Goal: Task Accomplishment & Management: Manage account settings

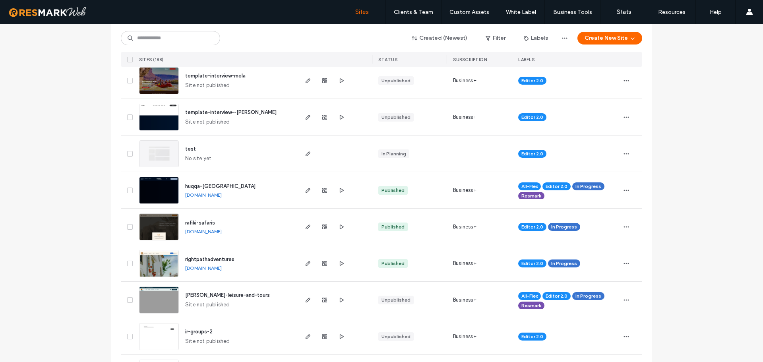
scroll to position [278, 0]
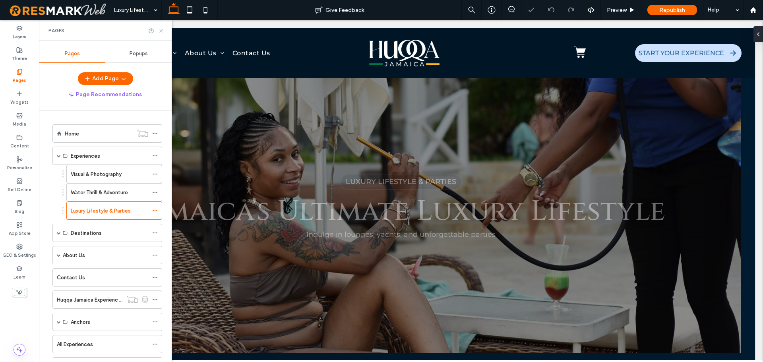
click at [161, 31] on icon at bounding box center [161, 31] width 6 height 6
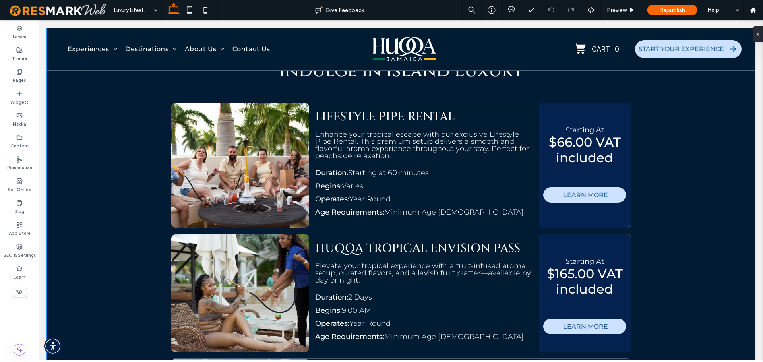
scroll to position [1343, 0]
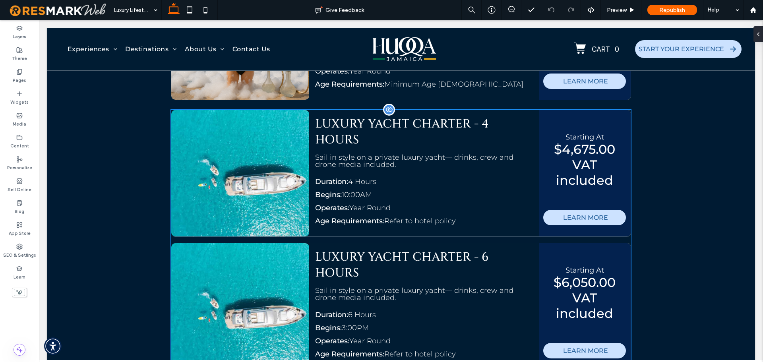
click at [244, 219] on div at bounding box center [240, 173] width 138 height 126
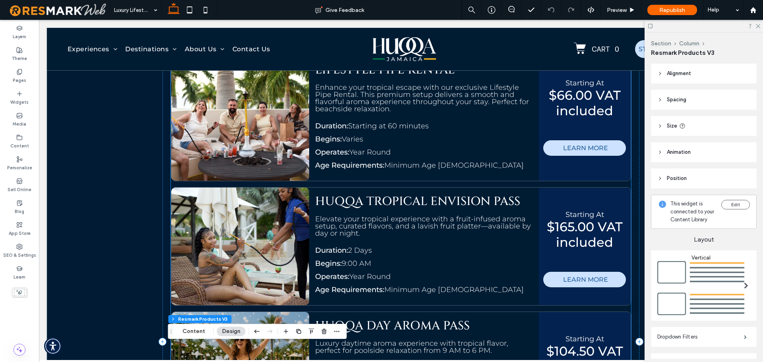
scroll to position [1299, 0]
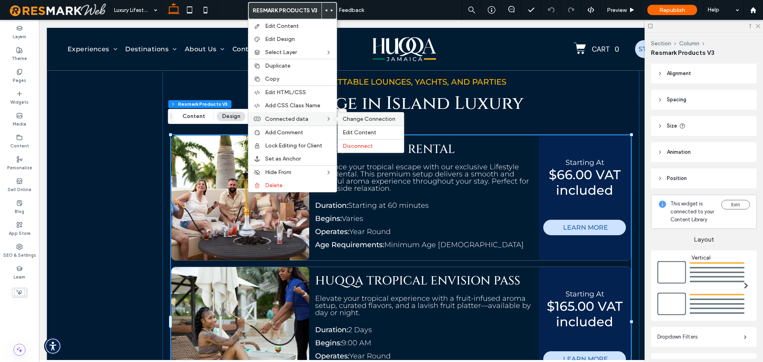
click at [349, 118] on span "Change Connection" at bounding box center [368, 119] width 53 height 7
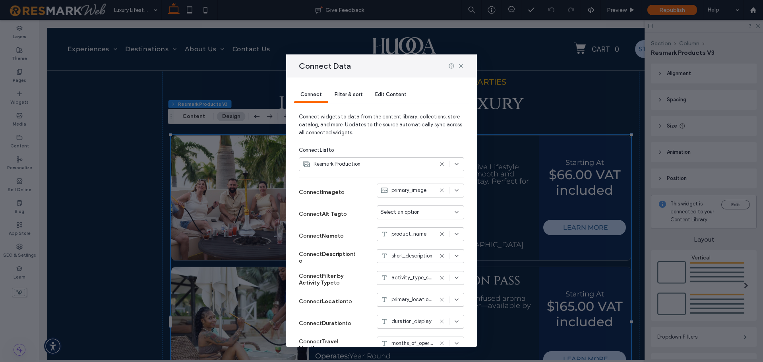
click at [350, 99] on div "Filter & sort" at bounding box center [348, 95] width 41 height 16
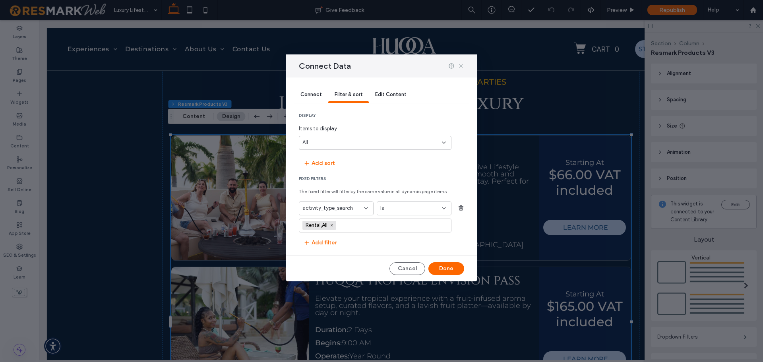
click at [461, 66] on icon at bounding box center [461, 66] width 6 height 6
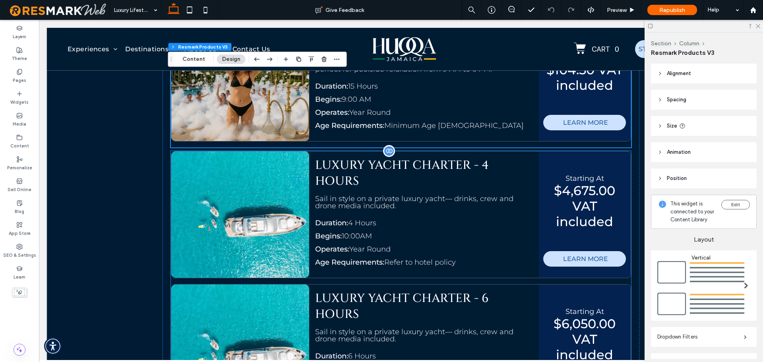
scroll to position [1656, 0]
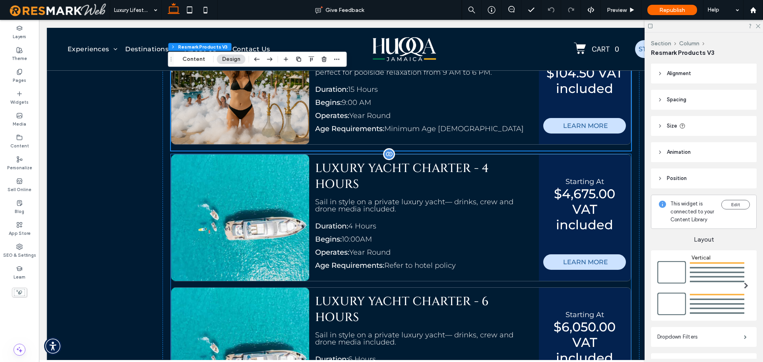
click at [400, 209] on div "Sail in style on a private luxury yacht— drinks, crew and drone media included." at bounding box center [424, 208] width 218 height 20
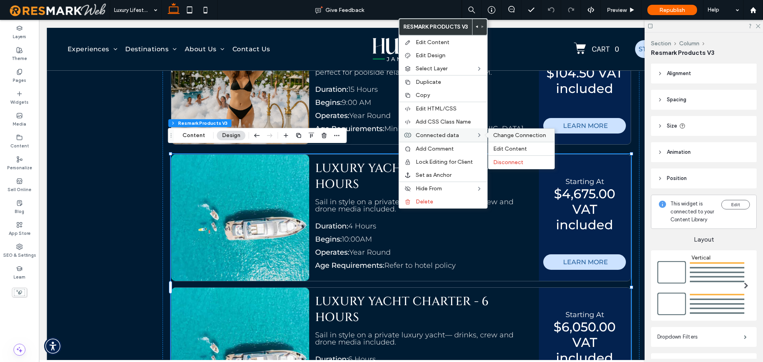
click at [506, 135] on span "Change Connection" at bounding box center [519, 135] width 53 height 7
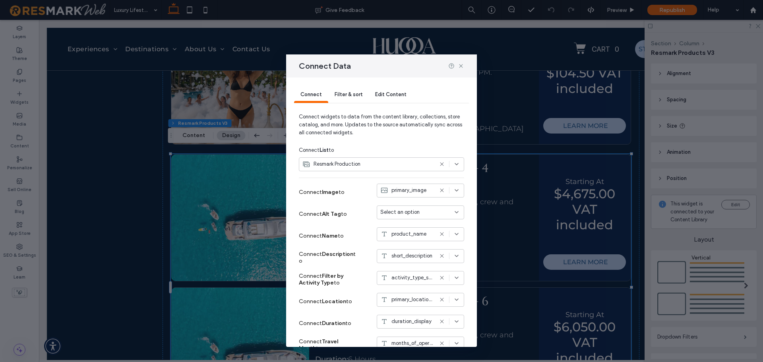
click at [358, 95] on span "Filter & sort" at bounding box center [348, 94] width 28 height 6
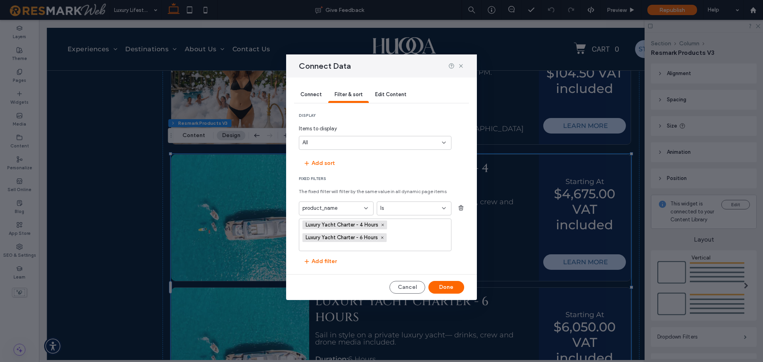
drag, startPoint x: 403, startPoint y: 75, endPoint x: 454, endPoint y: 80, distance: 51.5
click at [454, 80] on div "Connect Data Connect Filter & sort Edit Content display Items to display All Ad…" at bounding box center [381, 176] width 191 height 245
click at [460, 63] on icon at bounding box center [461, 66] width 6 height 6
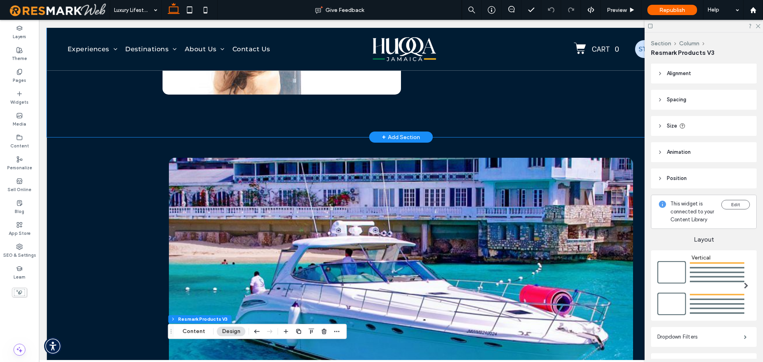
scroll to position [782, 0]
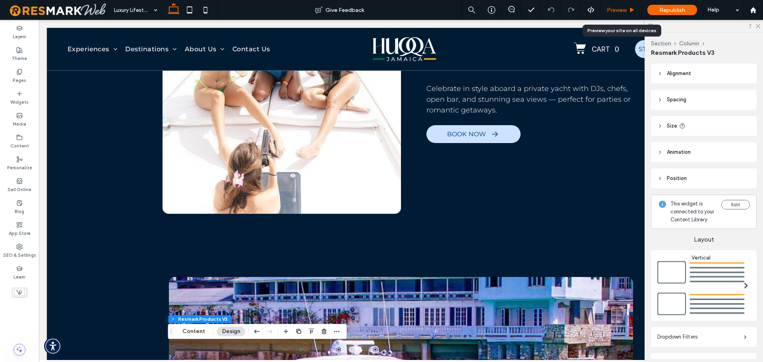
click at [616, 13] on span "Preview" at bounding box center [617, 10] width 20 height 7
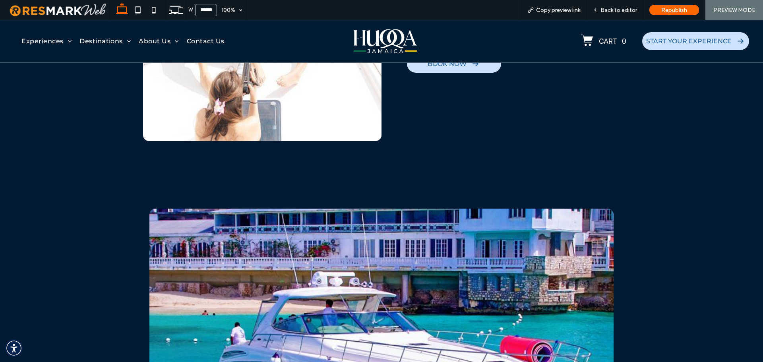
scroll to position [940, 0]
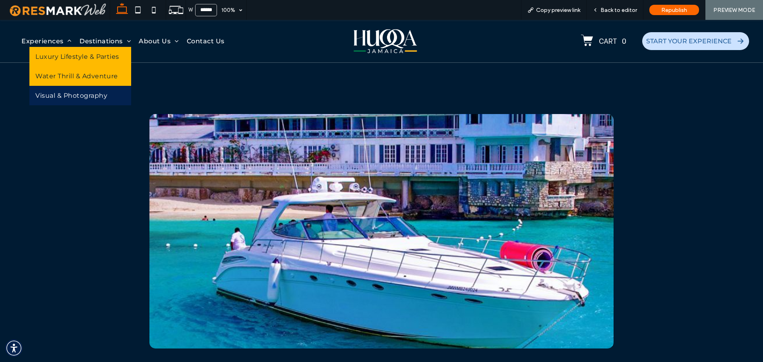
click at [53, 73] on span "Water Thrill & Adventure" at bounding box center [76, 76] width 83 height 8
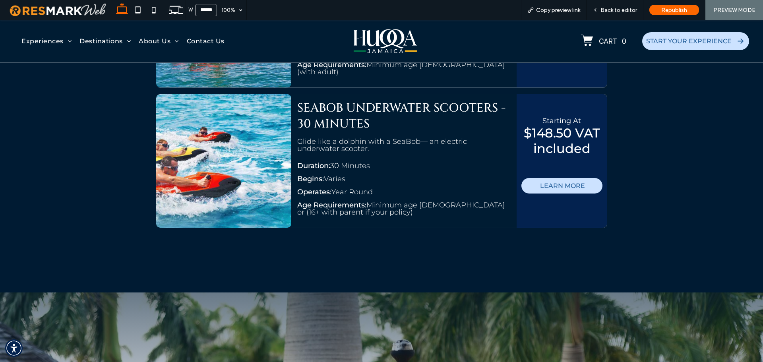
scroll to position [1782, 0]
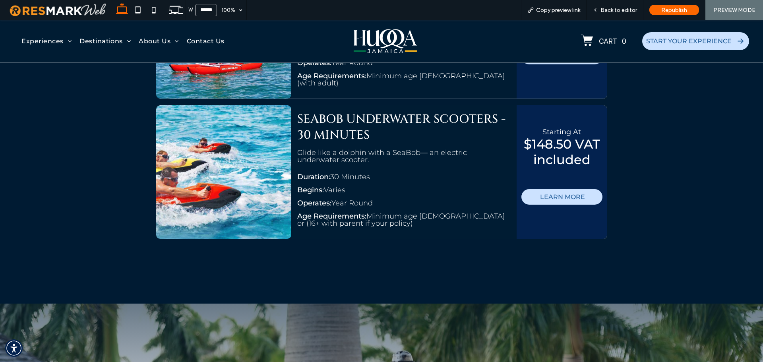
click at [383, 40] on img at bounding box center [385, 41] width 63 height 27
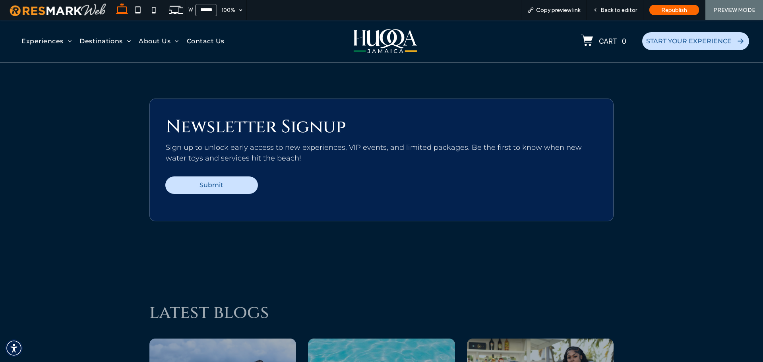
scroll to position [3705, 0]
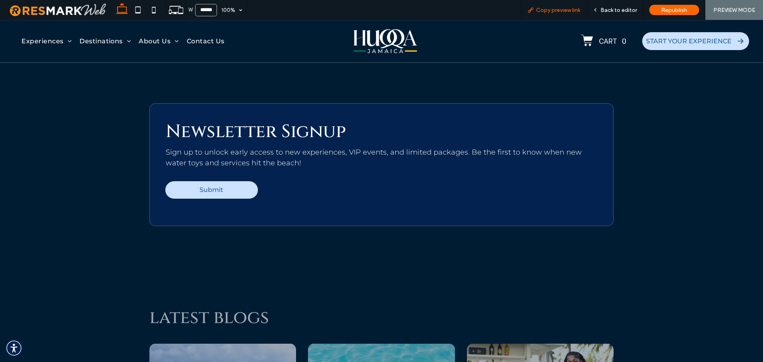
click at [557, 8] on span "Copy preview link" at bounding box center [558, 10] width 44 height 7
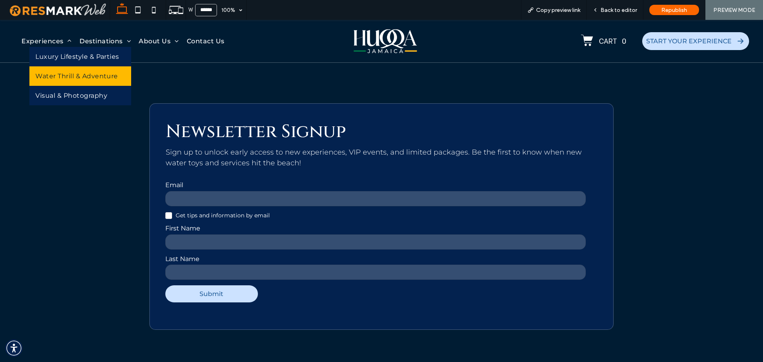
drag, startPoint x: 74, startPoint y: 76, endPoint x: 81, endPoint y: 97, distance: 22.7
click at [74, 76] on span "Water Thrill & Adventure" at bounding box center [76, 76] width 83 height 8
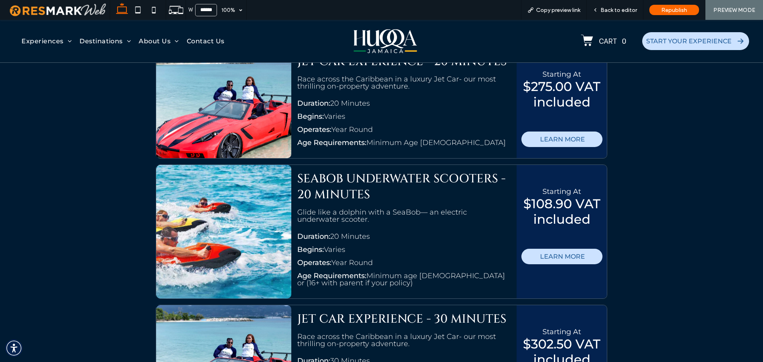
scroll to position [1146, 0]
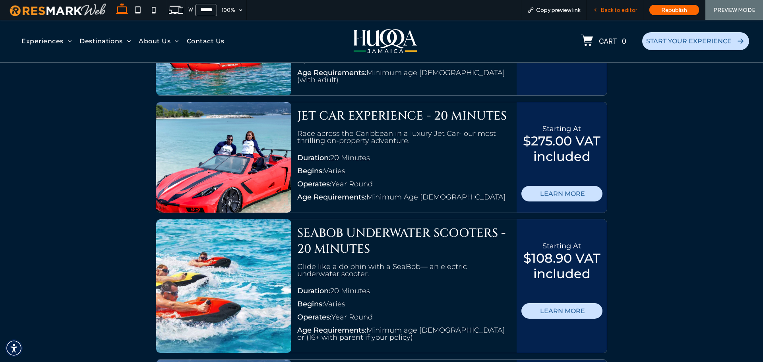
click at [617, 11] on span "Back to editor" at bounding box center [618, 10] width 37 height 7
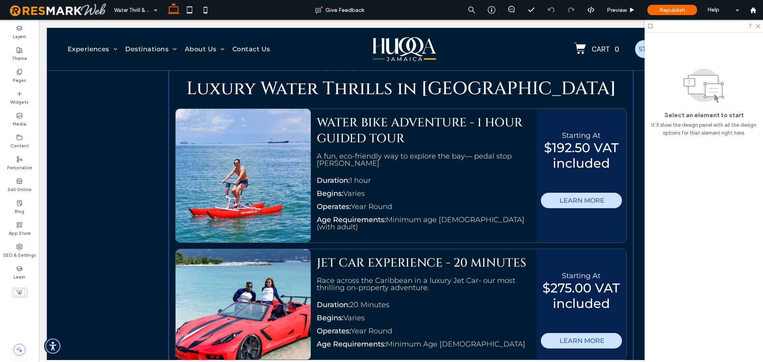
scroll to position [949, 0]
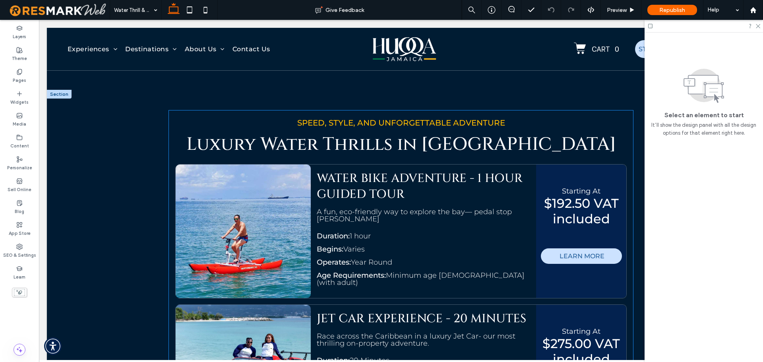
click at [398, 172] on link "WATER BIKE ADVENTURE - 1 HOUR GUIDED TOUR" at bounding box center [420, 189] width 206 height 38
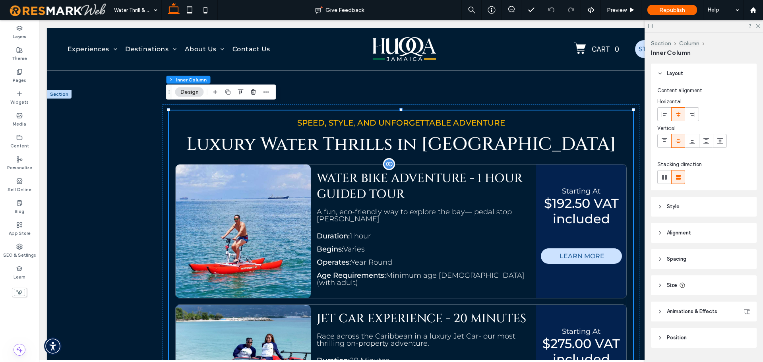
click at [371, 216] on div "A fun, eco-friendly way to explore the bay— pedal stop [PERSON_NAME]" at bounding box center [423, 218] width 213 height 20
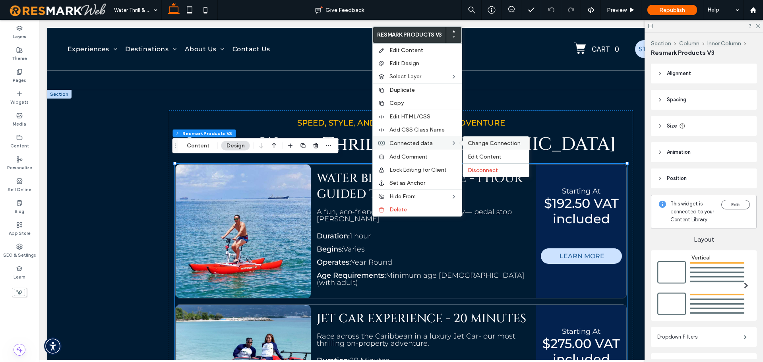
click at [490, 141] on span "Change Connection" at bounding box center [494, 143] width 53 height 7
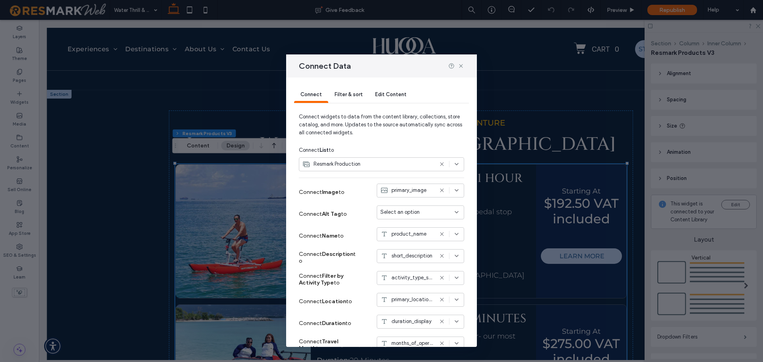
click at [354, 96] on span "Filter & sort" at bounding box center [348, 94] width 28 height 6
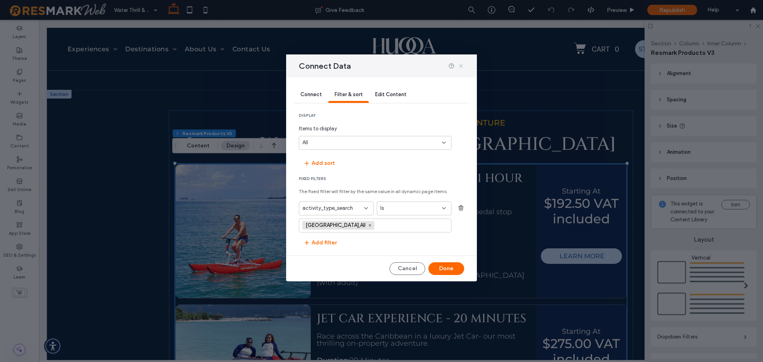
click at [460, 65] on use at bounding box center [461, 66] width 4 height 4
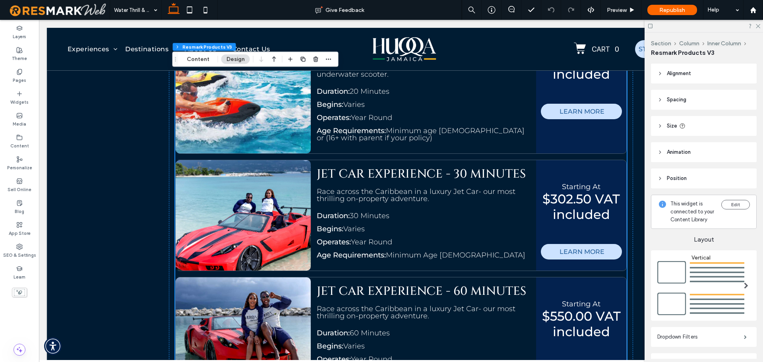
scroll to position [1346, 0]
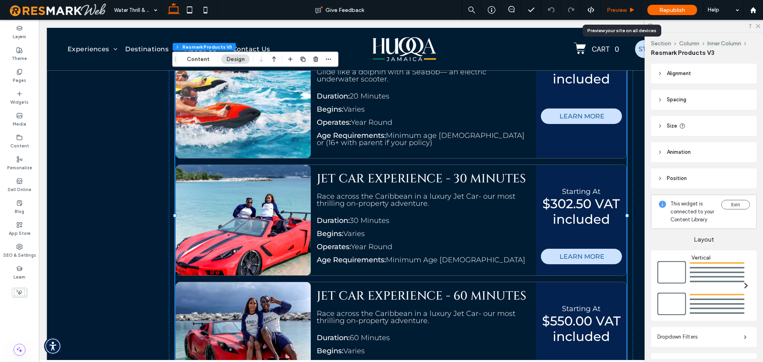
click at [611, 8] on span "Preview" at bounding box center [617, 10] width 20 height 7
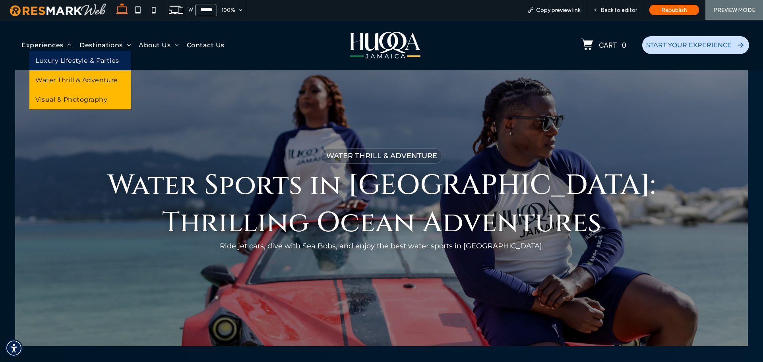
click at [55, 93] on link "Visual & Photography" at bounding box center [79, 99] width 101 height 19
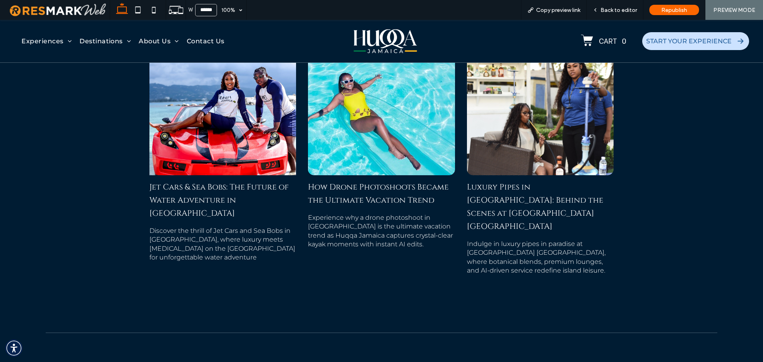
scroll to position [2900, 0]
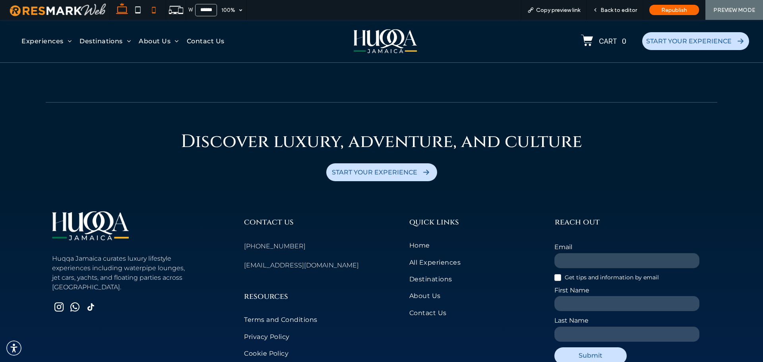
click at [155, 18] on span at bounding box center [154, 10] width 16 height 20
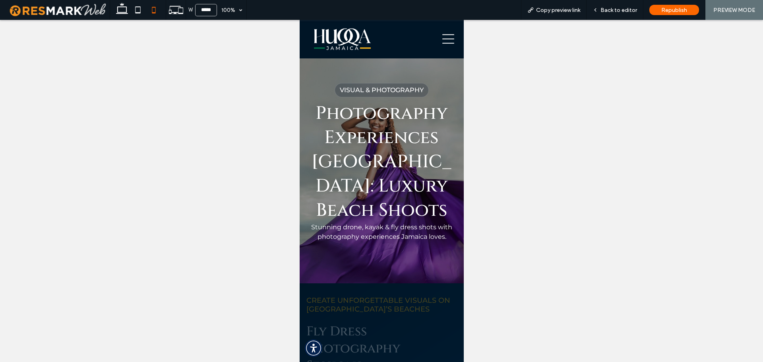
scroll to position [0, 0]
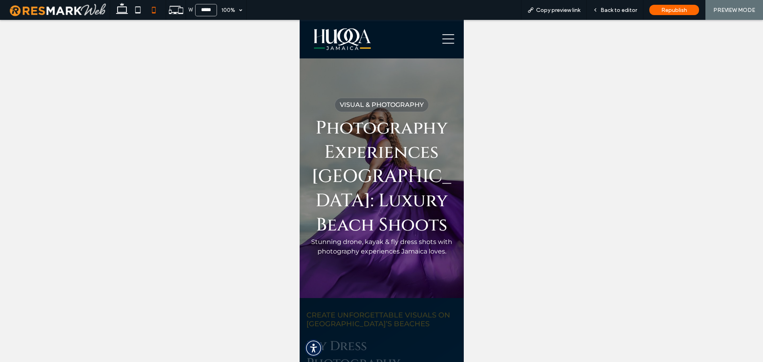
drag, startPoint x: 462, startPoint y: 256, endPoint x: 778, endPoint y: 47, distance: 379.1
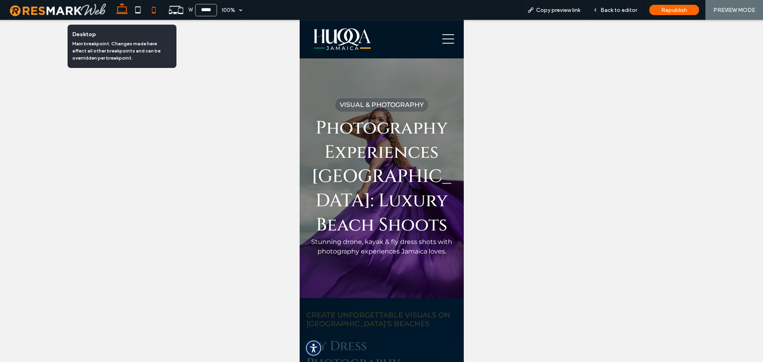
click at [120, 13] on icon at bounding box center [122, 10] width 16 height 16
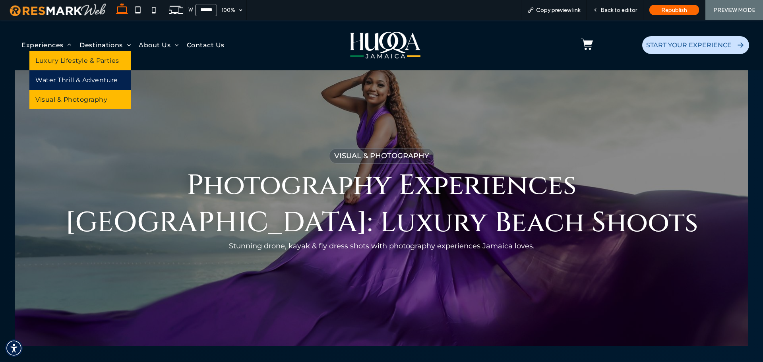
click at [65, 58] on span "Luxury Lifestyle & Parties" at bounding box center [76, 61] width 83 height 8
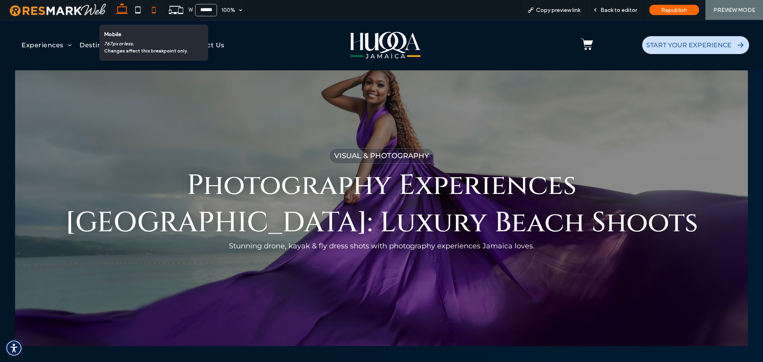
click at [154, 11] on icon at bounding box center [154, 10] width 16 height 16
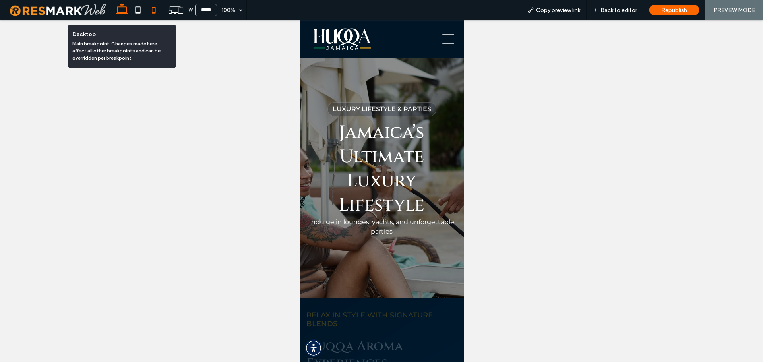
click at [117, 9] on icon at bounding box center [122, 10] width 16 height 16
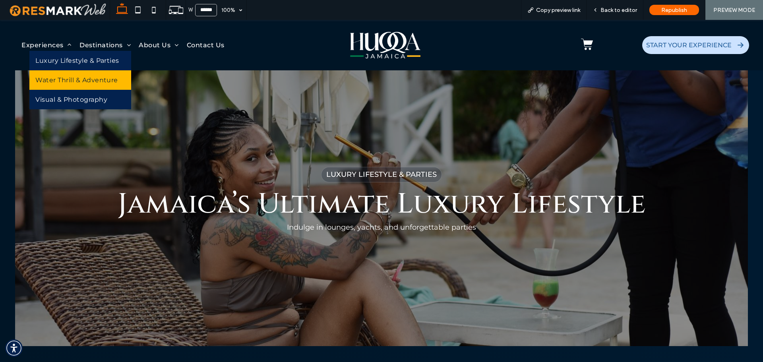
click at [66, 77] on span "Water Thrill & Adventure" at bounding box center [76, 80] width 83 height 8
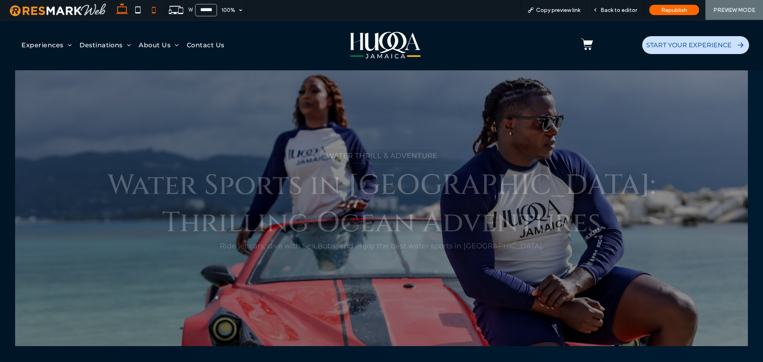
click at [157, 12] on icon at bounding box center [154, 10] width 16 height 16
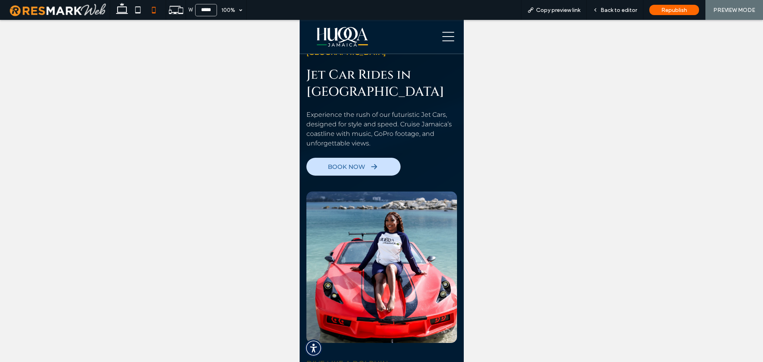
scroll to position [397, 0]
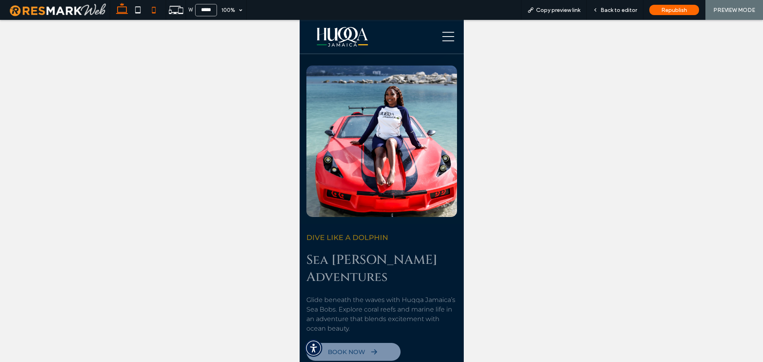
click at [120, 11] on icon at bounding box center [122, 10] width 16 height 16
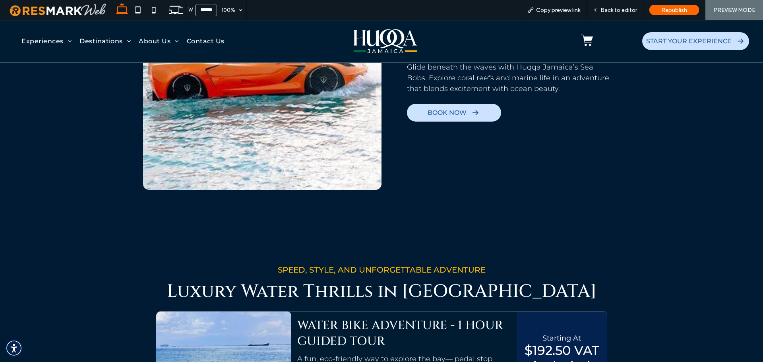
scroll to position [756, 0]
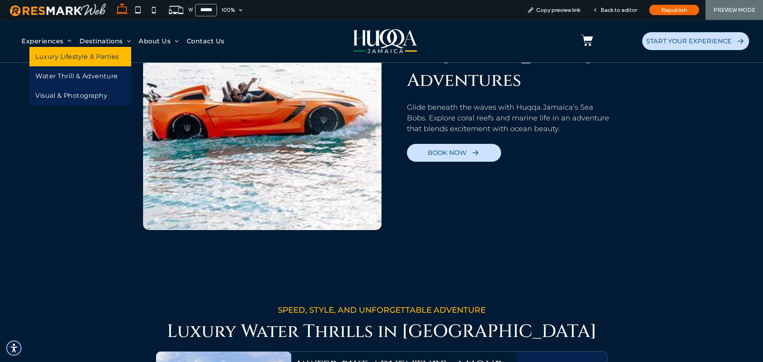
drag, startPoint x: 87, startPoint y: 60, endPoint x: 119, endPoint y: 80, distance: 37.3
click at [87, 60] on span "Luxury Lifestyle & Parties" at bounding box center [76, 57] width 83 height 8
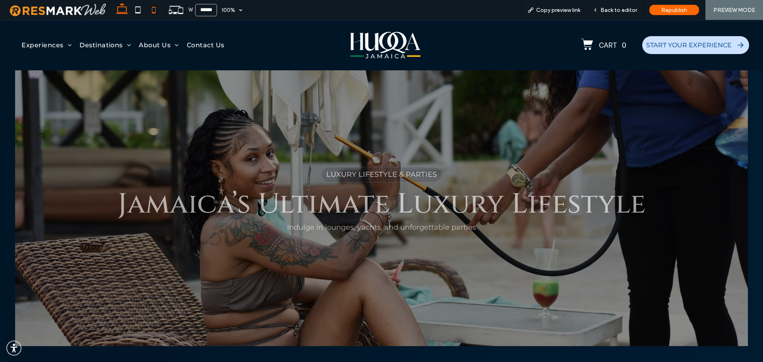
click at [157, 16] on icon at bounding box center [154, 10] width 16 height 16
type input "*****"
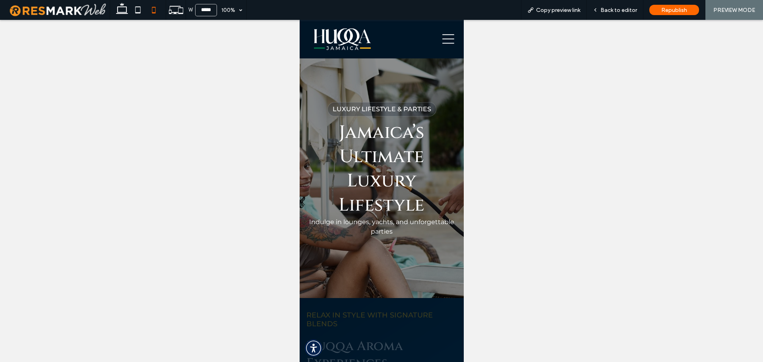
click at [442, 39] on icon at bounding box center [448, 40] width 12 height 10
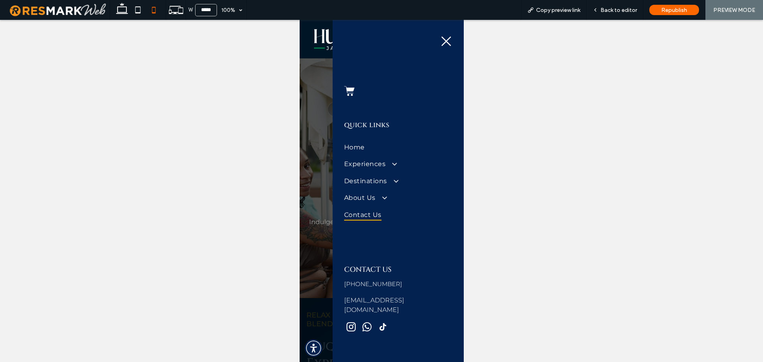
click at [368, 218] on span "Contact Us" at bounding box center [362, 215] width 37 height 12
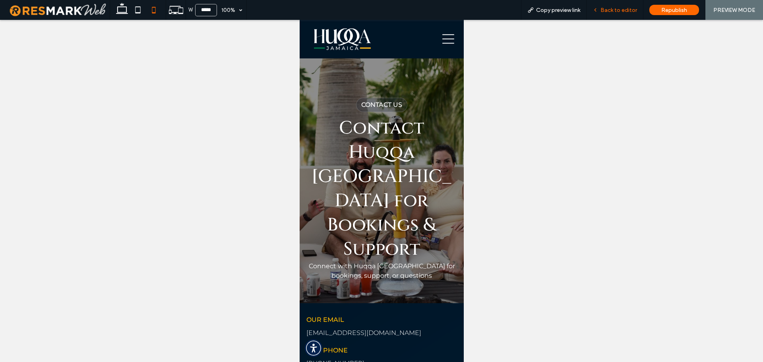
click at [605, 9] on span "Back to editor" at bounding box center [618, 10] width 37 height 7
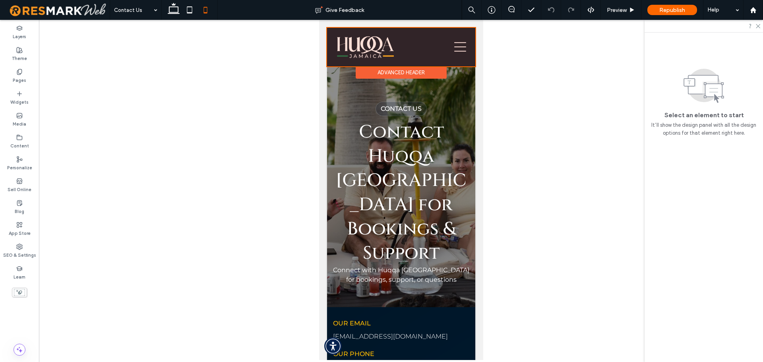
click at [434, 75] on div "Advanced Header" at bounding box center [400, 72] width 91 height 12
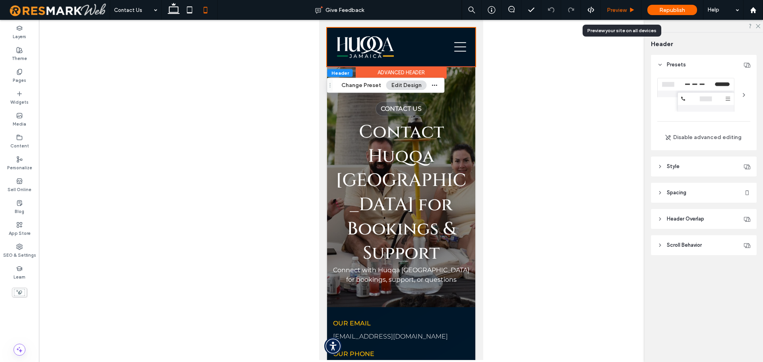
click at [624, 9] on span "Preview" at bounding box center [617, 10] width 20 height 7
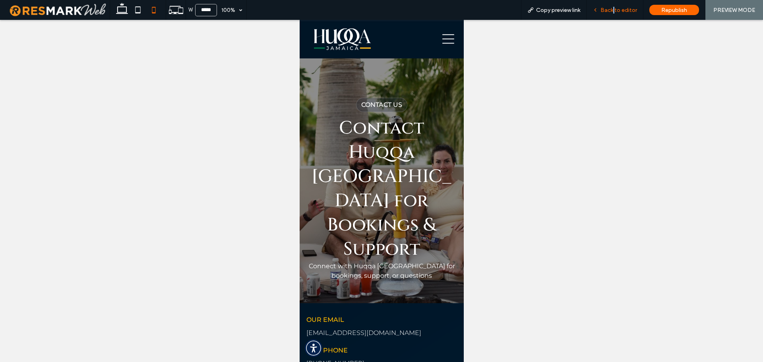
click at [615, 11] on span "Back to editor" at bounding box center [618, 10] width 37 height 7
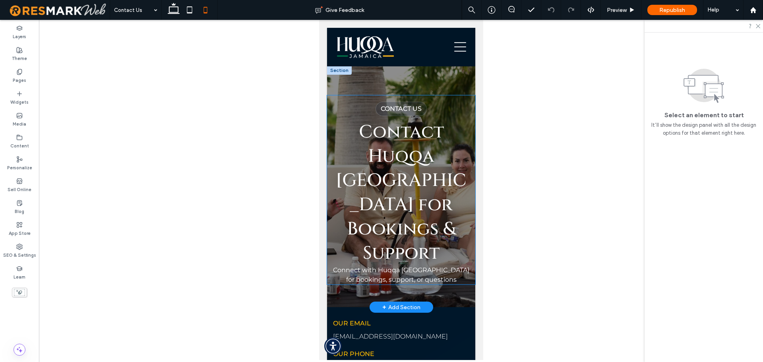
click at [367, 102] on div "Contact Us Contact Huqqa Jamaica for Bookings & Support Connect with Huqqa Jama…" at bounding box center [401, 189] width 148 height 189
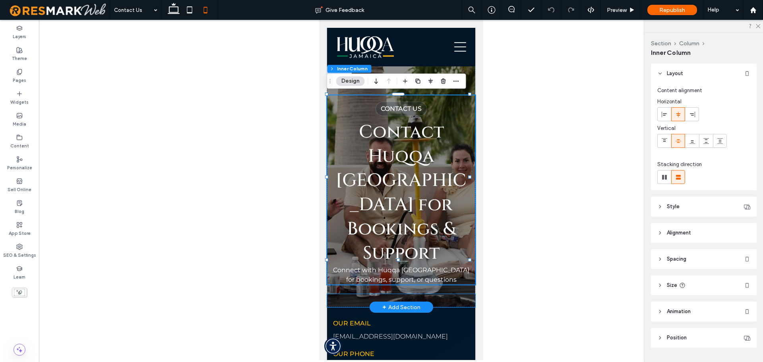
click at [410, 294] on div at bounding box center [401, 300] width 148 height 13
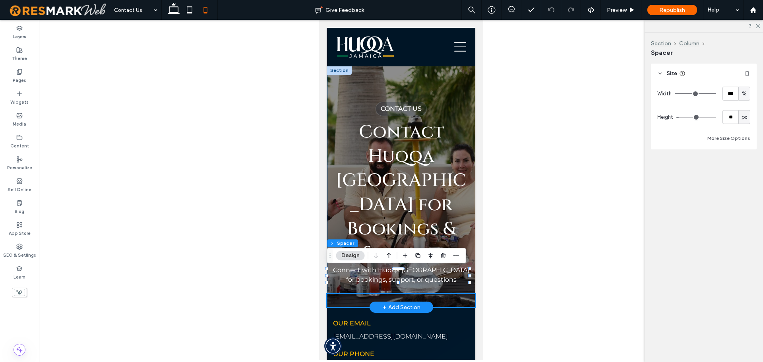
click at [430, 296] on div "Contact Us Contact Huqqa Jamaica for Bookings & Support Connect with Huqqa Jama…" at bounding box center [401, 187] width 148 height 242
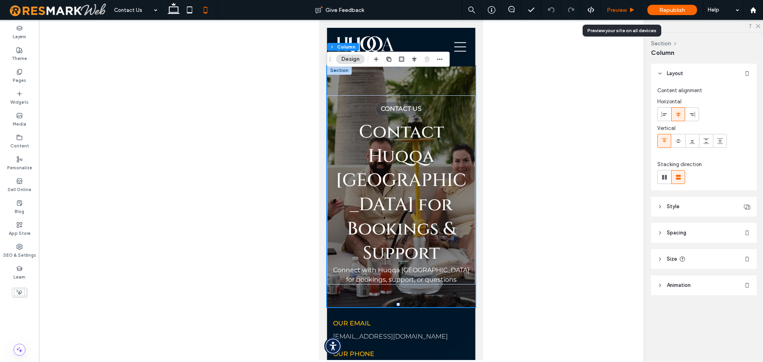
click at [615, 11] on span "Preview" at bounding box center [617, 10] width 20 height 7
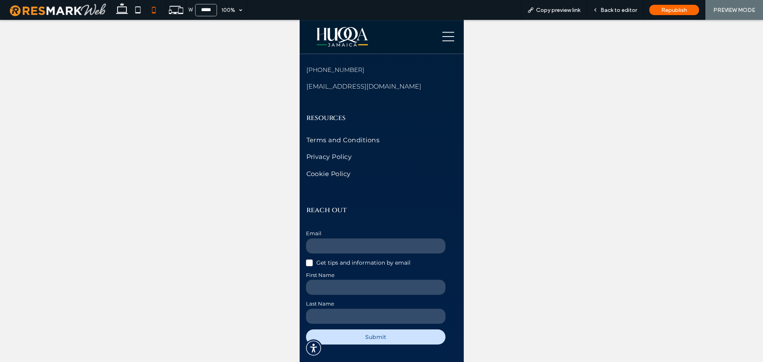
scroll to position [1484, 0]
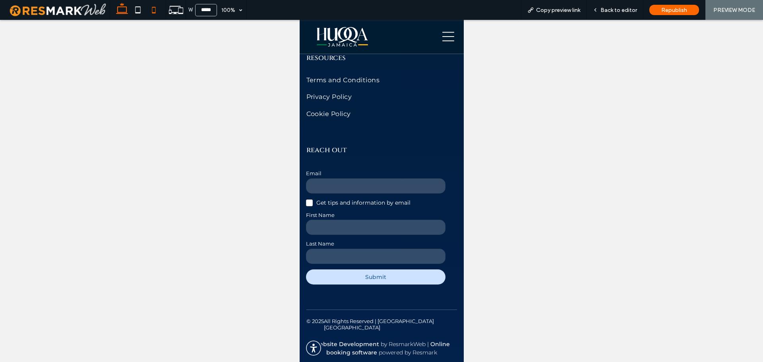
click at [125, 9] on icon at bounding box center [122, 10] width 16 height 16
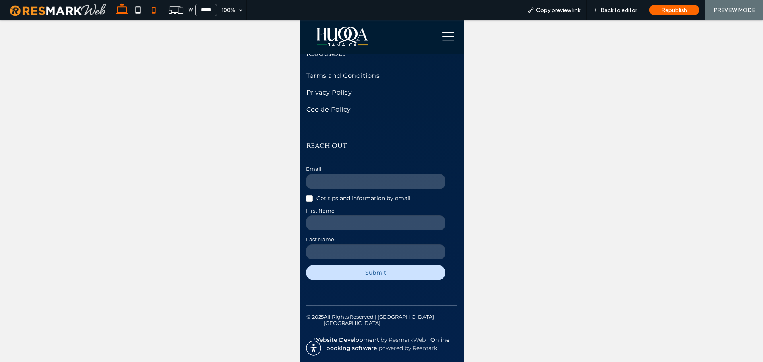
type input "******"
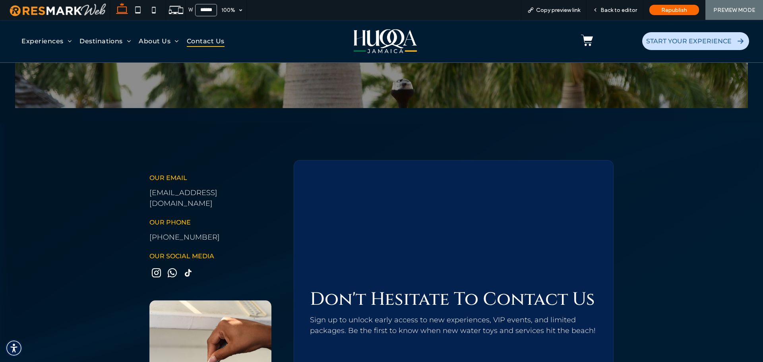
scroll to position [38, 0]
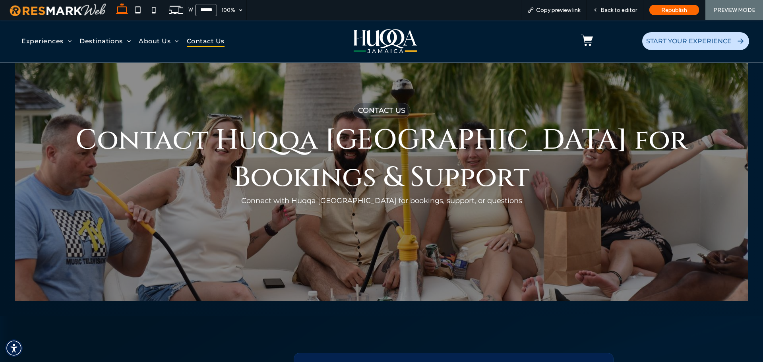
click at [402, 37] on img at bounding box center [385, 41] width 63 height 27
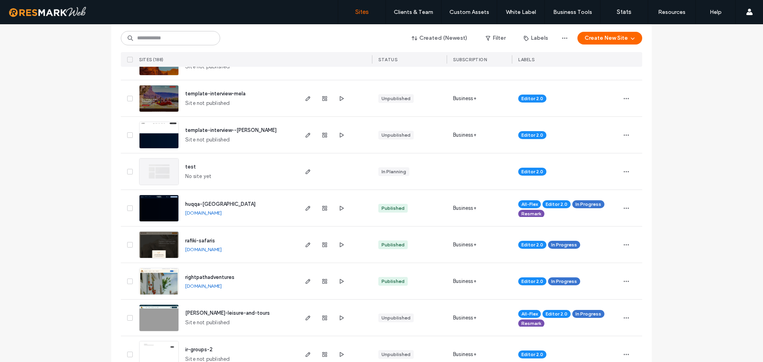
scroll to position [278, 0]
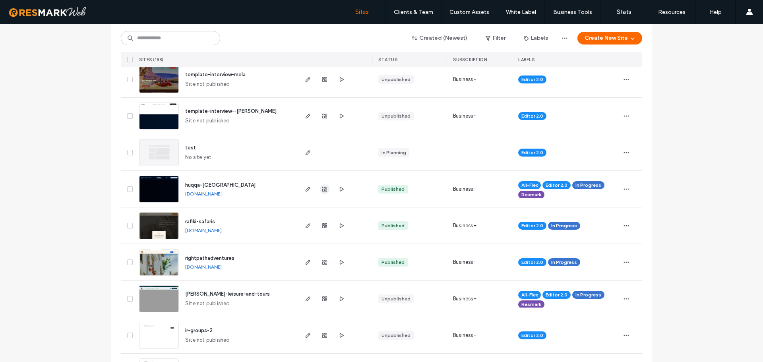
click at [322, 191] on use "button" at bounding box center [324, 189] width 5 height 5
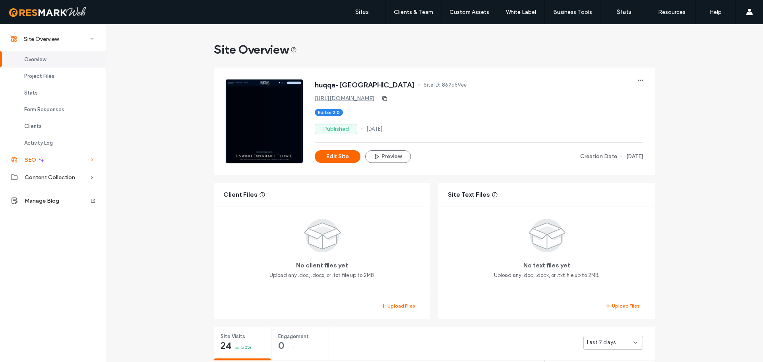
click at [64, 162] on div "SEO" at bounding box center [53, 159] width 106 height 17
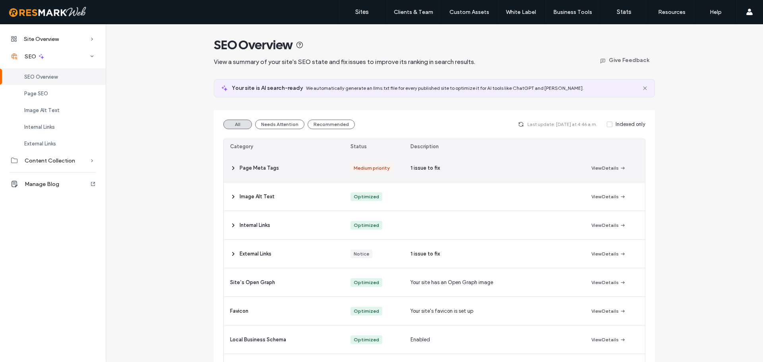
click at [421, 169] on span "1 issue to fix" at bounding box center [424, 168] width 29 height 8
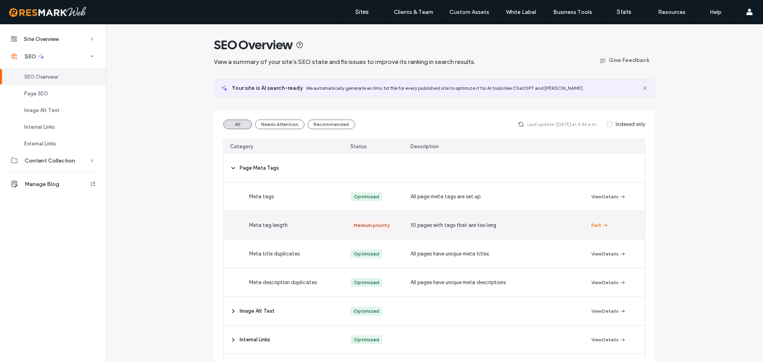
click at [447, 219] on div "10 pages with tags that are too long" at bounding box center [494, 225] width 180 height 28
click at [591, 225] on button "Fix It" at bounding box center [599, 225] width 17 height 10
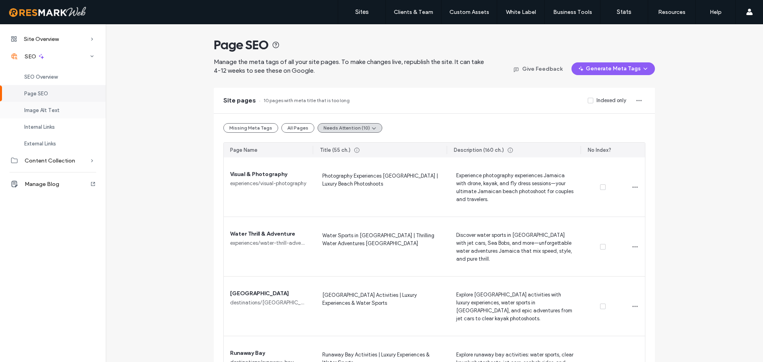
click at [44, 105] on div "Image Alt Text" at bounding box center [53, 110] width 106 height 17
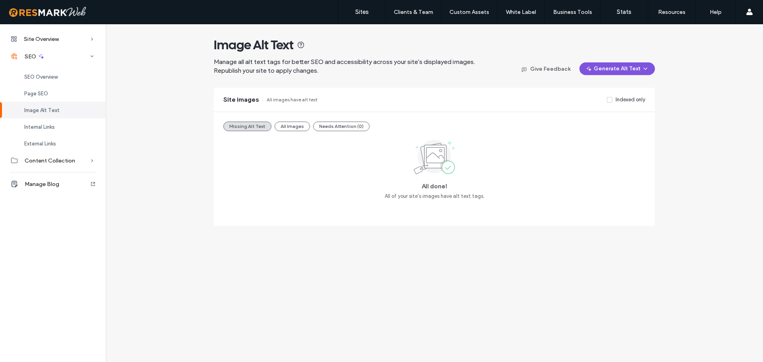
click at [603, 71] on button "Generate Alt Text" at bounding box center [616, 68] width 75 height 13
click at [366, 16] on link "Sites" at bounding box center [361, 12] width 47 height 24
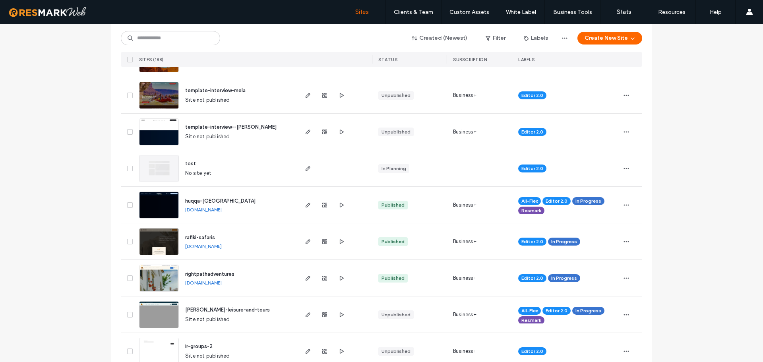
scroll to position [278, 0]
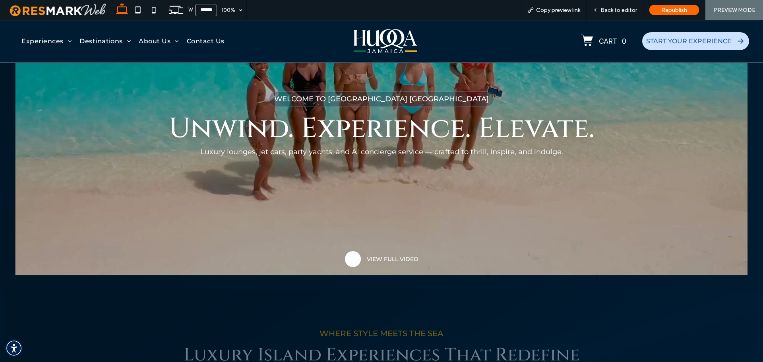
scroll to position [151, 0]
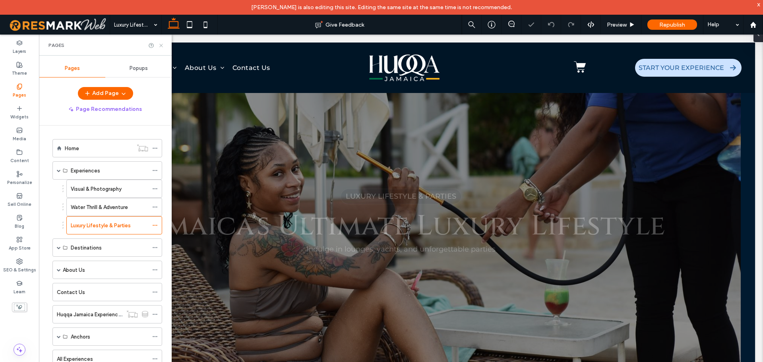
click at [162, 44] on icon at bounding box center [161, 46] width 6 height 6
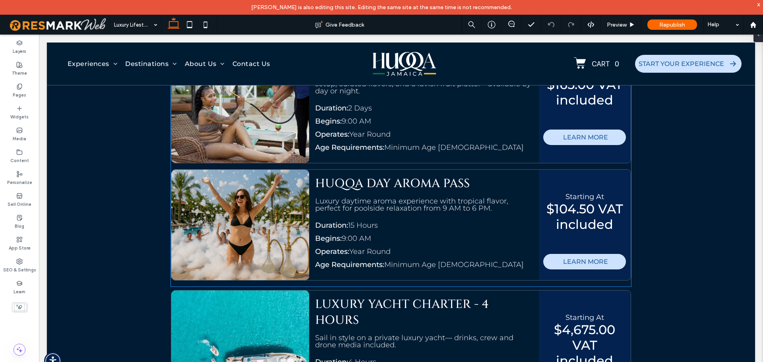
click at [252, 174] on div at bounding box center [240, 225] width 138 height 110
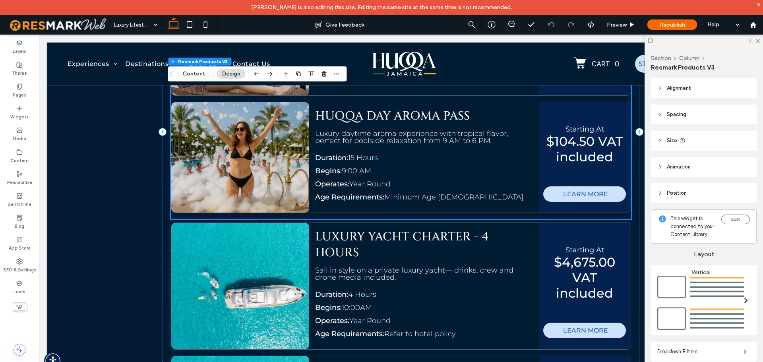
scroll to position [1610, 0]
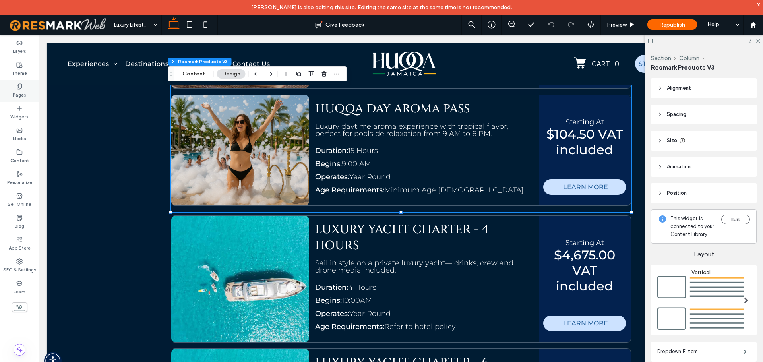
click at [9, 90] on div "Pages" at bounding box center [19, 91] width 39 height 22
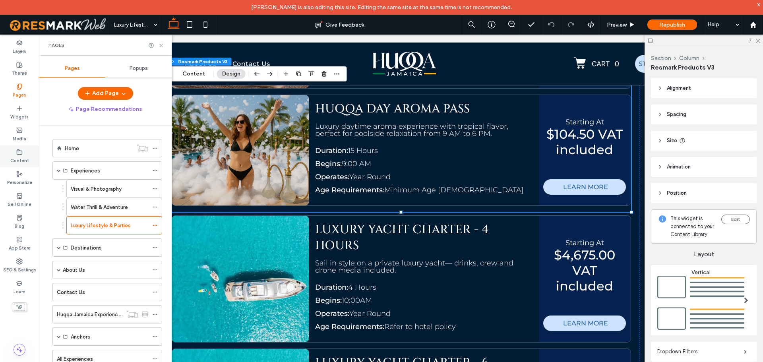
click at [18, 157] on label "Content" at bounding box center [19, 159] width 19 height 9
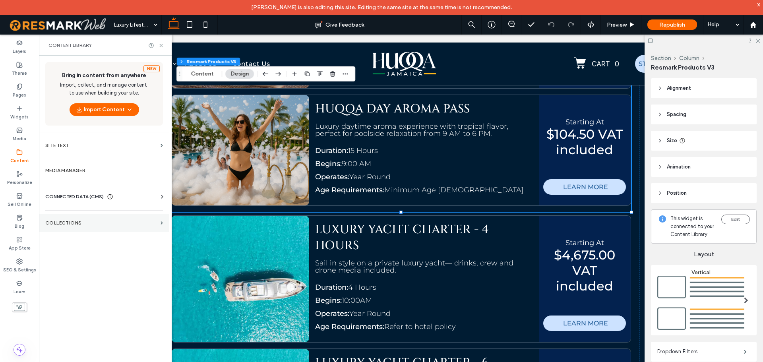
click at [84, 232] on section "Collections" at bounding box center [104, 223] width 130 height 18
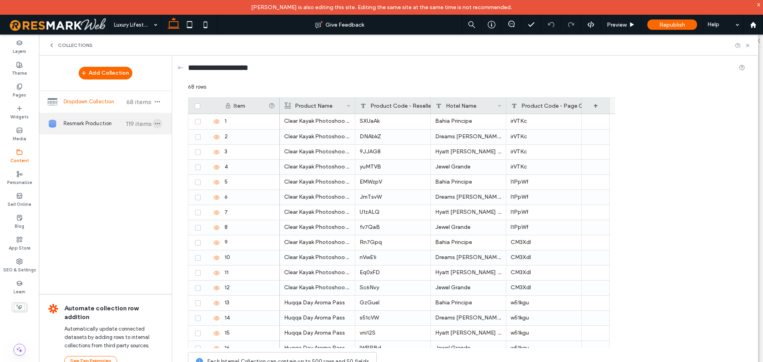
click at [156, 126] on icon "button" at bounding box center [157, 123] width 6 height 6
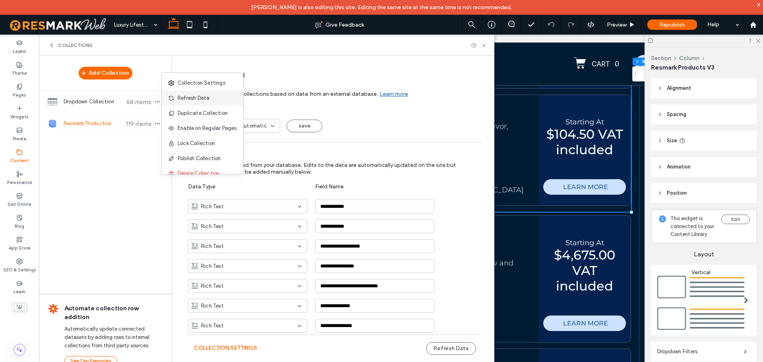
scroll to position [0, 0]
click at [215, 101] on div "Refresh Data" at bounding box center [202, 98] width 81 height 15
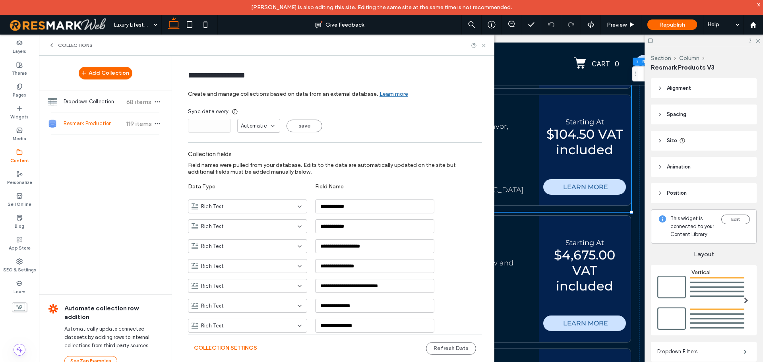
click at [483, 49] on div "Collections" at bounding box center [266, 45] width 455 height 21
click at [485, 46] on use at bounding box center [483, 45] width 3 height 3
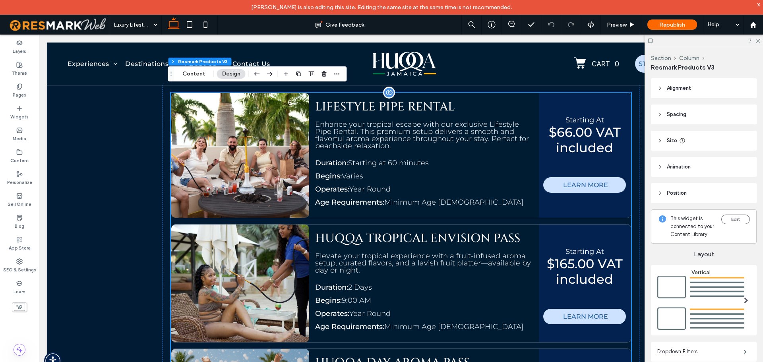
scroll to position [1351, 0]
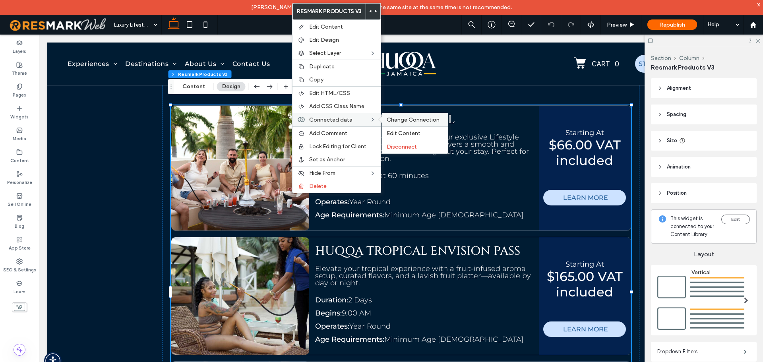
click at [404, 121] on span "Change Connection" at bounding box center [413, 119] width 53 height 7
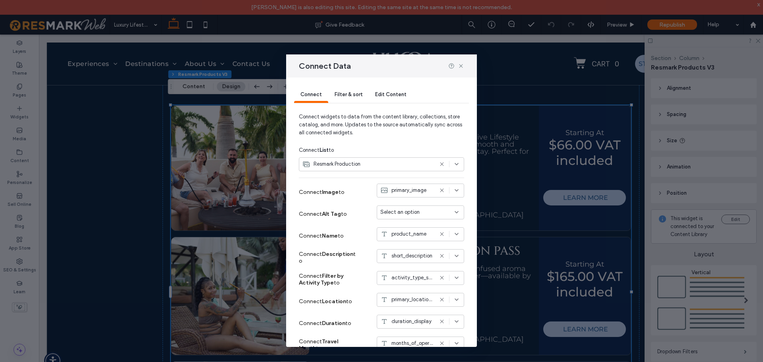
click at [350, 92] on span "Filter & sort" at bounding box center [348, 94] width 28 height 6
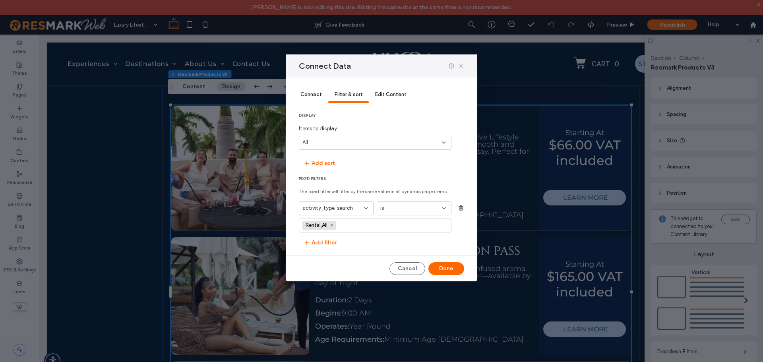
click at [461, 66] on use at bounding box center [461, 66] width 4 height 4
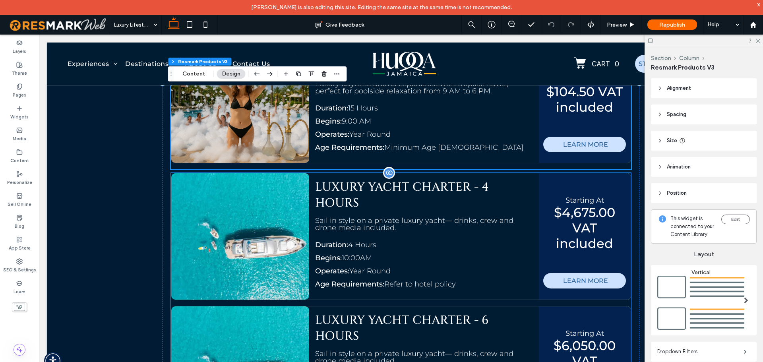
scroll to position [1668, 0]
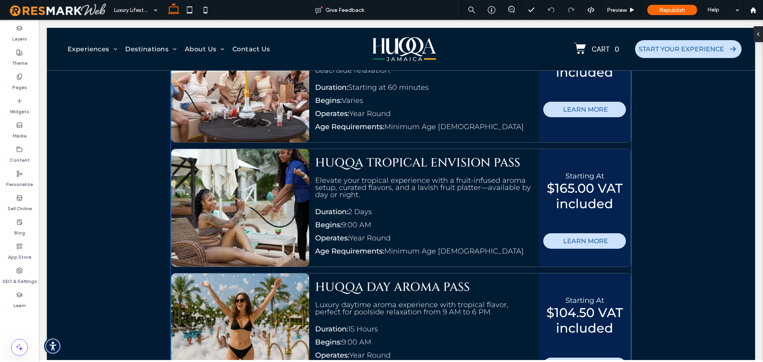
click at [333, 164] on link "HUQQA TROPICAL ENVISION PASS" at bounding box center [417, 166] width 205 height 22
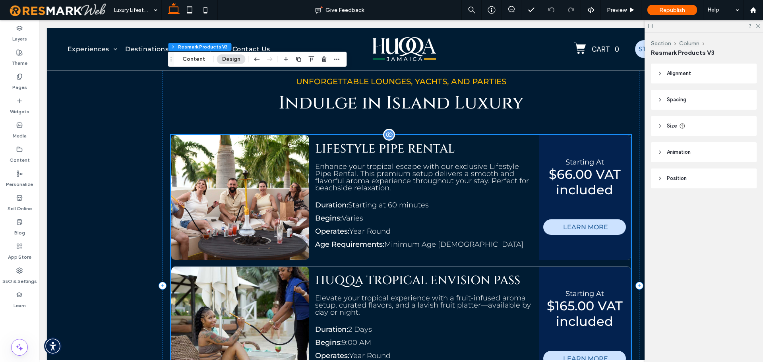
scroll to position [1293, 0]
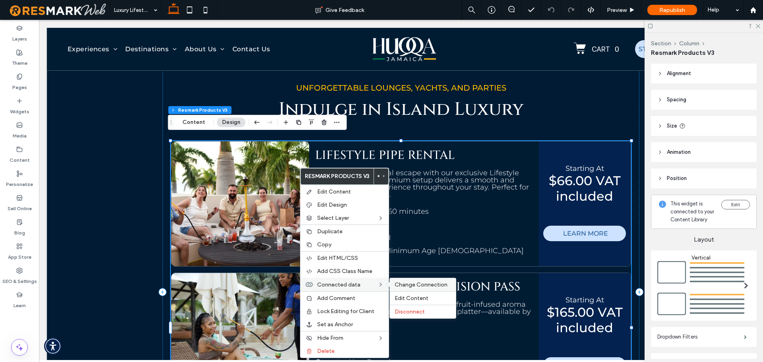
click at [417, 282] on span "Change Connection" at bounding box center [420, 284] width 53 height 7
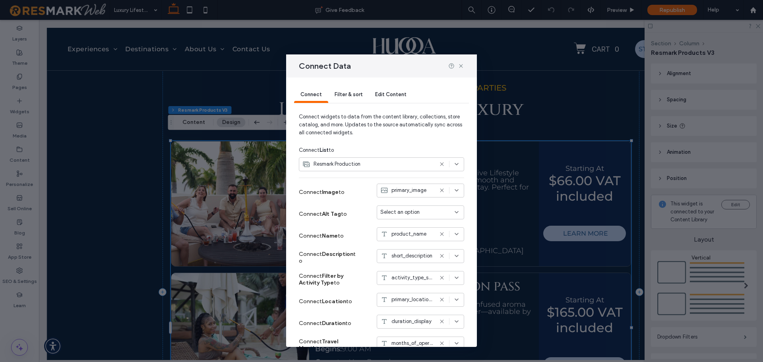
click at [350, 97] on span "Filter & sort" at bounding box center [348, 94] width 28 height 6
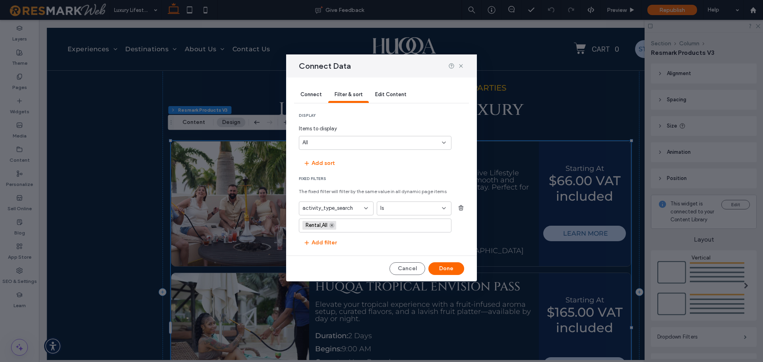
click at [332, 227] on icon at bounding box center [332, 225] width 4 height 4
click at [330, 226] on input "values-textbox" at bounding box center [371, 225] width 139 height 6
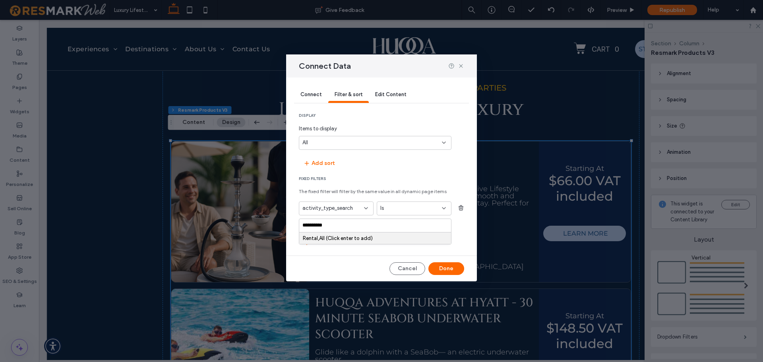
type input "**********"
click at [336, 239] on div "Rental,All (Click enter to add)" at bounding box center [375, 238] width 145 height 6
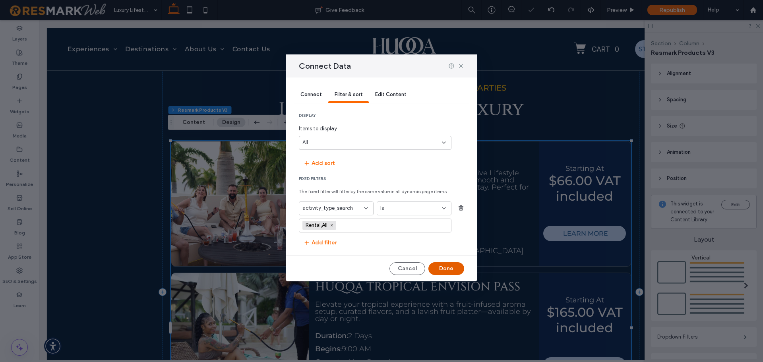
click at [453, 266] on button "Done" at bounding box center [446, 268] width 36 height 13
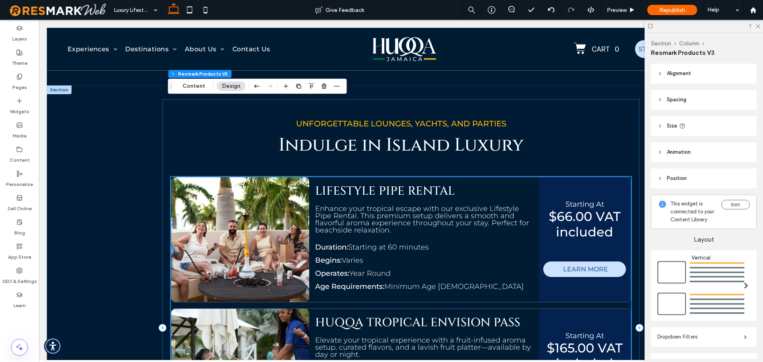
scroll to position [1253, 0]
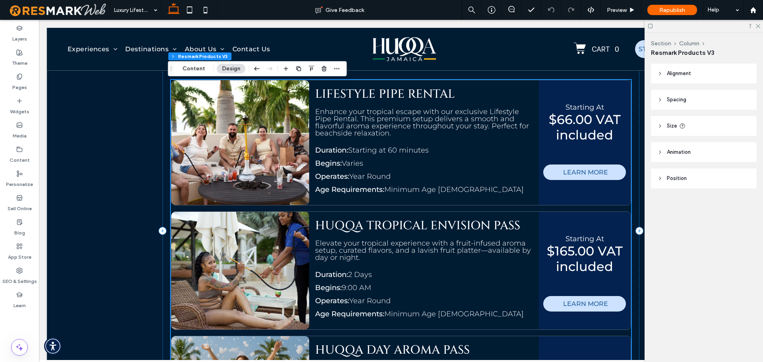
scroll to position [1346, 0]
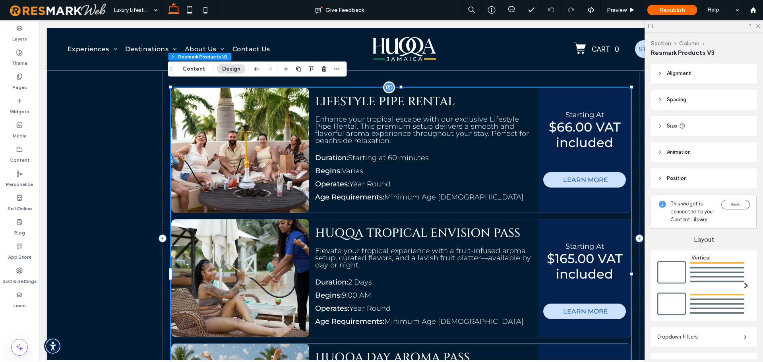
drag, startPoint x: 344, startPoint y: 200, endPoint x: 227, endPoint y: 193, distance: 116.6
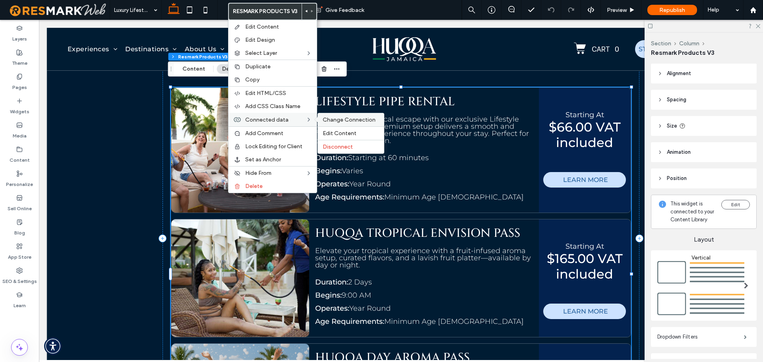
click at [338, 118] on span "Change Connection" at bounding box center [349, 119] width 53 height 7
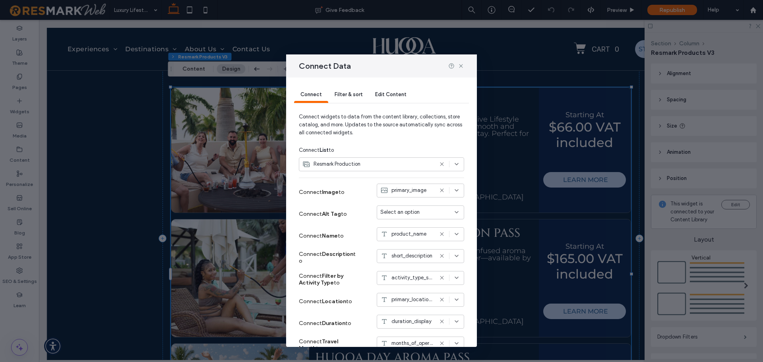
click at [345, 91] on span "Filter & sort" at bounding box center [348, 94] width 28 height 6
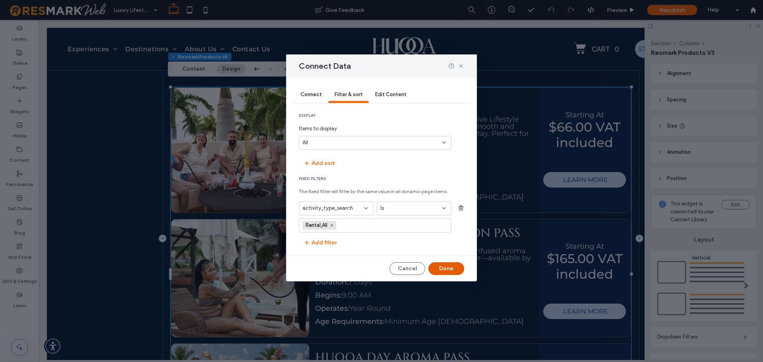
click at [449, 268] on button "Done" at bounding box center [446, 268] width 36 height 13
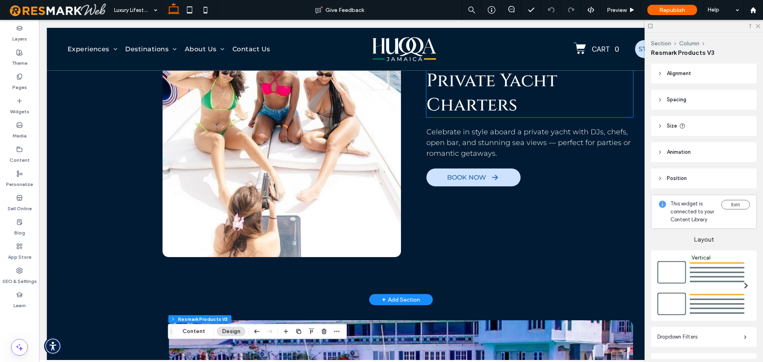
scroll to position [631, 0]
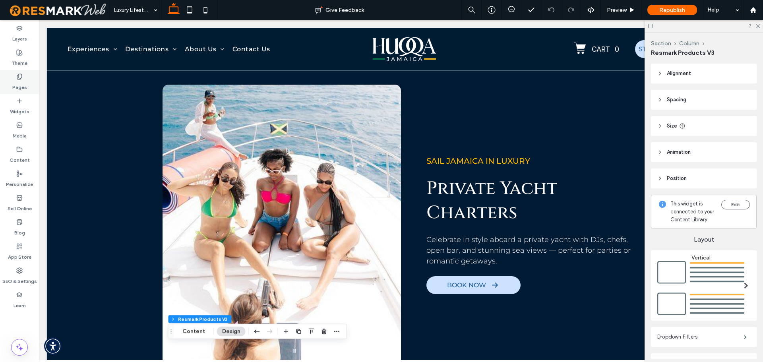
click at [22, 87] on label "Pages" at bounding box center [19, 85] width 15 height 11
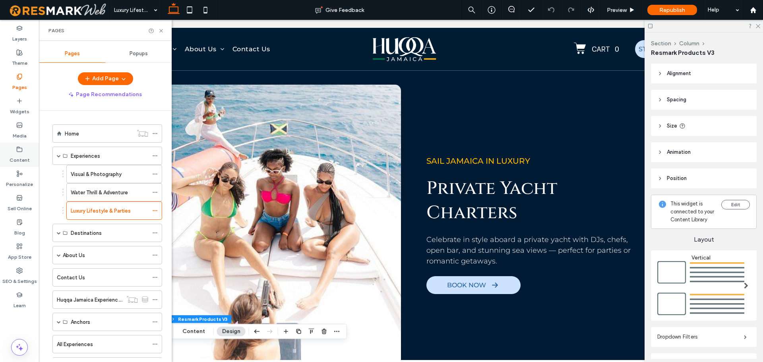
click at [24, 159] on label "Content" at bounding box center [20, 158] width 20 height 11
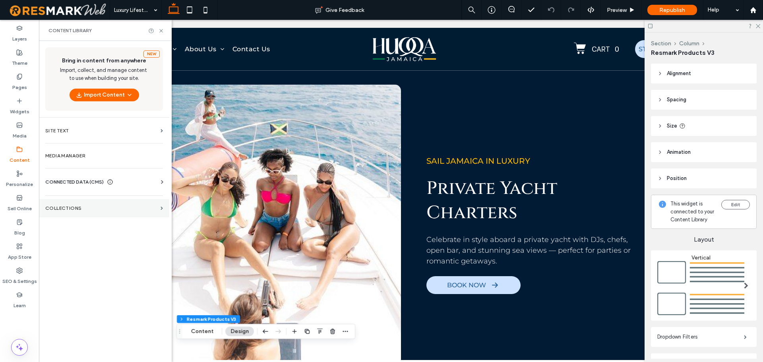
click at [76, 209] on label "Collections" at bounding box center [101, 208] width 112 height 6
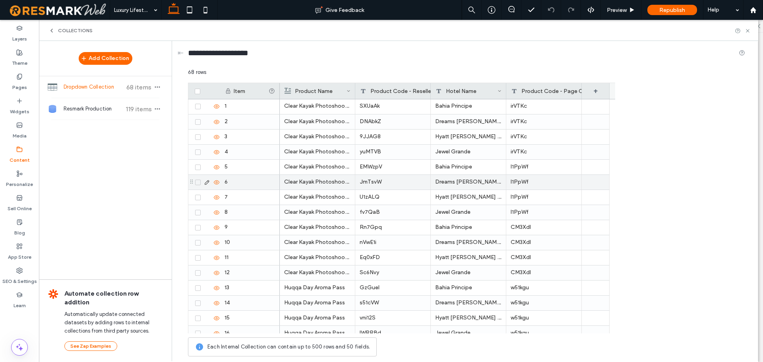
scroll to position [0, 0]
click at [158, 112] on span "button" at bounding box center [158, 109] width 10 height 10
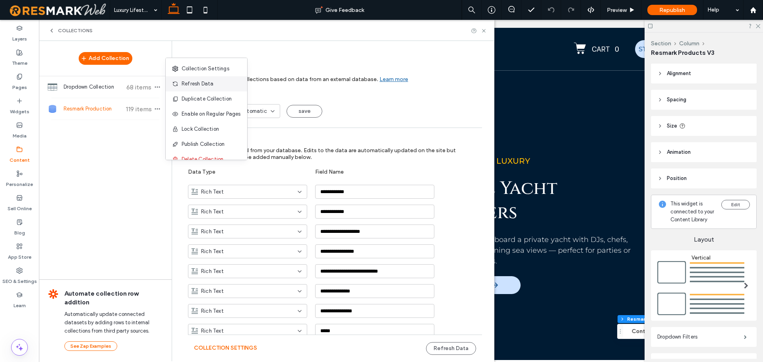
click at [228, 84] on div "Refresh Data" at bounding box center [206, 83] width 81 height 15
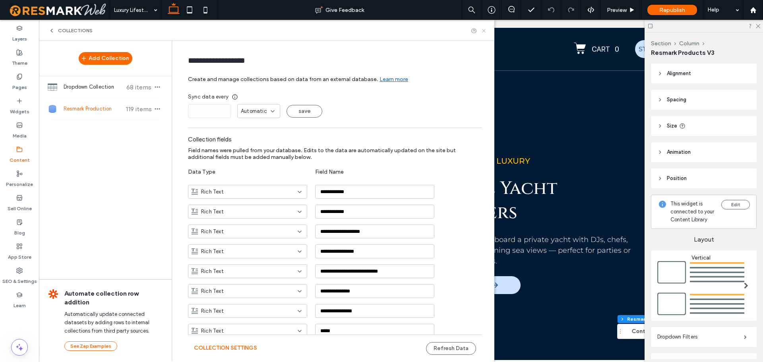
click at [486, 29] on icon at bounding box center [484, 31] width 6 height 6
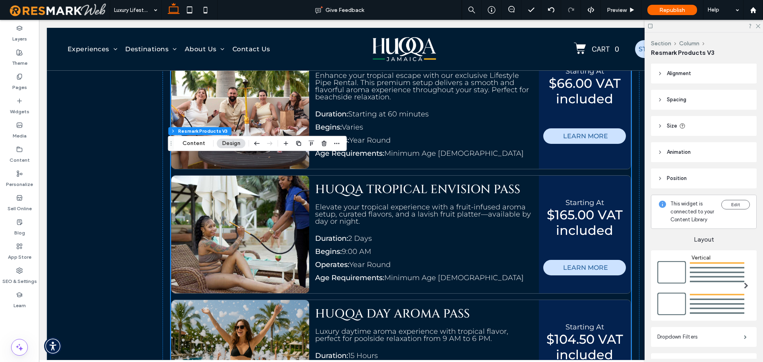
scroll to position [1390, 0]
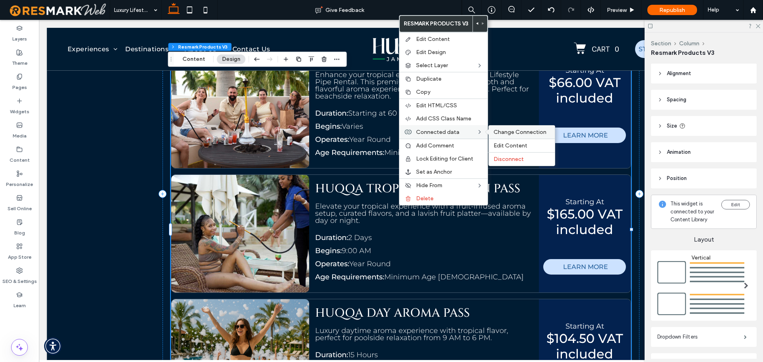
click at [497, 128] on div "Change Connection" at bounding box center [522, 132] width 66 height 13
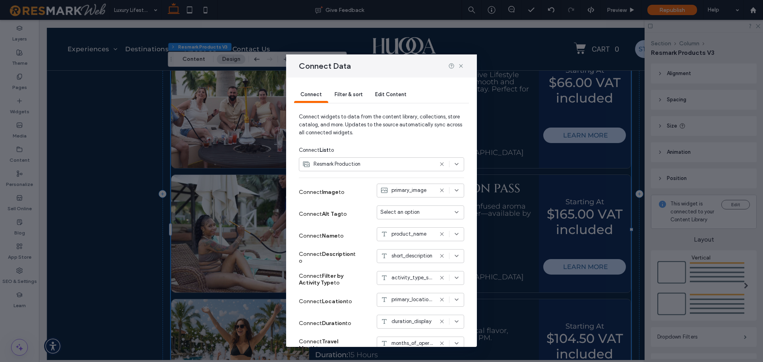
click at [357, 93] on span "Filter & sort" at bounding box center [348, 94] width 28 height 6
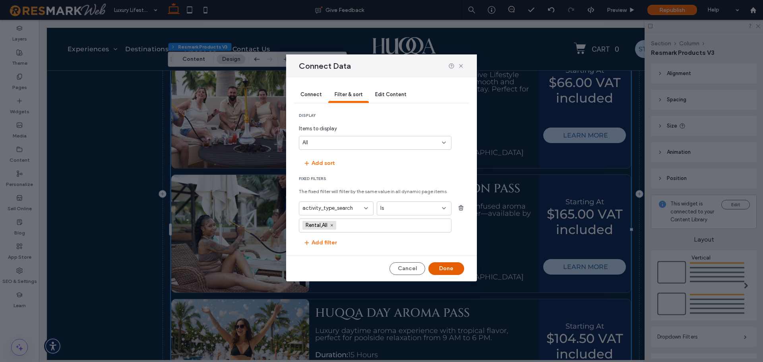
click at [441, 267] on button "Done" at bounding box center [446, 268] width 36 height 13
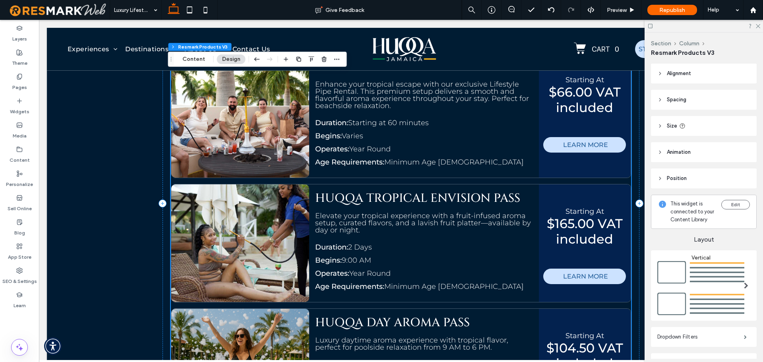
scroll to position [1351, 0]
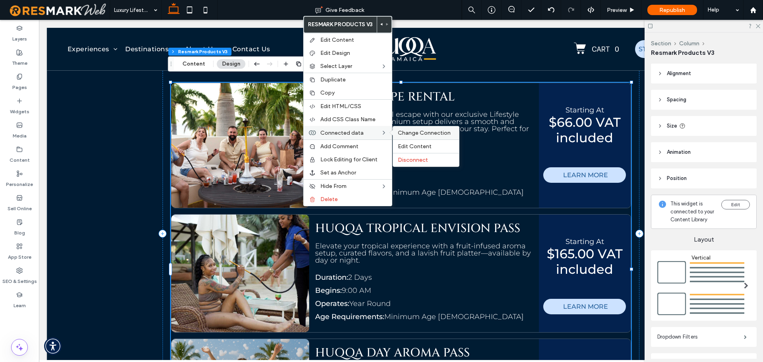
click at [410, 132] on span "Change Connection" at bounding box center [424, 132] width 53 height 7
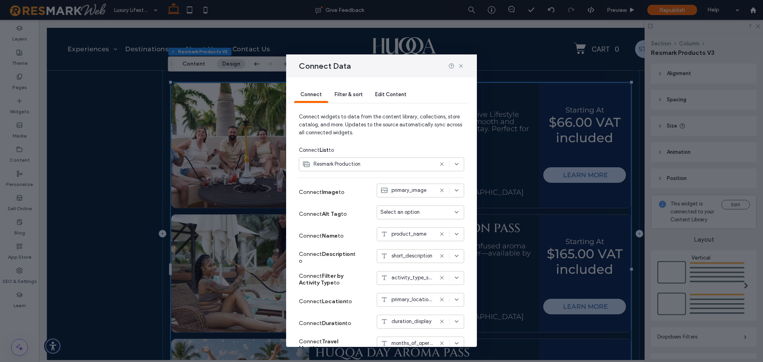
click at [348, 97] on div "Filter & sort" at bounding box center [348, 95] width 41 height 16
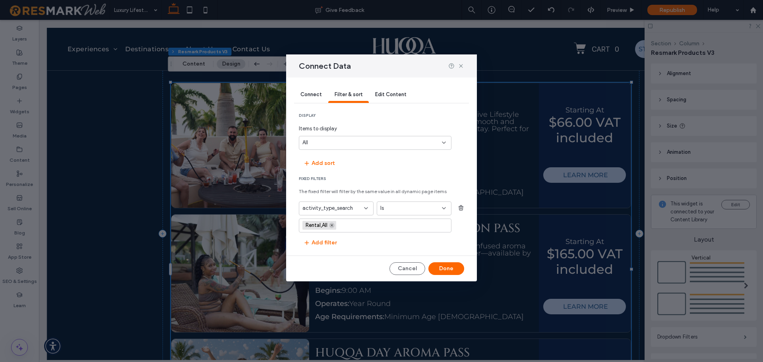
click at [331, 225] on icon at bounding box center [332, 225] width 4 height 4
click at [331, 225] on input "values-textbox" at bounding box center [371, 225] width 139 height 6
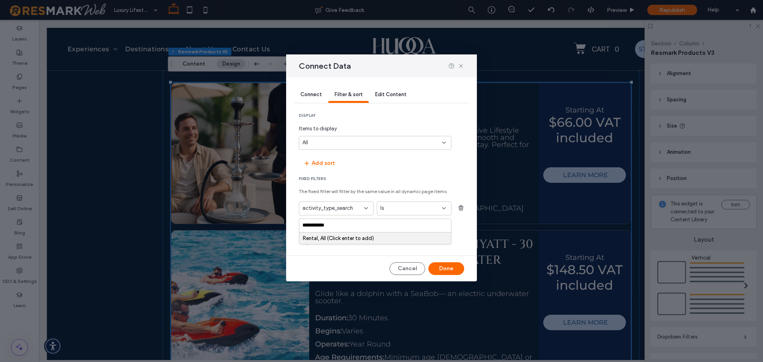
type input "**********"
click at [340, 241] on div "Rental, All (Click enter to add)" at bounding box center [375, 238] width 152 height 12
click at [354, 239] on div "Rental, All (Click enter to add)" at bounding box center [375, 238] width 145 height 6
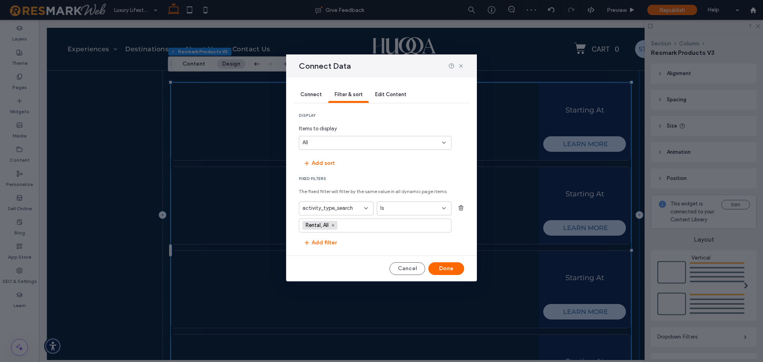
click at [337, 227] on span "Rental, All" at bounding box center [319, 225] width 35 height 9
click at [333, 224] on use at bounding box center [333, 225] width 2 height 2
click at [332, 224] on input "values-textbox" at bounding box center [371, 225] width 139 height 6
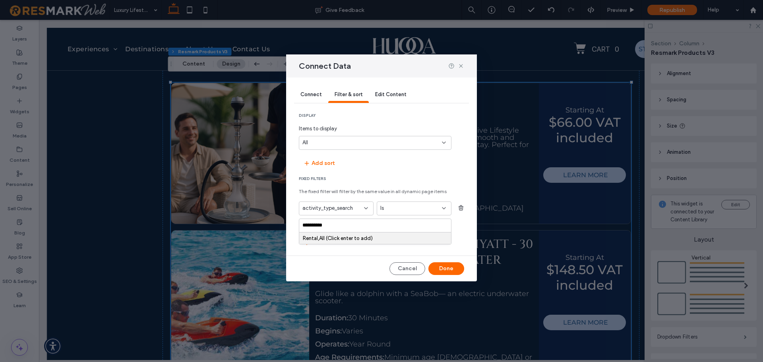
type input "**********"
click at [336, 238] on div "Rental,All (Click enter to add)" at bounding box center [375, 238] width 145 height 6
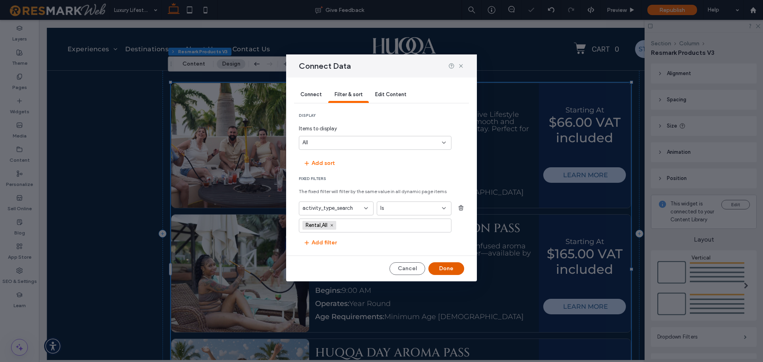
click at [443, 267] on button "Done" at bounding box center [446, 268] width 36 height 13
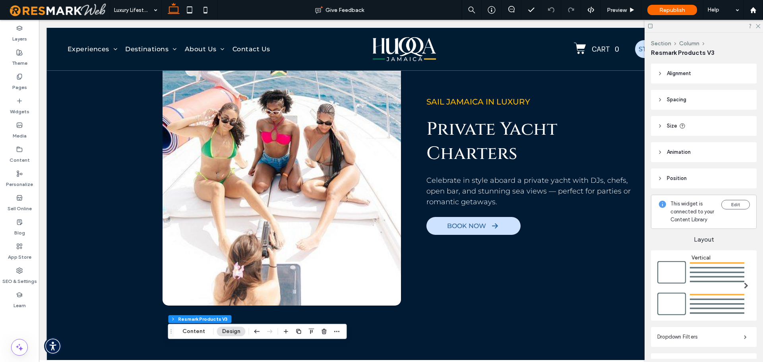
scroll to position [675, 0]
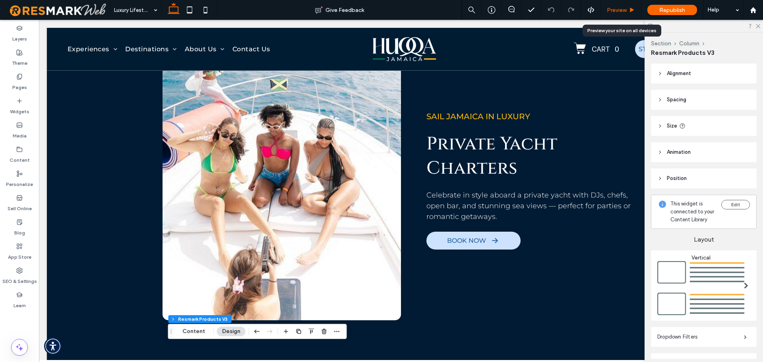
click at [613, 12] on span "Preview" at bounding box center [617, 10] width 20 height 7
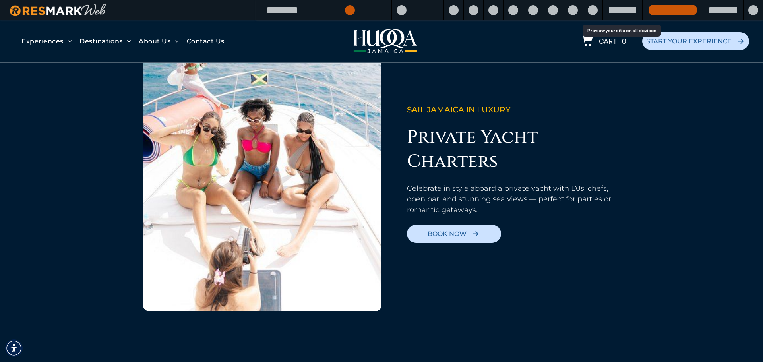
scroll to position [675, 0]
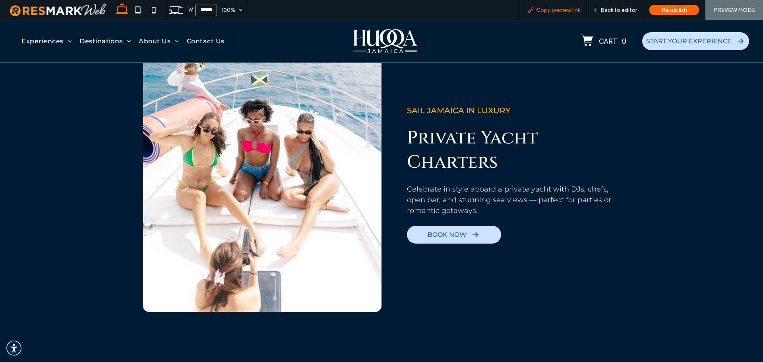
click at [562, 9] on span "Copy preview link" at bounding box center [558, 10] width 44 height 7
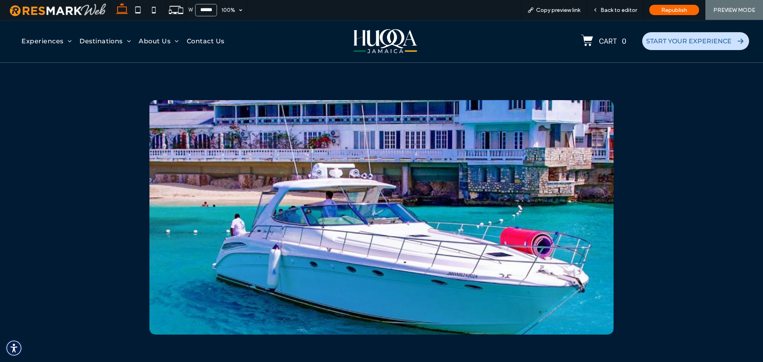
scroll to position [953, 0]
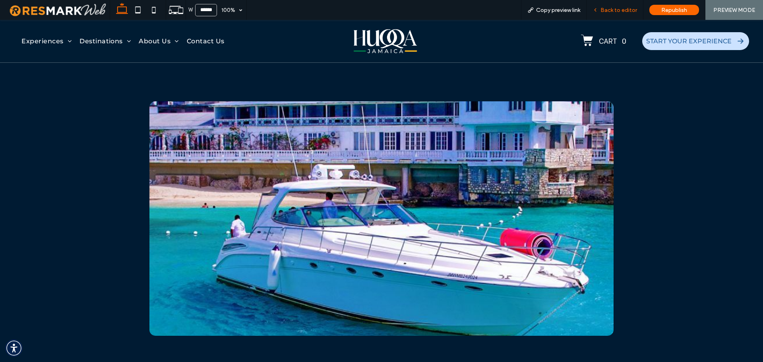
click at [610, 13] on span "Back to editor" at bounding box center [618, 10] width 37 height 7
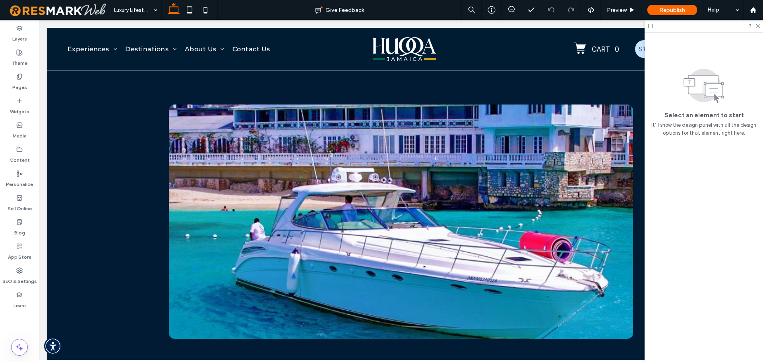
scroll to position [954, 0]
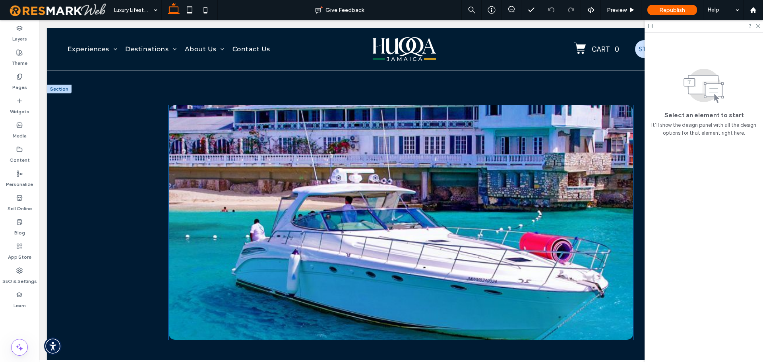
click at [280, 255] on img at bounding box center [401, 222] width 464 height 234
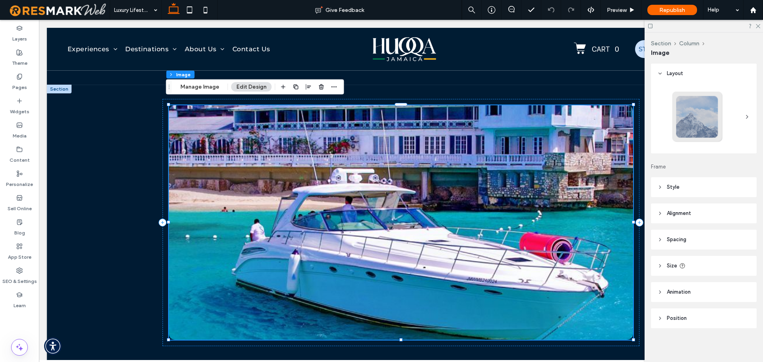
type input "**"
click at [26, 83] on label "Pages" at bounding box center [19, 85] width 15 height 11
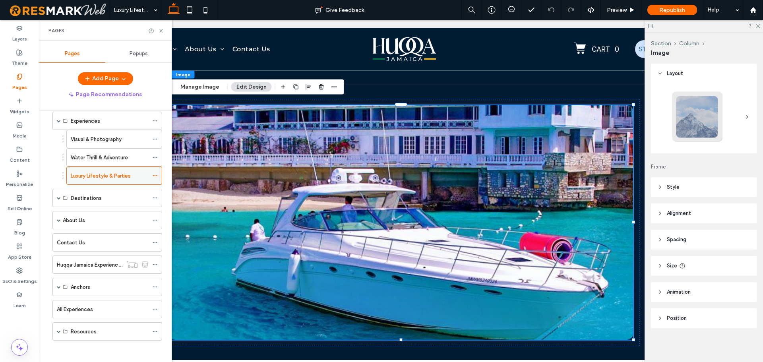
scroll to position [37, 0]
click at [54, 218] on div "About Us" at bounding box center [107, 218] width 110 height 18
click at [59, 218] on span at bounding box center [59, 218] width 4 height 4
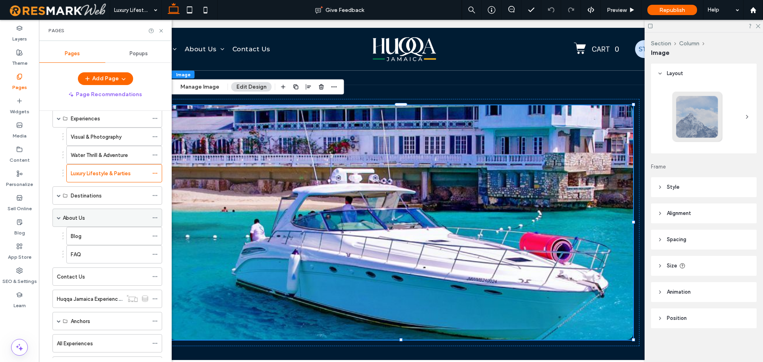
click at [73, 218] on label "About Us" at bounding box center [74, 218] width 22 height 14
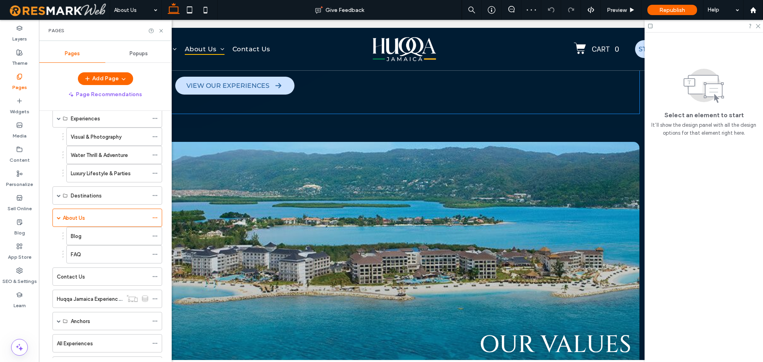
scroll to position [715, 0]
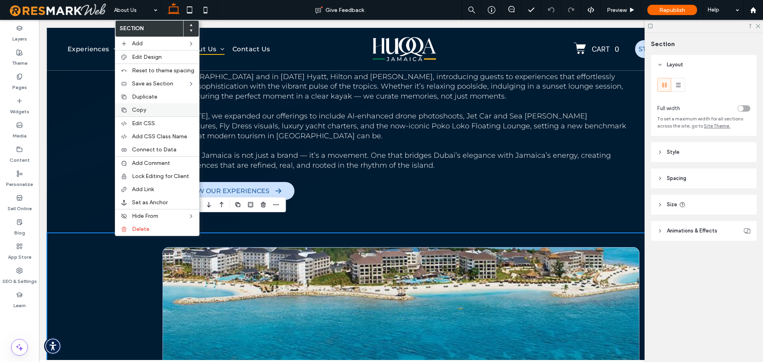
click at [156, 111] on label "Copy" at bounding box center [163, 109] width 62 height 7
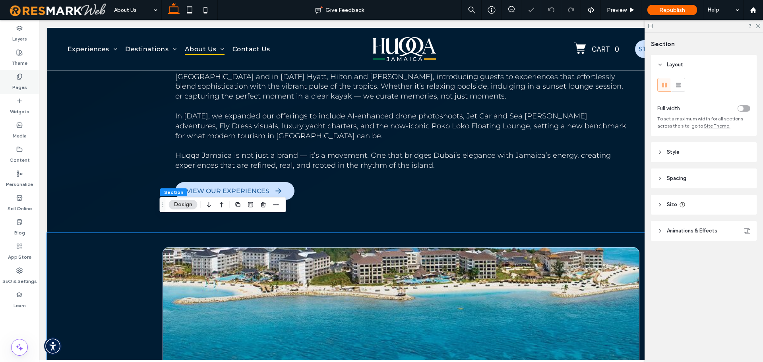
click at [24, 85] on label "Pages" at bounding box center [19, 85] width 15 height 11
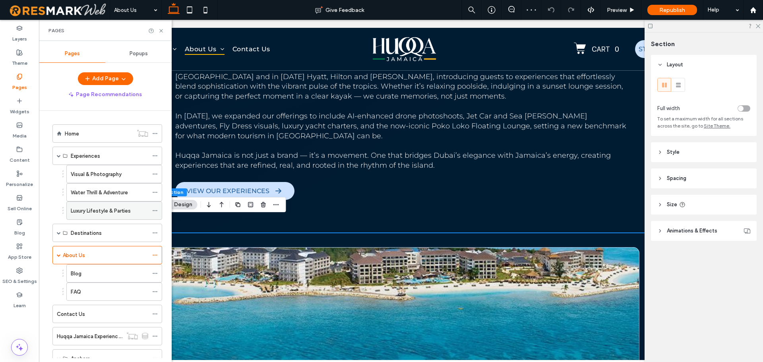
click at [92, 207] on label "Luxury Lifestyle & Parties" at bounding box center [101, 211] width 60 height 14
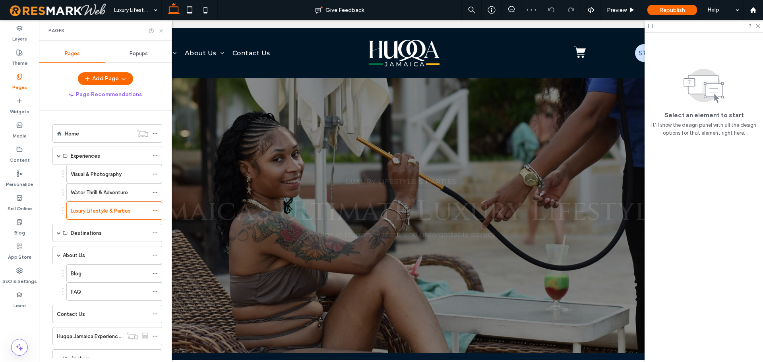
click at [161, 32] on icon at bounding box center [161, 31] width 6 height 6
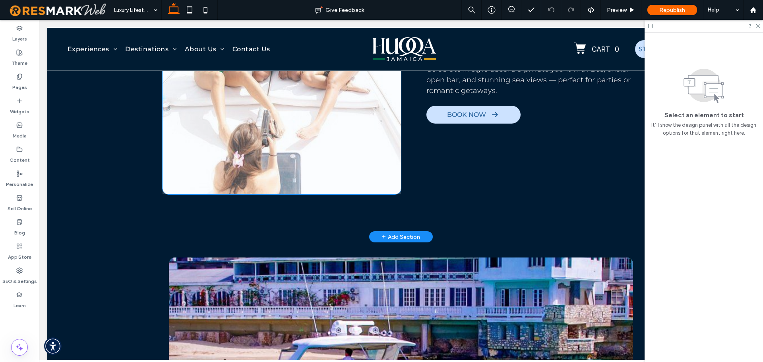
scroll to position [827, 0]
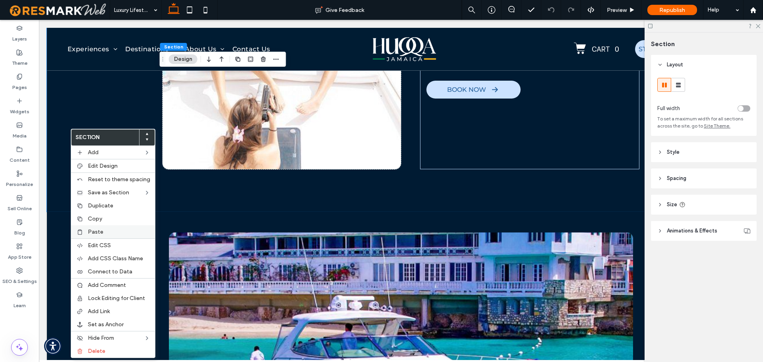
click at [113, 234] on label "Paste" at bounding box center [119, 231] width 62 height 7
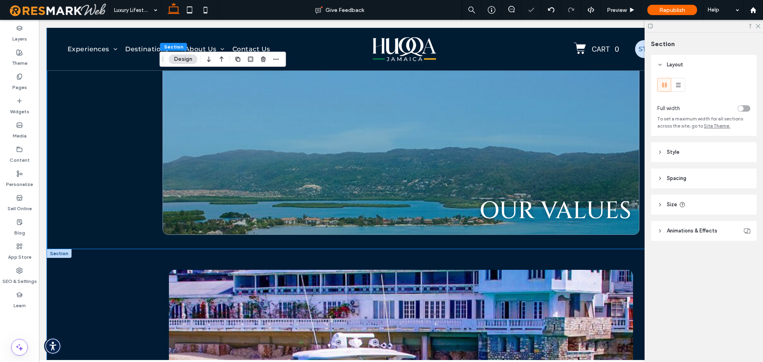
scroll to position [1105, 0]
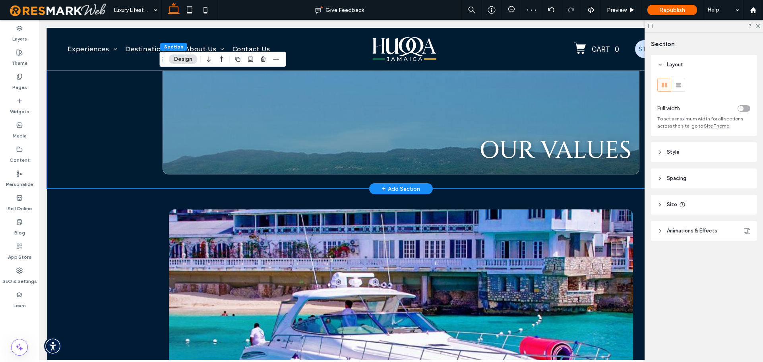
click at [110, 173] on div "OUR VALUES" at bounding box center [401, 61] width 708 height 255
click at [668, 182] on span "Spacing" at bounding box center [676, 178] width 19 height 8
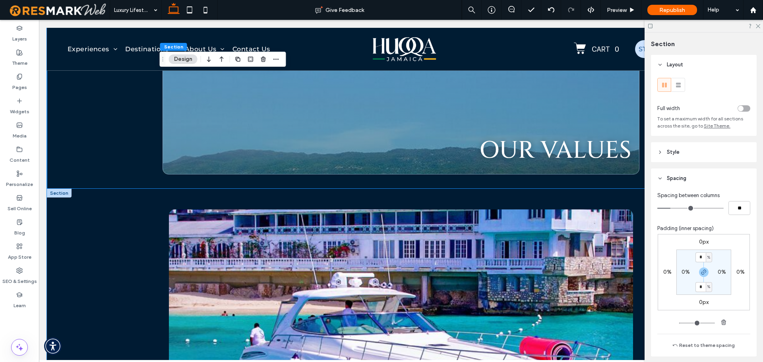
click at [137, 238] on div at bounding box center [401, 341] width 708 height 304
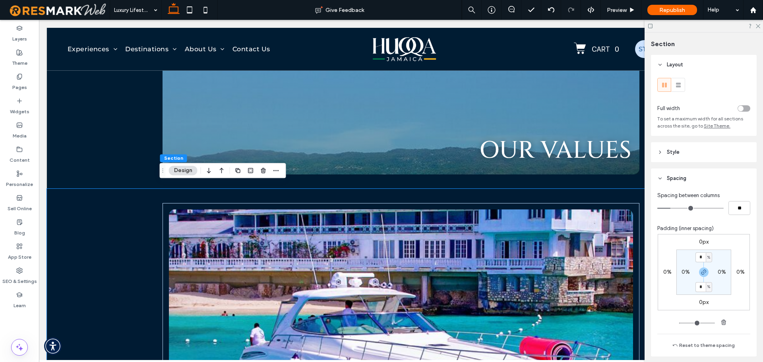
click at [714, 292] on section "* % 0% * % 0%" at bounding box center [703, 271] width 55 height 45
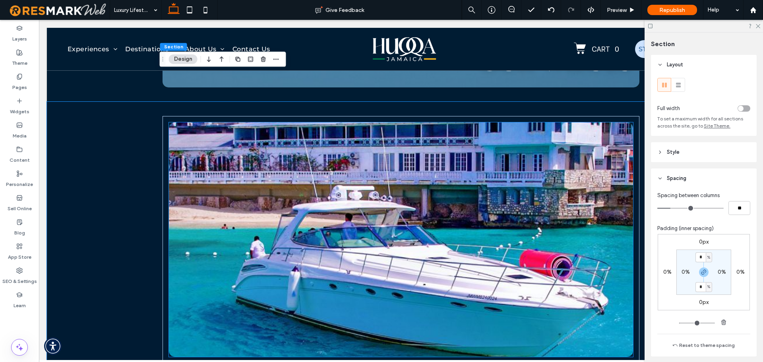
scroll to position [1184, 0]
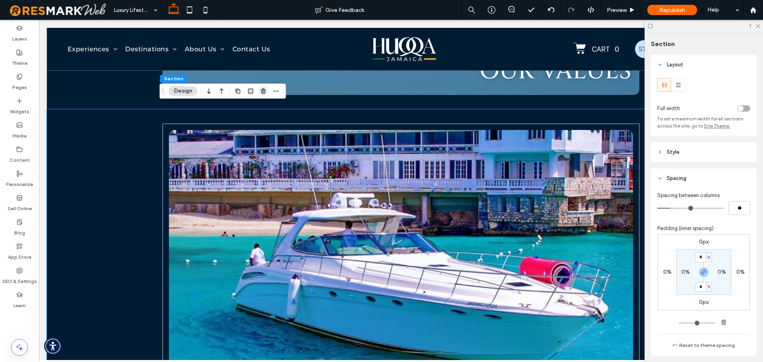
click at [265, 94] on icon "button" at bounding box center [263, 91] width 6 height 6
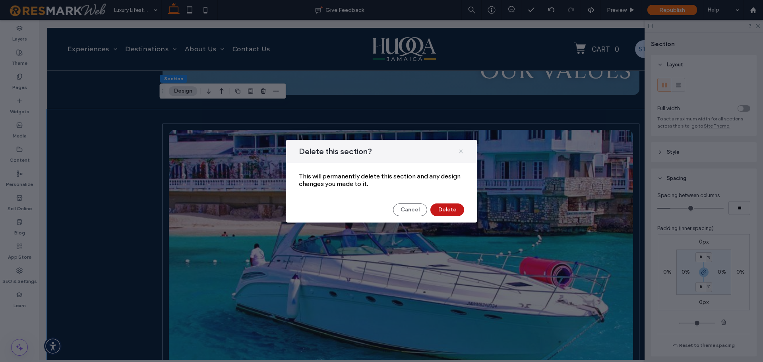
click at [446, 209] on button "Delete" at bounding box center [447, 209] width 34 height 13
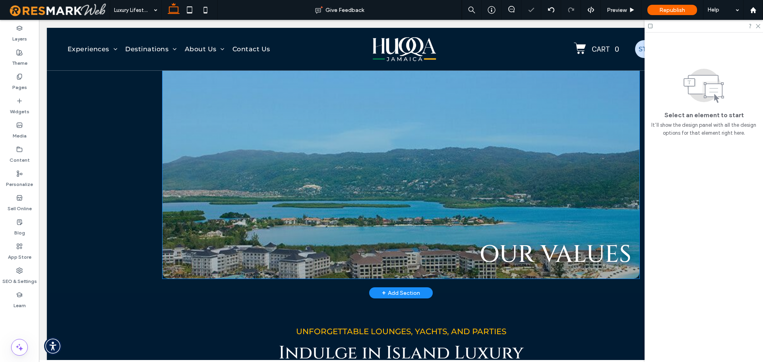
scroll to position [946, 0]
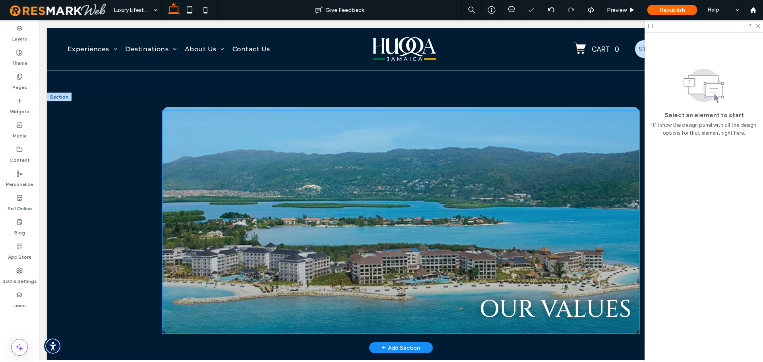
click at [559, 293] on span "OUR VALUES" at bounding box center [555, 309] width 152 height 32
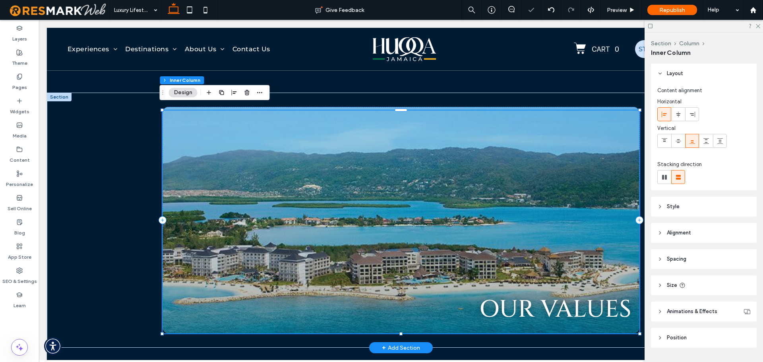
click at [536, 309] on span "OUR VALUES" at bounding box center [555, 309] width 152 height 32
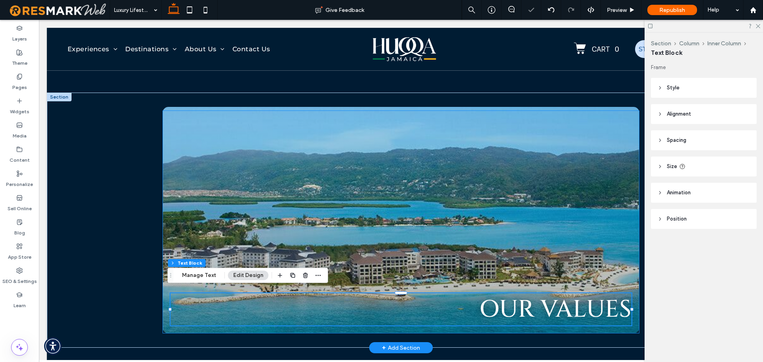
click at [536, 309] on span "OUR VALUES" at bounding box center [555, 309] width 152 height 32
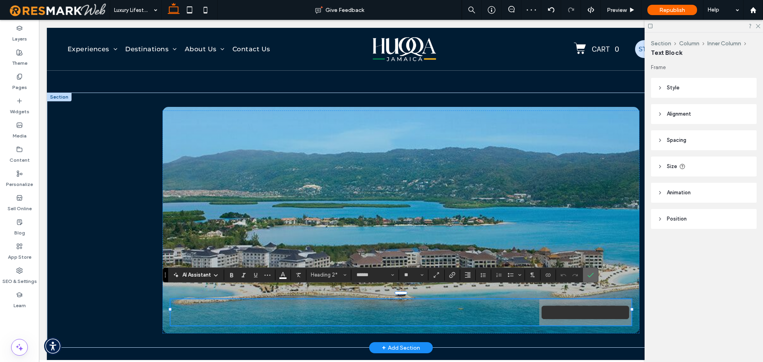
click at [591, 276] on icon "Confirm" at bounding box center [590, 275] width 6 height 6
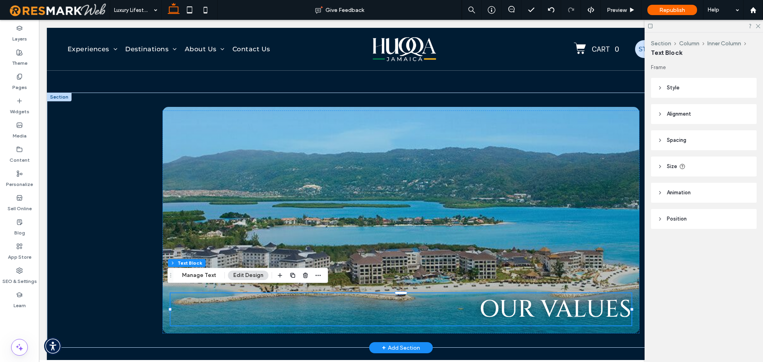
click at [309, 275] on div at bounding box center [299, 275] width 48 height 14
click at [303, 273] on icon "button" at bounding box center [305, 275] width 6 height 6
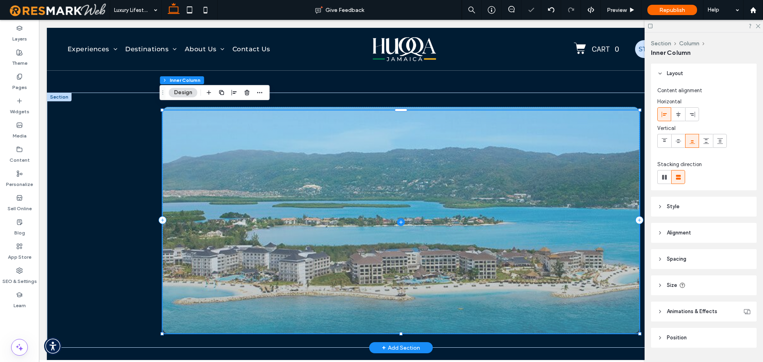
click at [450, 138] on span at bounding box center [400, 221] width 477 height 223
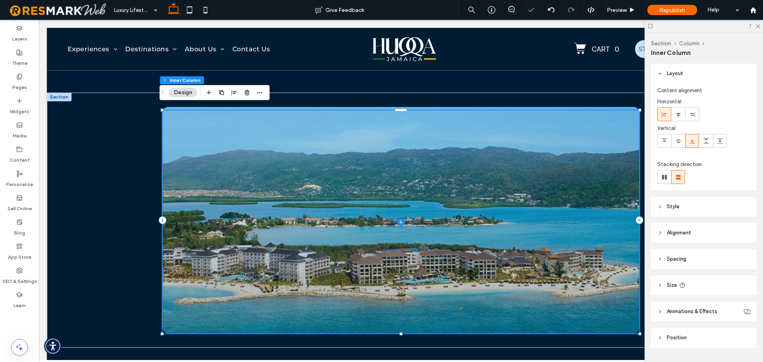
scroll to position [21, 0]
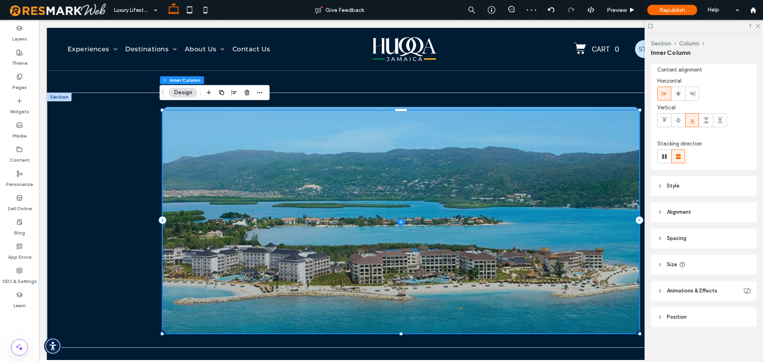
click at [709, 187] on header "Style" at bounding box center [704, 186] width 106 height 20
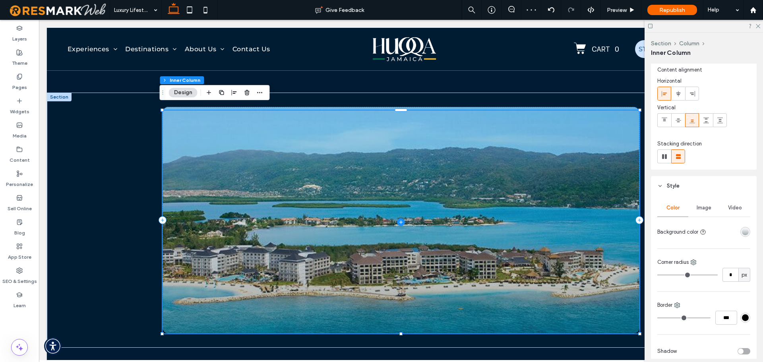
click at [704, 207] on span "Image" at bounding box center [703, 208] width 15 height 6
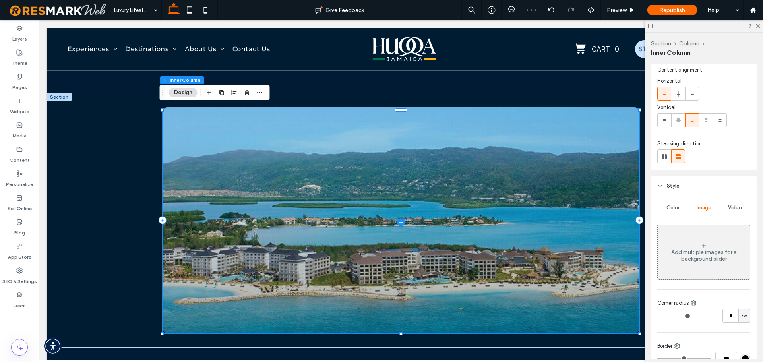
click at [701, 251] on div "Add multiple images for a background slider" at bounding box center [703, 256] width 92 height 14
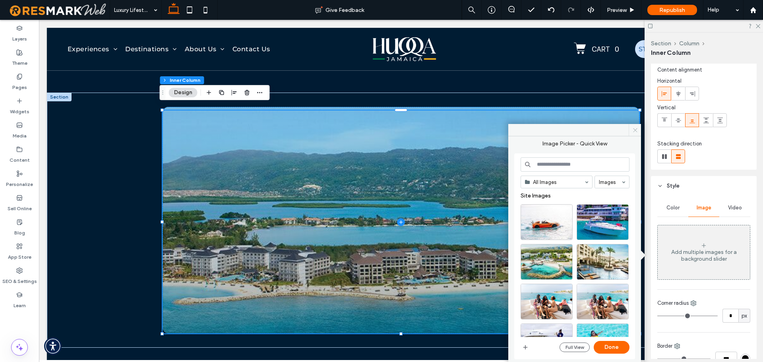
click at [634, 130] on icon at bounding box center [635, 130] width 6 height 6
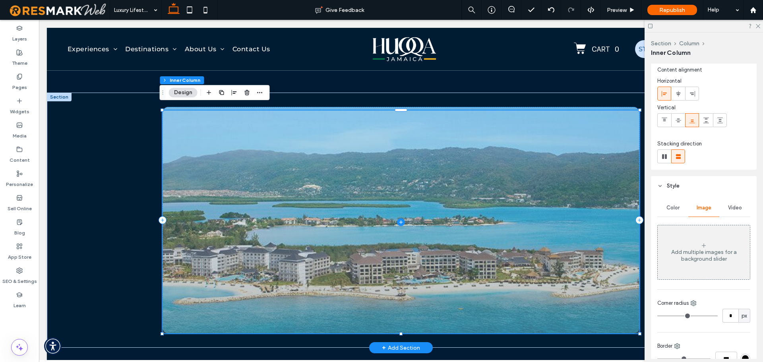
click at [617, 110] on div at bounding box center [400, 110] width 477 height 0
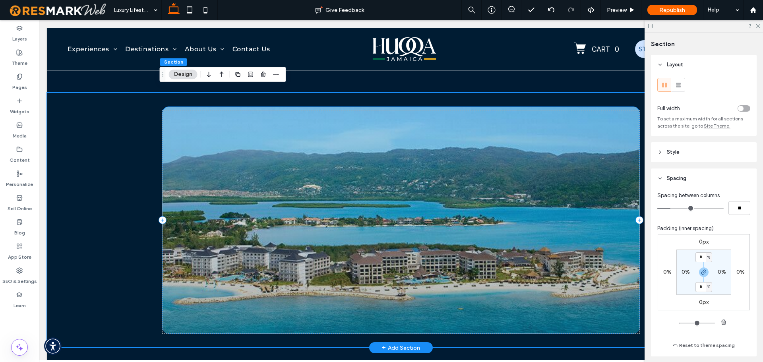
click at [626, 107] on div at bounding box center [400, 220] width 477 height 227
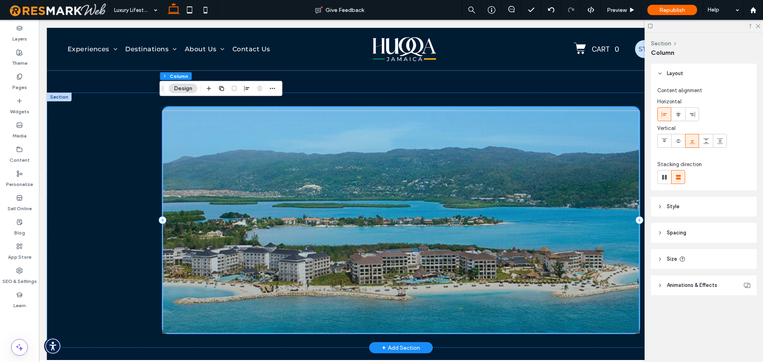
click at [237, 107] on div at bounding box center [400, 220] width 477 height 227
click at [702, 210] on header "Style" at bounding box center [704, 207] width 106 height 20
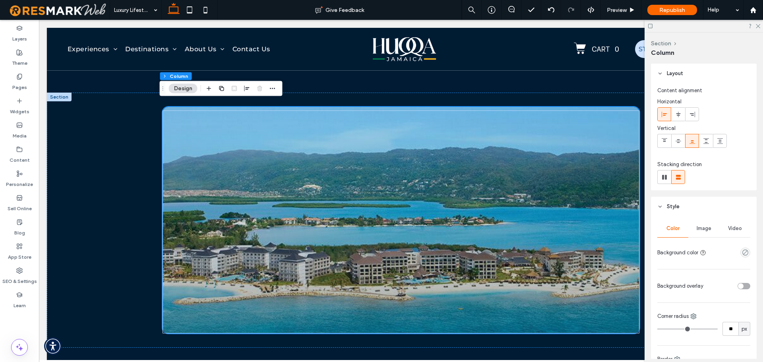
click at [705, 224] on div "Image" at bounding box center [703, 228] width 31 height 17
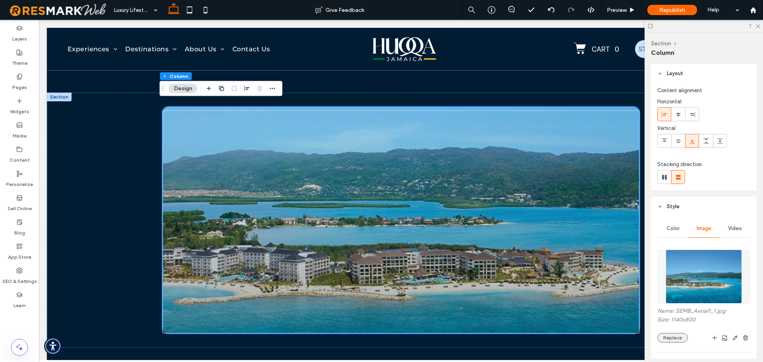
click at [676, 335] on button "Replace" at bounding box center [672, 338] width 31 height 10
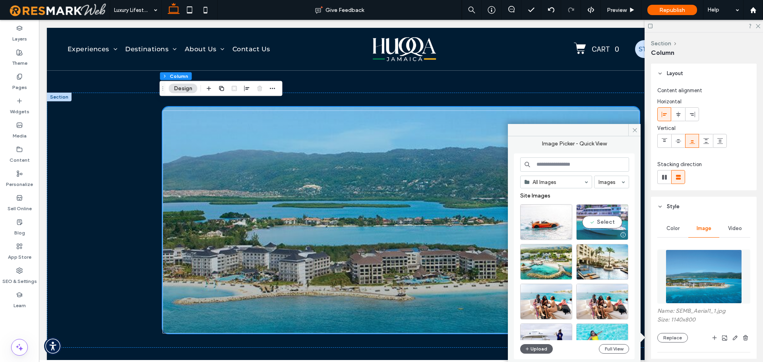
click at [603, 221] on div "Select" at bounding box center [602, 222] width 52 height 36
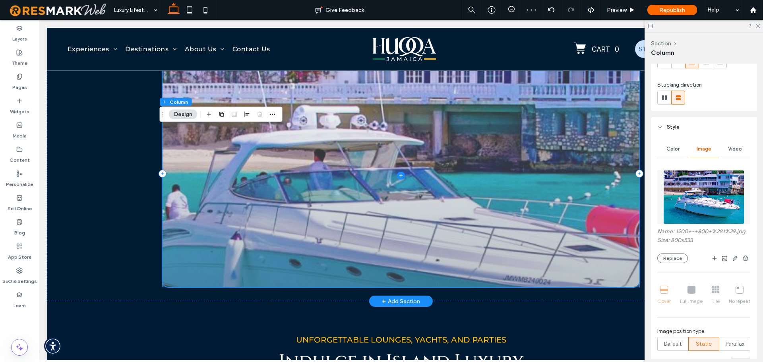
scroll to position [1025, 0]
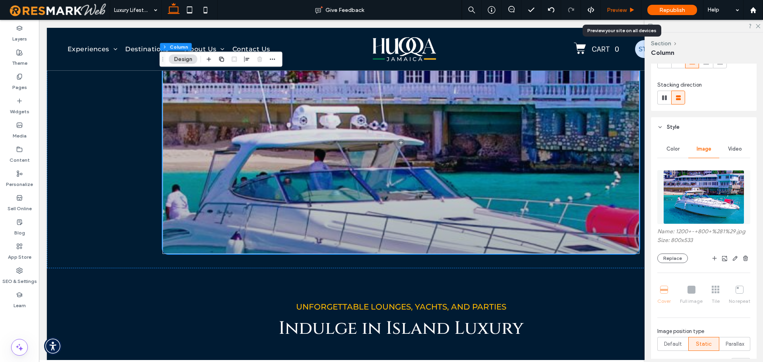
click at [614, 8] on span "Preview" at bounding box center [617, 10] width 20 height 7
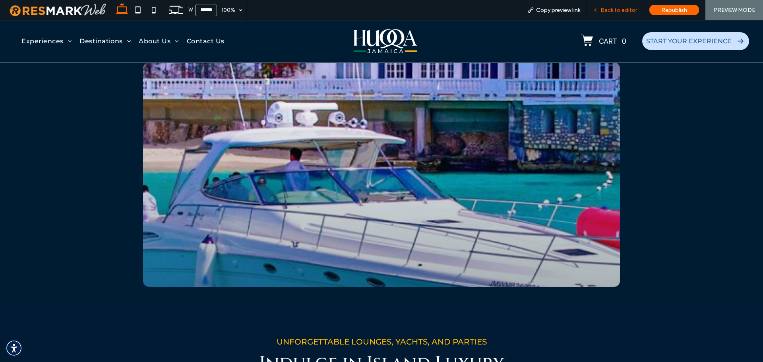
click at [612, 11] on span "Back to editor" at bounding box center [618, 10] width 37 height 7
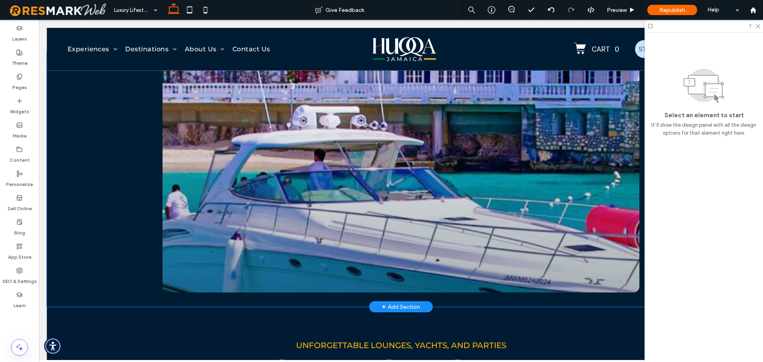
scroll to position [986, 0]
click at [128, 220] on div at bounding box center [401, 179] width 708 height 255
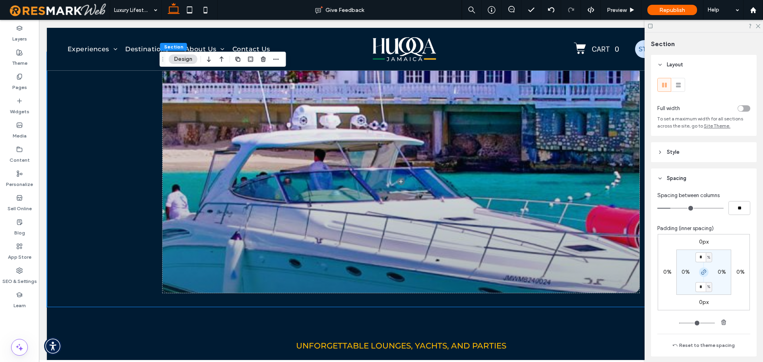
click at [702, 274] on use "button" at bounding box center [703, 272] width 5 height 5
click at [700, 286] on label "2%" at bounding box center [704, 286] width 8 height 7
type input "*"
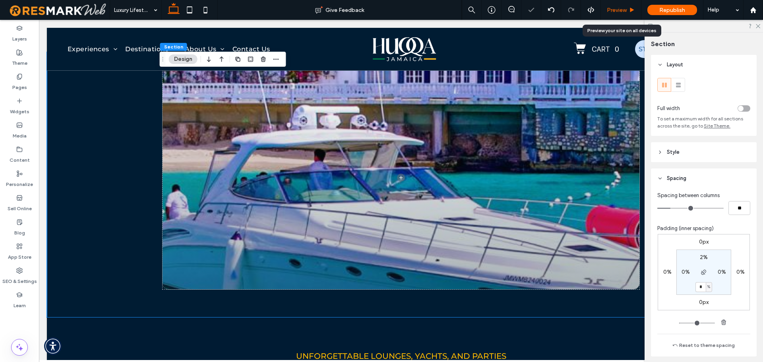
click at [626, 6] on div "Preview" at bounding box center [621, 10] width 41 height 20
click at [622, 9] on span "Preview" at bounding box center [617, 10] width 20 height 7
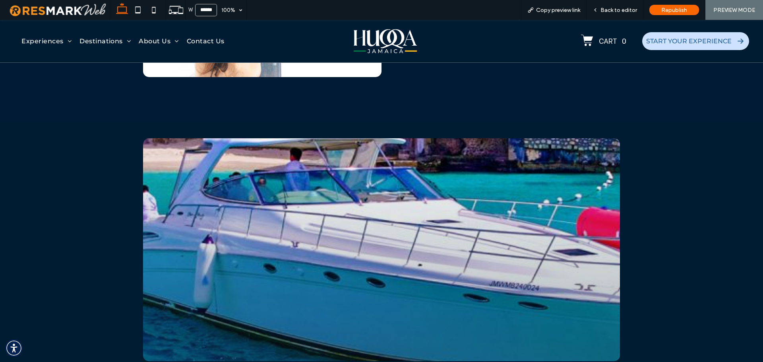
scroll to position [914, 0]
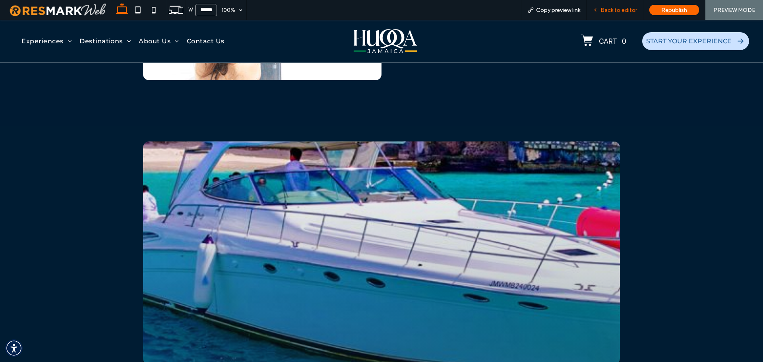
click at [608, 10] on span "Back to editor" at bounding box center [618, 10] width 37 height 7
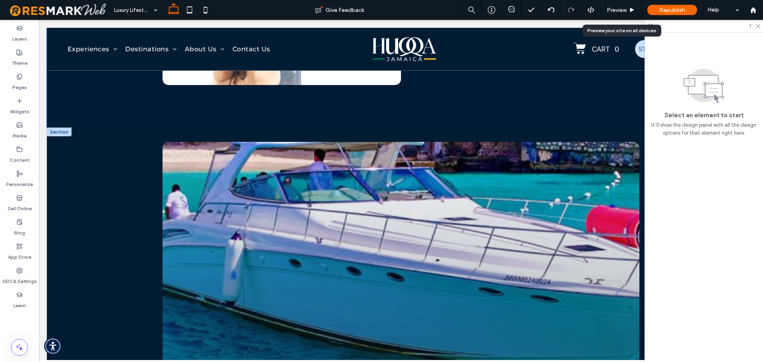
scroll to position [907, 0]
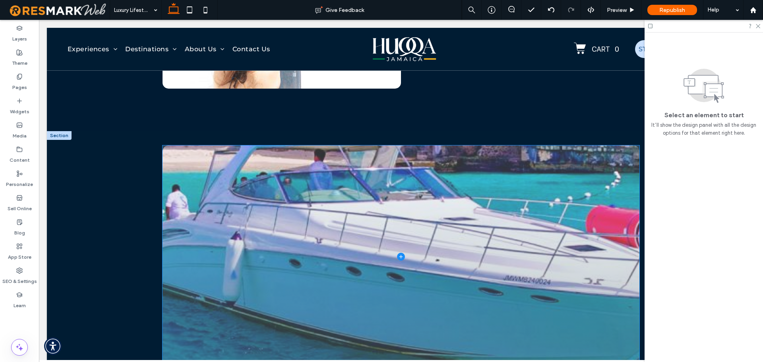
click at [508, 167] on span at bounding box center [400, 256] width 477 height 223
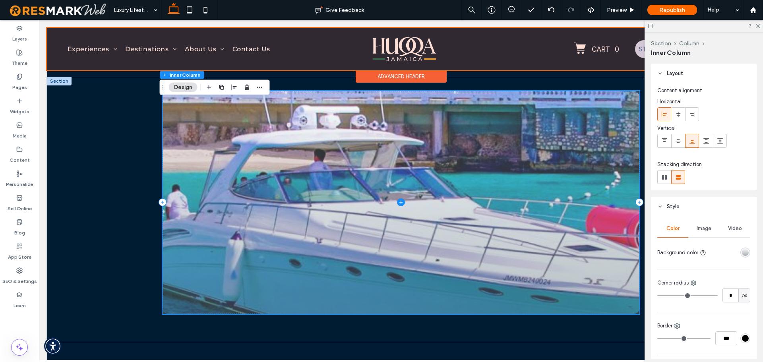
scroll to position [947, 0]
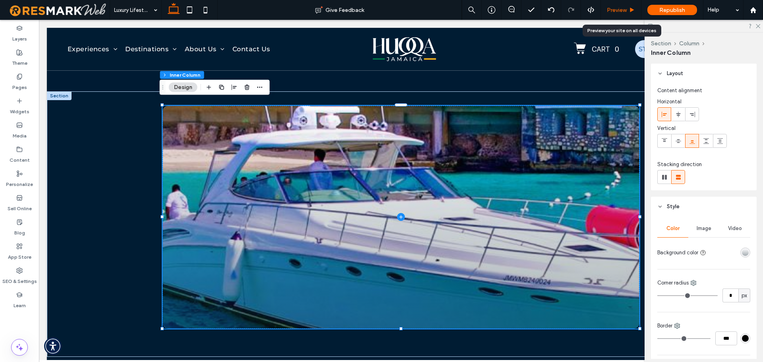
click at [613, 11] on span "Preview" at bounding box center [617, 10] width 20 height 7
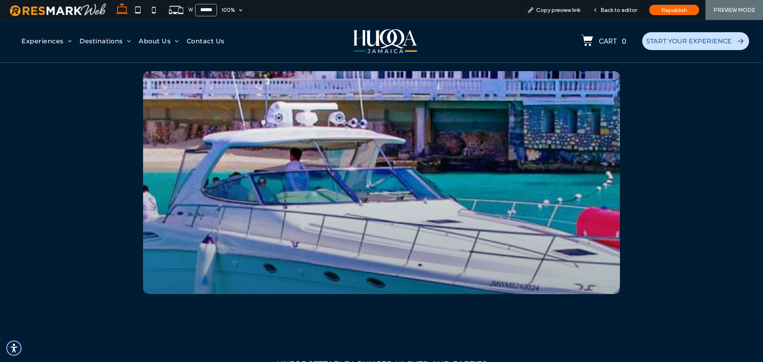
scroll to position [989, 0]
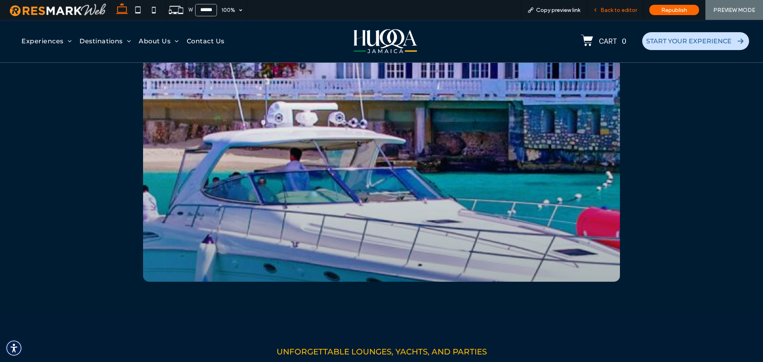
click at [621, 7] on span "Back to editor" at bounding box center [618, 10] width 37 height 7
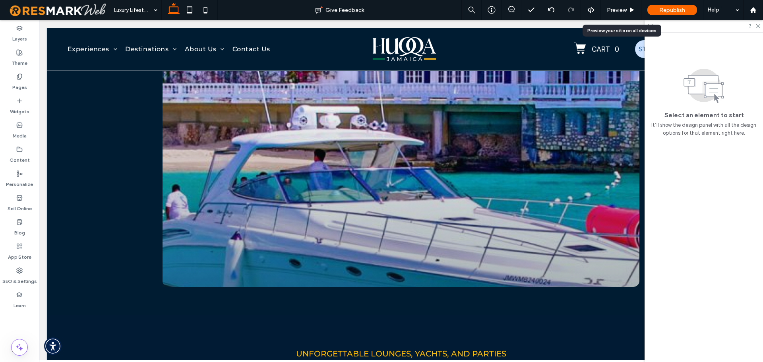
scroll to position [990, 0]
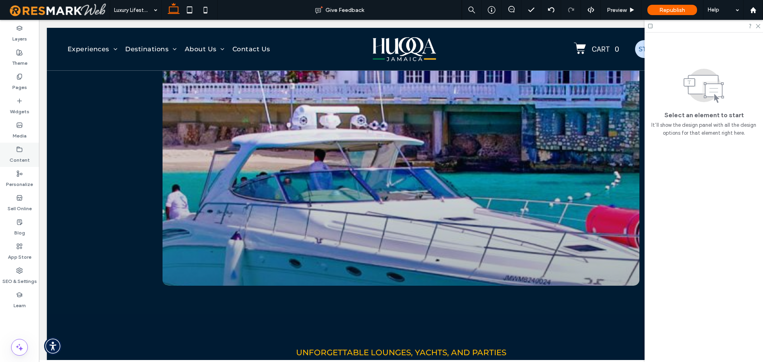
click at [17, 157] on label "Content" at bounding box center [20, 158] width 20 height 11
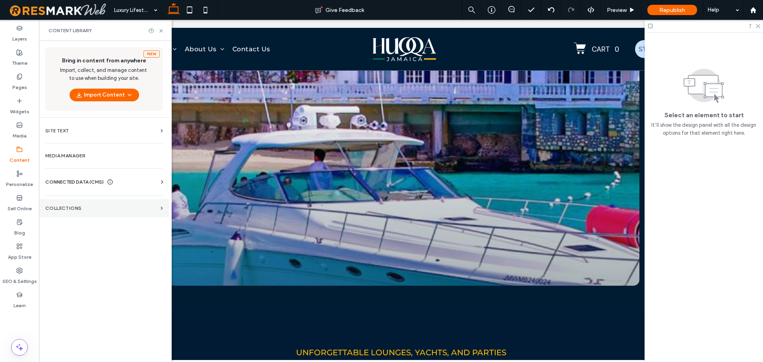
click at [79, 215] on section "Collections" at bounding box center [104, 208] width 130 height 18
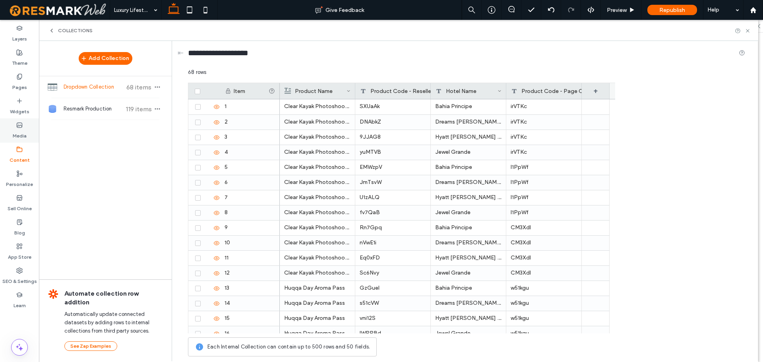
click at [16, 132] on label "Media" at bounding box center [20, 133] width 14 height 11
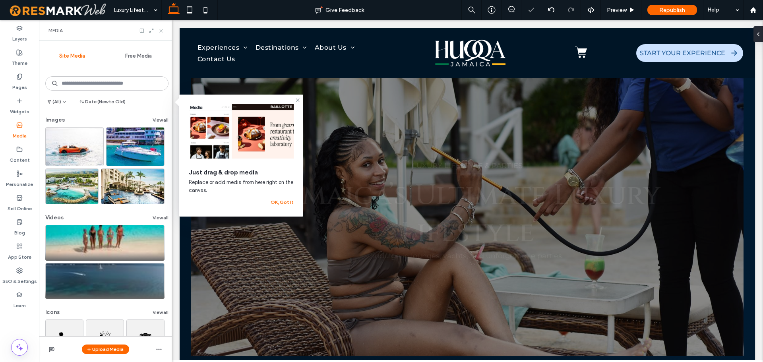
scroll to position [0, 0]
click at [160, 31] on icon at bounding box center [161, 31] width 6 height 6
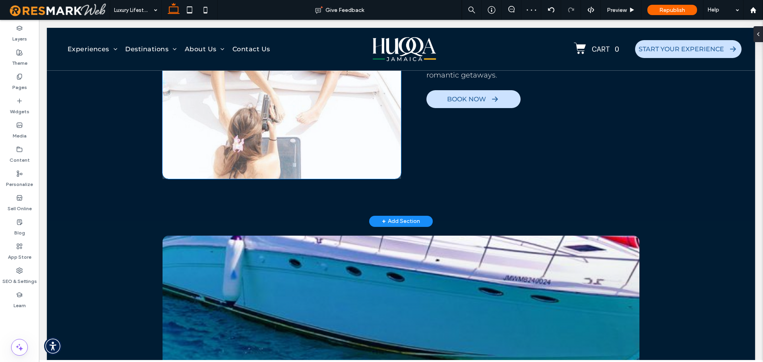
scroll to position [834, 0]
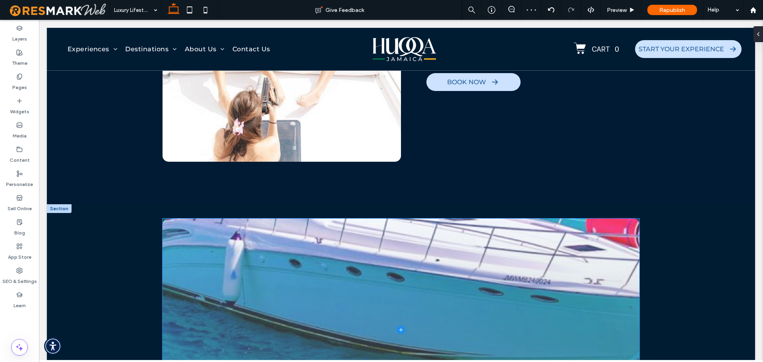
click at [290, 249] on span at bounding box center [400, 329] width 477 height 223
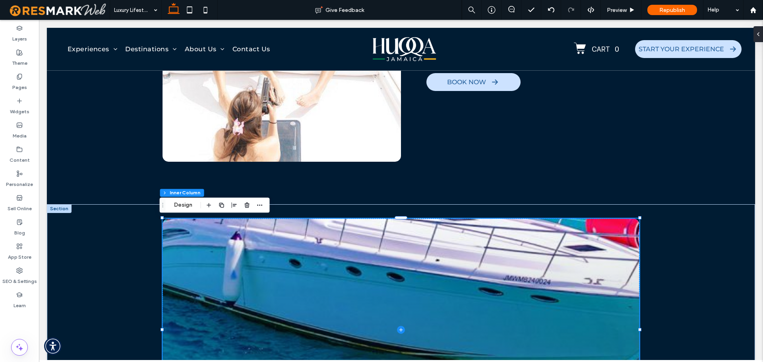
click at [169, 209] on div "Section Column Inner Column Design" at bounding box center [215, 204] width 110 height 15
click at [184, 207] on button "Design" at bounding box center [183, 205] width 29 height 10
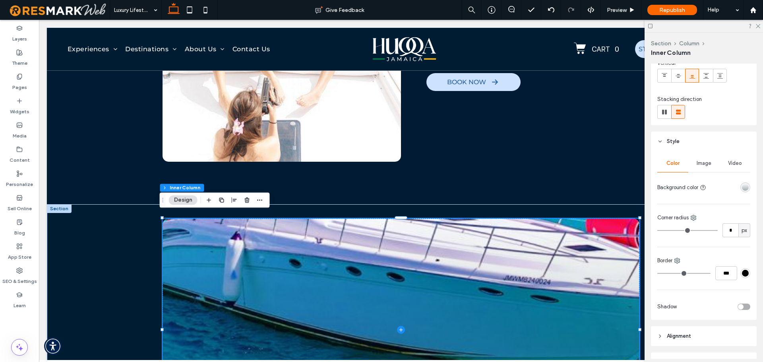
scroll to position [79, 0]
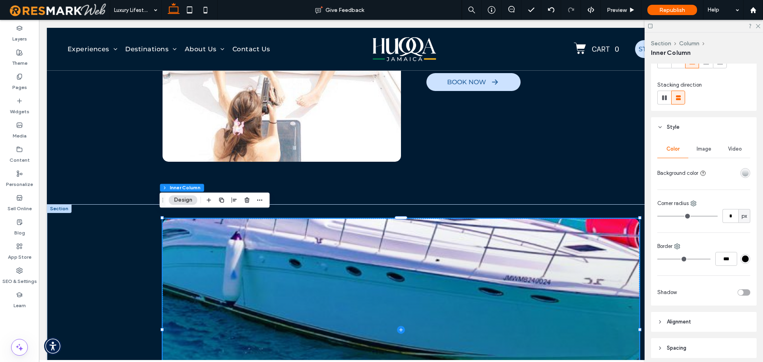
click at [704, 145] on div "Image" at bounding box center [703, 148] width 31 height 17
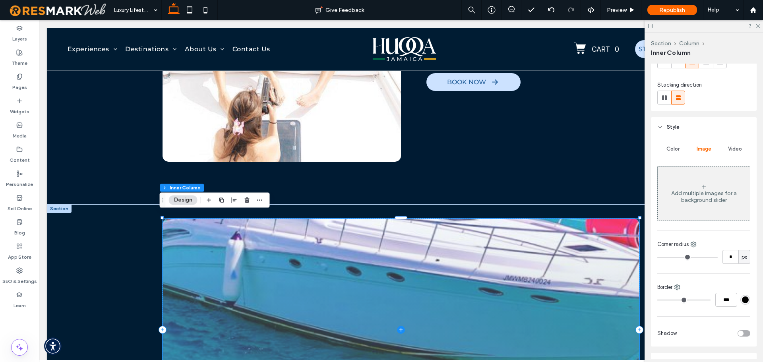
click at [435, 225] on span at bounding box center [400, 329] width 477 height 223
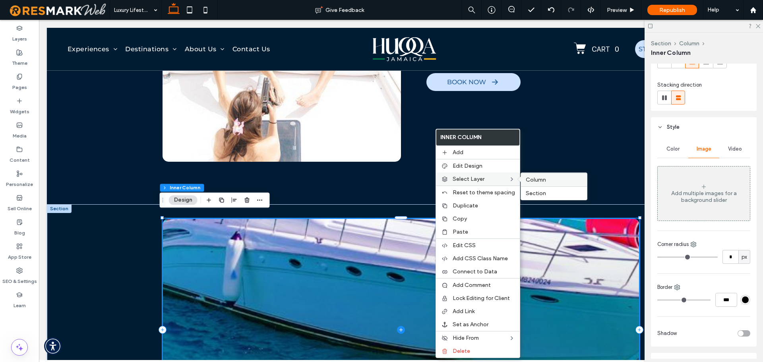
drag, startPoint x: 545, startPoint y: 183, endPoint x: 510, endPoint y: 162, distance: 40.9
click at [545, 183] on label "Column" at bounding box center [554, 179] width 56 height 7
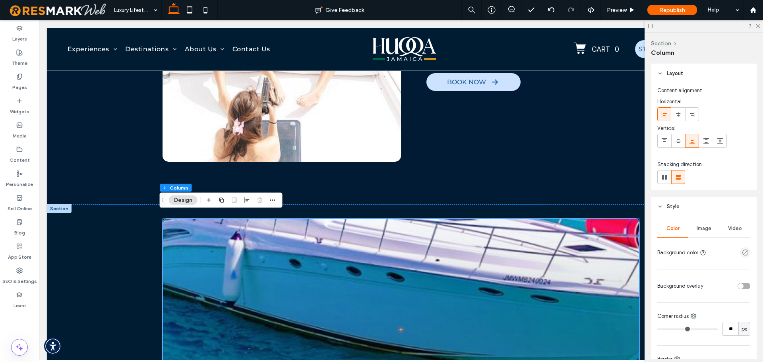
drag, startPoint x: 698, startPoint y: 223, endPoint x: 701, endPoint y: 226, distance: 4.5
click at [700, 225] on div "Image" at bounding box center [703, 228] width 31 height 17
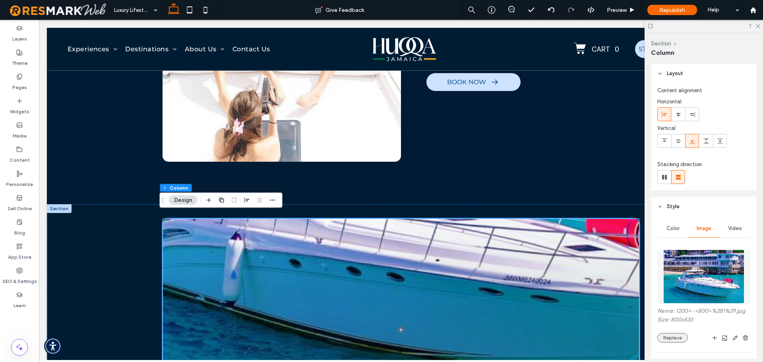
click at [675, 336] on button "Replace" at bounding box center [672, 338] width 31 height 10
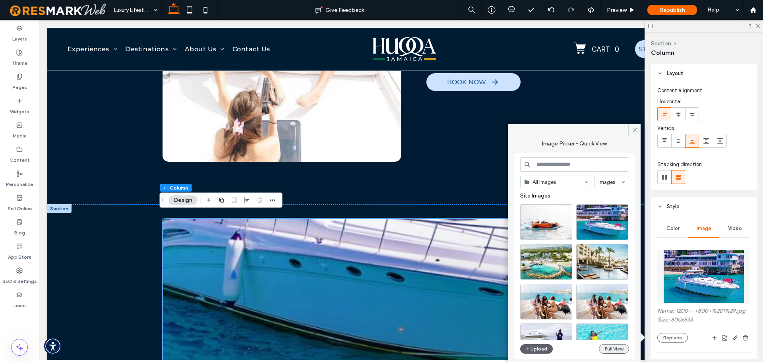
click at [608, 348] on button "Full View" at bounding box center [614, 349] width 30 height 10
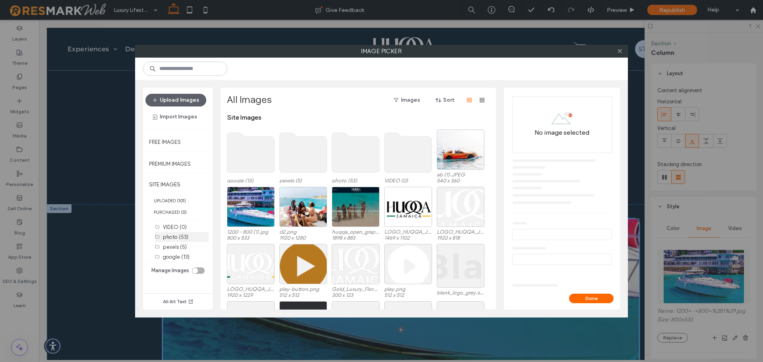
click at [180, 236] on label "photo (53)" at bounding box center [175, 237] width 25 height 6
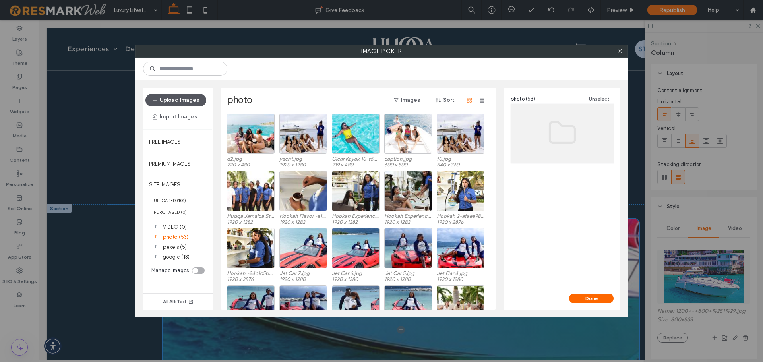
click at [172, 98] on button "Upload Images" at bounding box center [175, 100] width 61 height 13
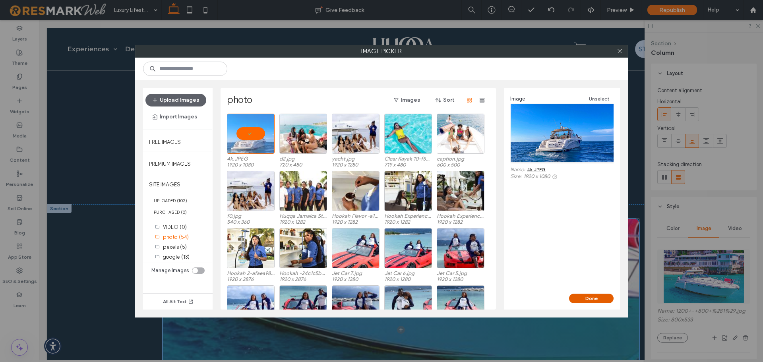
click at [595, 296] on button "Done" at bounding box center [591, 299] width 44 height 10
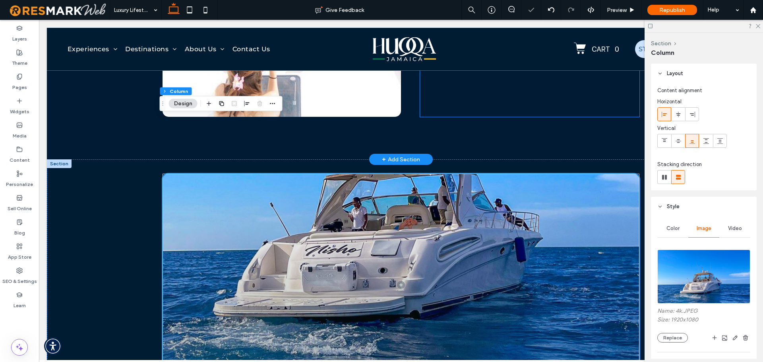
scroll to position [834, 0]
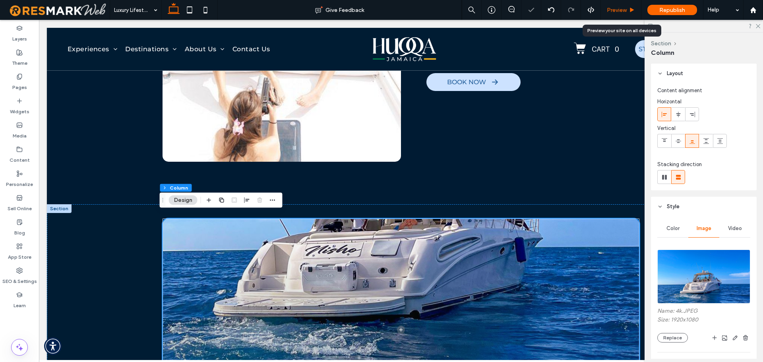
click at [622, 8] on span "Preview" at bounding box center [617, 10] width 20 height 7
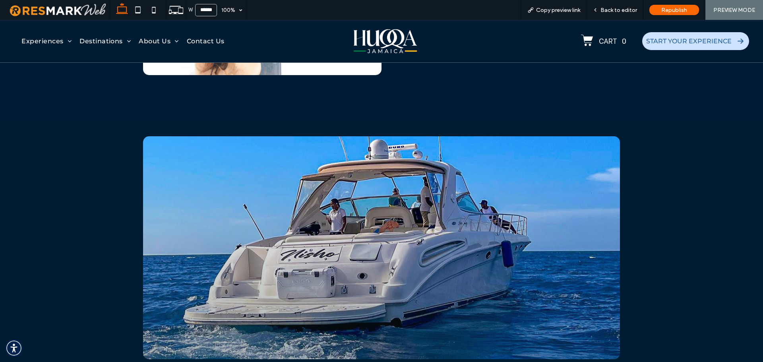
scroll to position [914, 0]
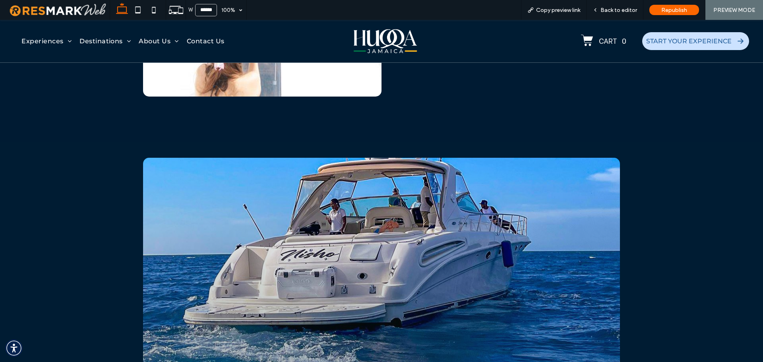
scroll to position [794, 0]
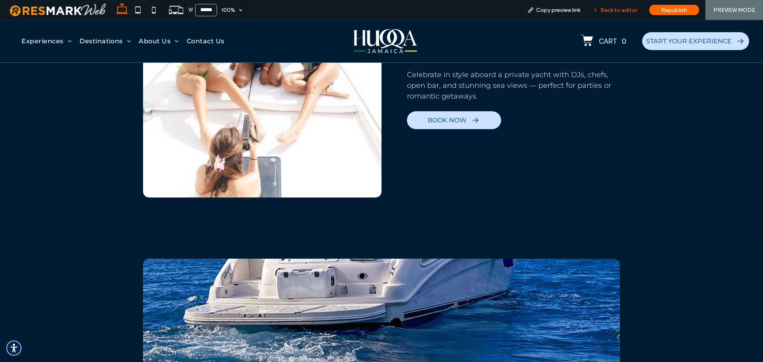
click at [614, 3] on div "Back to editor" at bounding box center [614, 10] width 57 height 20
click at [618, 12] on span "Back to editor" at bounding box center [618, 10] width 37 height 7
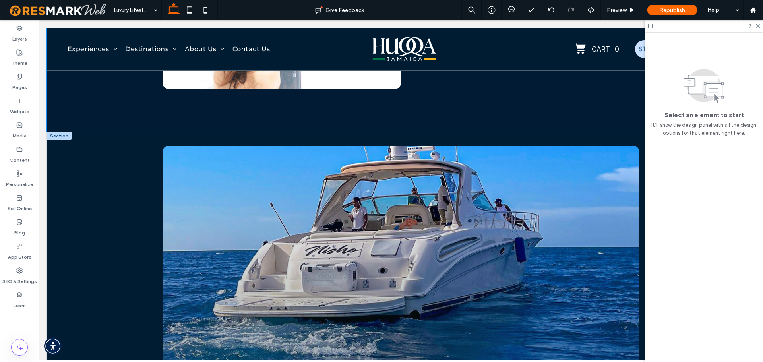
scroll to position [909, 0]
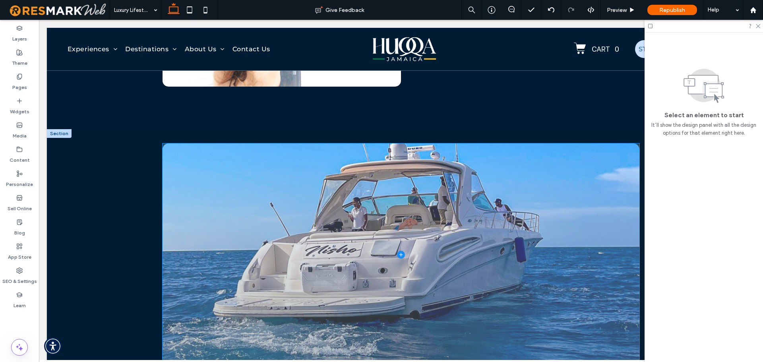
click at [391, 227] on span at bounding box center [400, 254] width 477 height 223
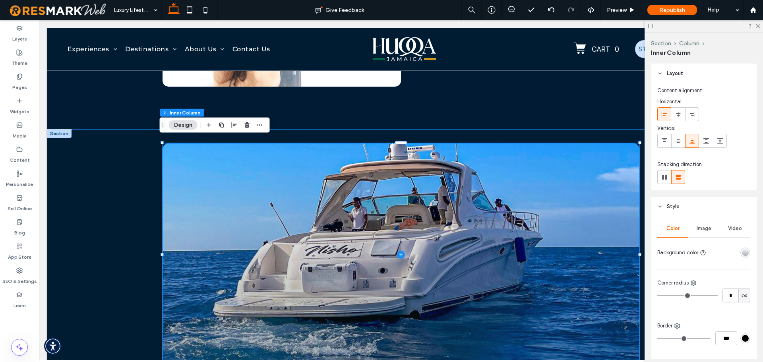
click at [129, 171] on div at bounding box center [401, 261] width 708 height 265
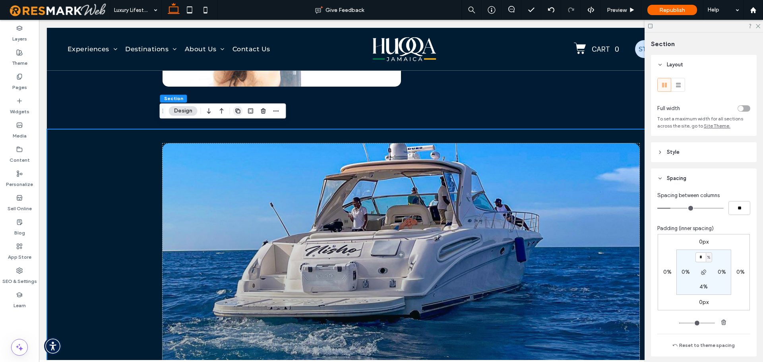
click at [241, 109] on icon "button" at bounding box center [238, 111] width 6 height 6
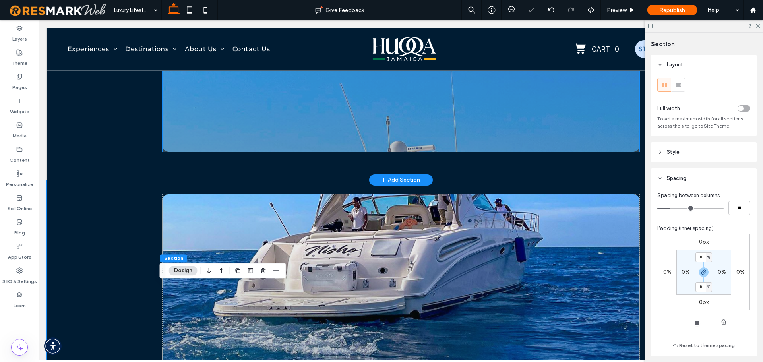
scroll to position [1005, 0]
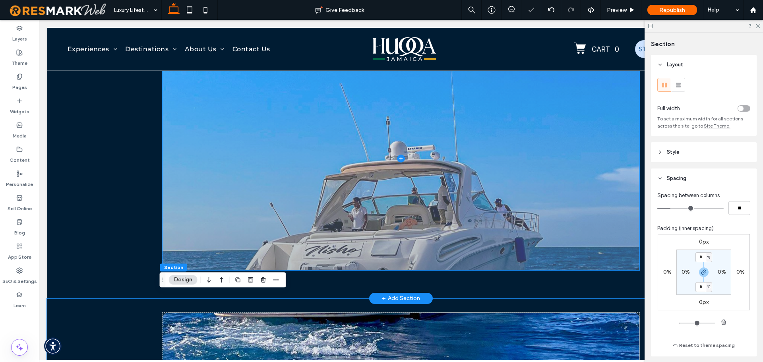
click at [265, 164] on span at bounding box center [400, 158] width 477 height 223
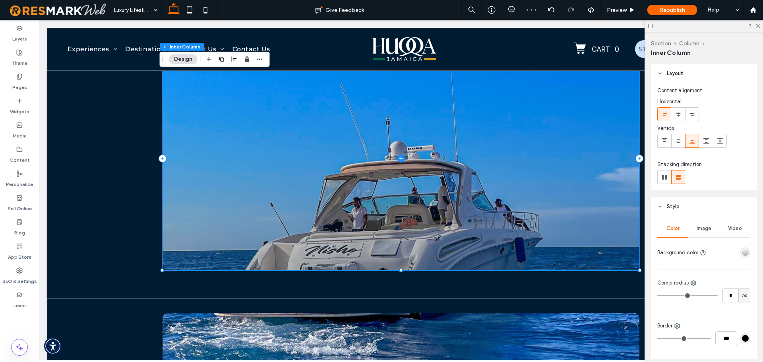
click at [709, 228] on div "Image" at bounding box center [703, 228] width 31 height 17
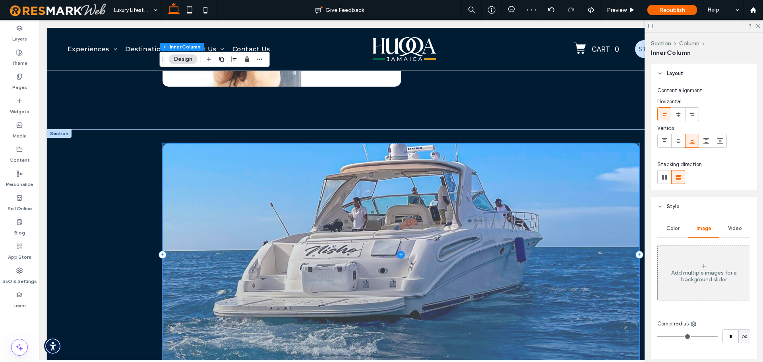
scroll to position [886, 0]
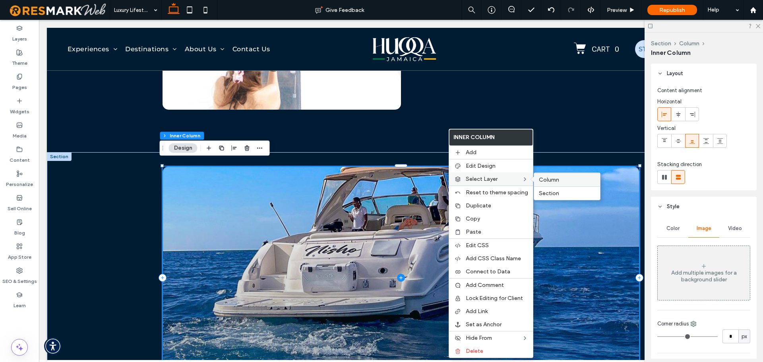
click at [555, 180] on span "Column" at bounding box center [549, 179] width 20 height 7
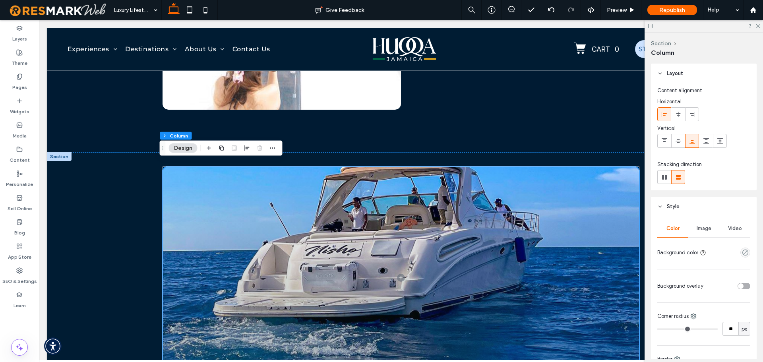
scroll to position [40, 0]
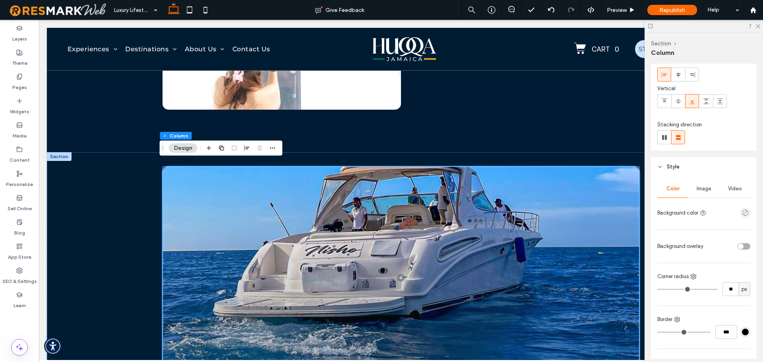
click at [702, 186] on span "Image" at bounding box center [703, 189] width 15 height 6
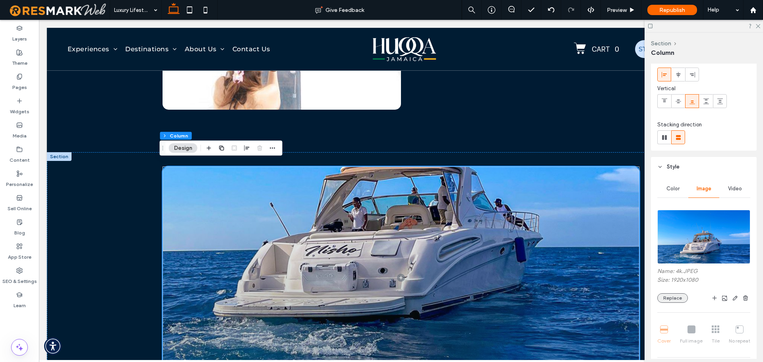
click at [671, 297] on button "Replace" at bounding box center [672, 298] width 31 height 10
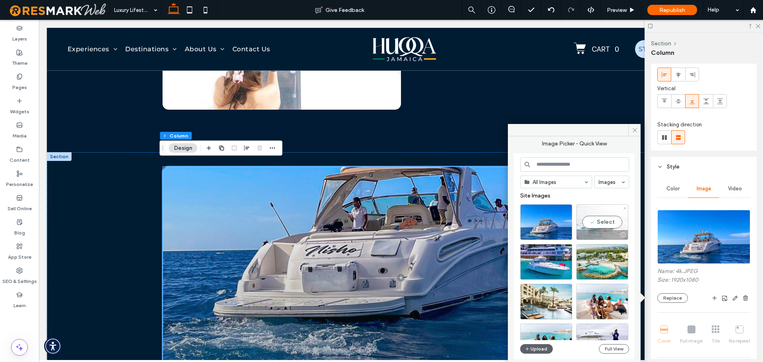
click at [608, 219] on div "Select" at bounding box center [602, 222] width 52 height 36
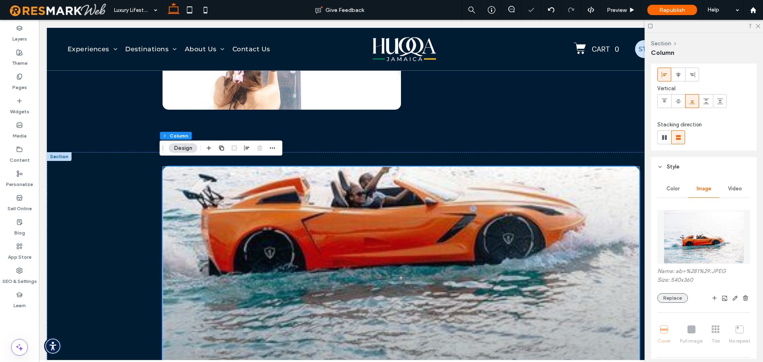
click at [675, 297] on button "Replace" at bounding box center [672, 298] width 31 height 10
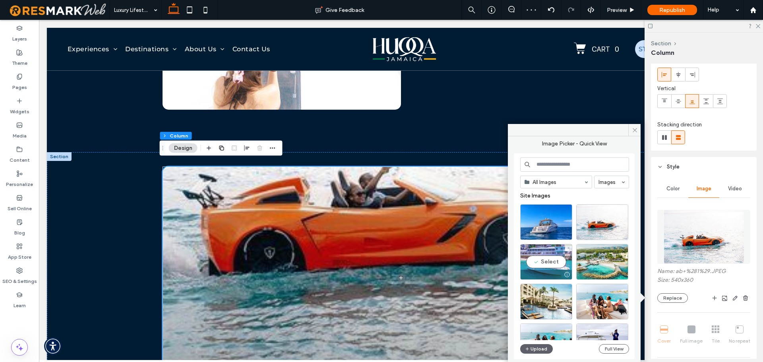
click at [552, 255] on div "Select" at bounding box center [546, 262] width 52 height 36
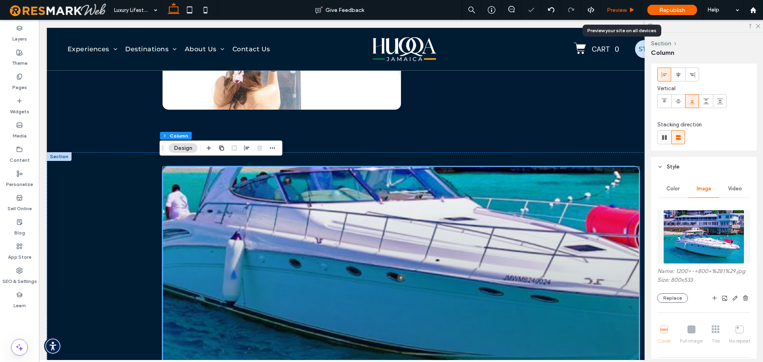
click at [619, 12] on span "Preview" at bounding box center [617, 10] width 20 height 7
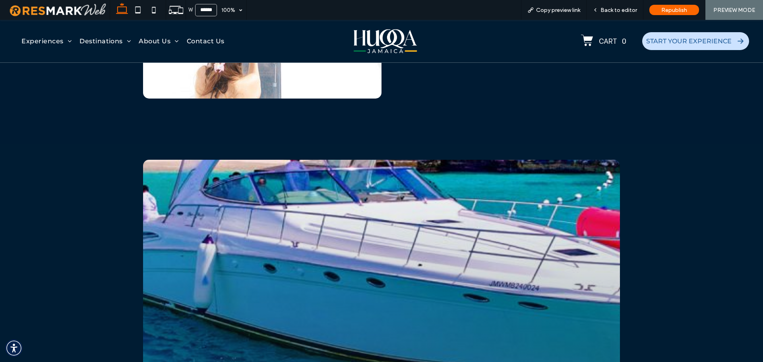
scroll to position [885, 0]
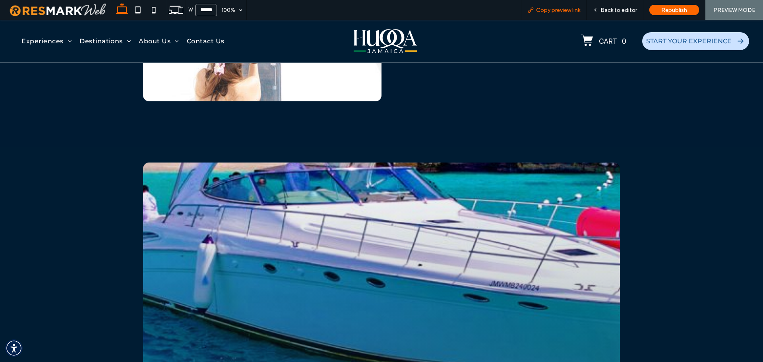
click at [570, 12] on span "Copy preview link" at bounding box center [558, 10] width 44 height 7
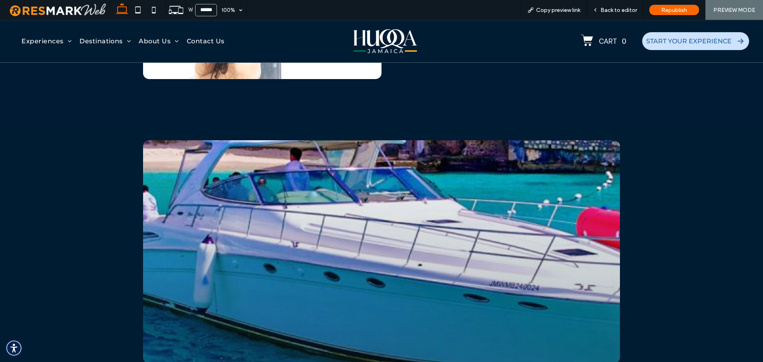
scroll to position [874, 0]
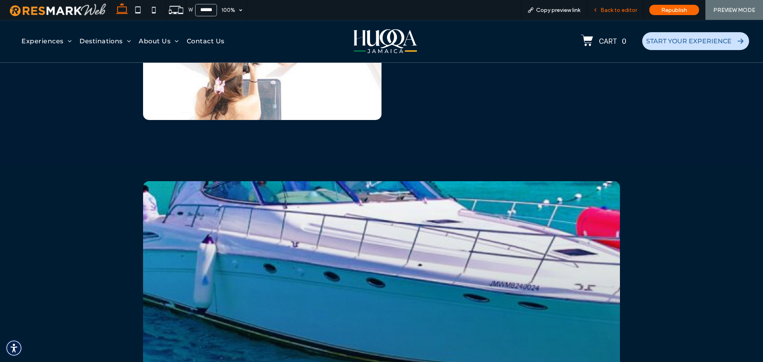
click at [610, 10] on span "Back to editor" at bounding box center [618, 10] width 37 height 7
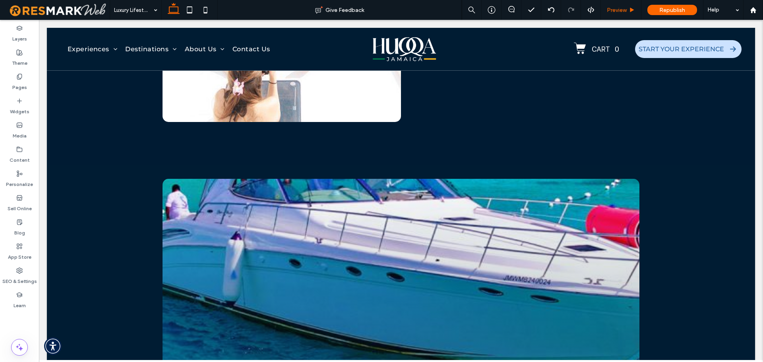
scroll to position [868, 0]
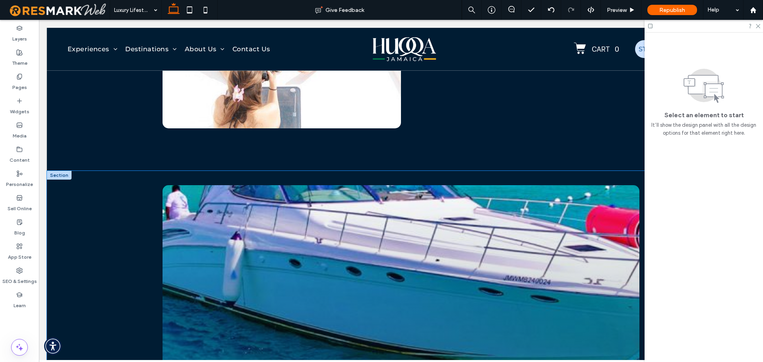
click at [106, 238] on div at bounding box center [401, 303] width 708 height 265
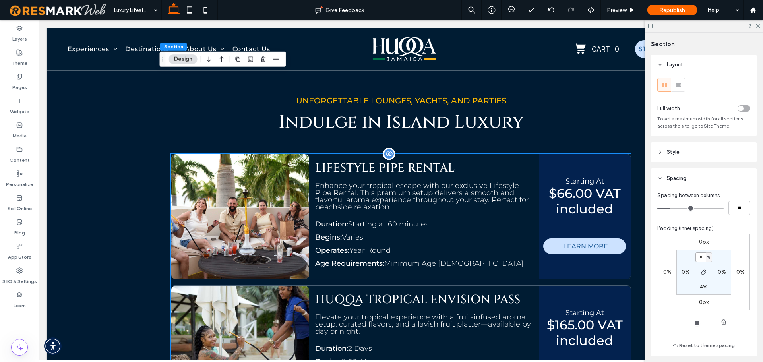
scroll to position [1503, 0]
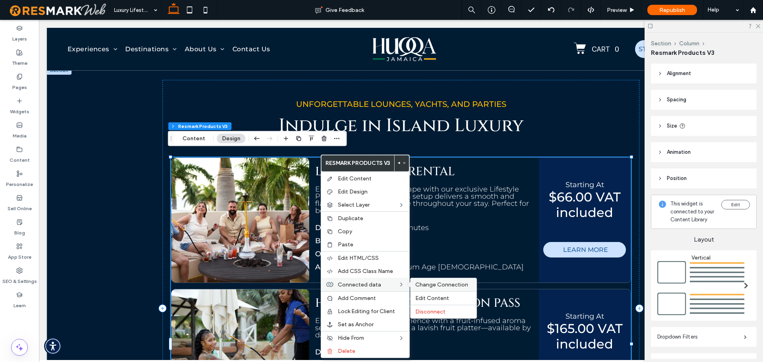
click at [430, 282] on span "Change Connection" at bounding box center [441, 284] width 53 height 7
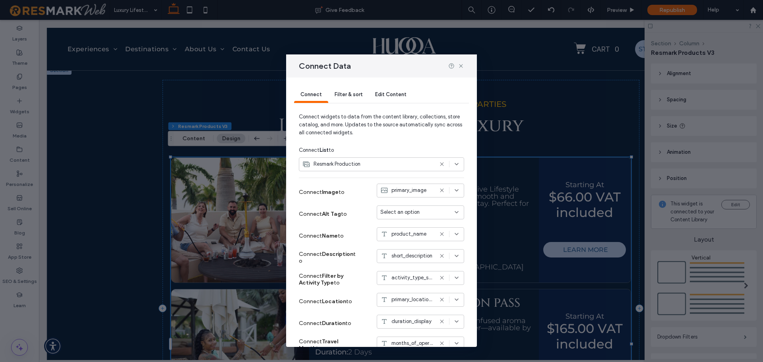
click at [351, 93] on span "Filter & sort" at bounding box center [348, 94] width 28 height 6
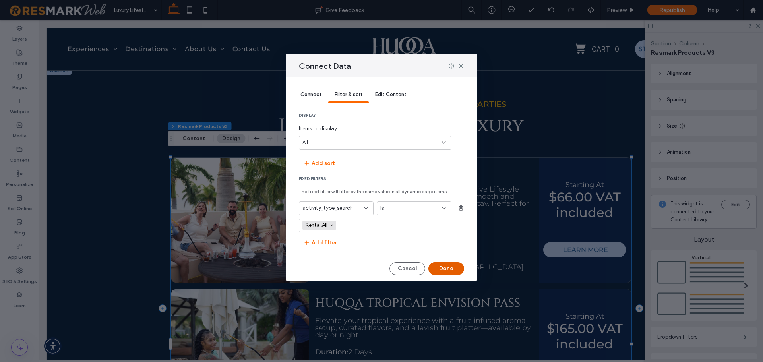
click at [450, 267] on button "Done" at bounding box center [446, 268] width 36 height 13
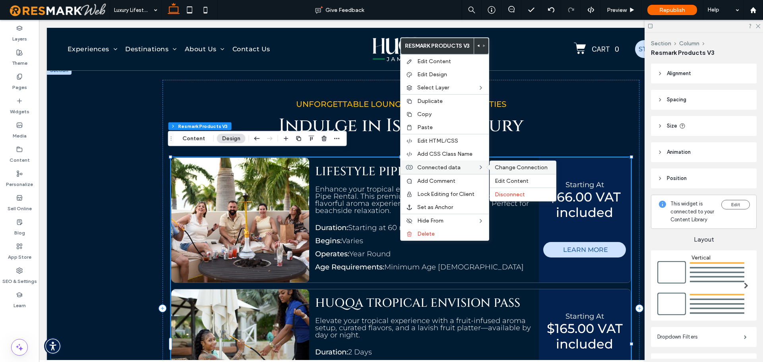
click at [530, 164] on span "Change Connection" at bounding box center [521, 167] width 53 height 7
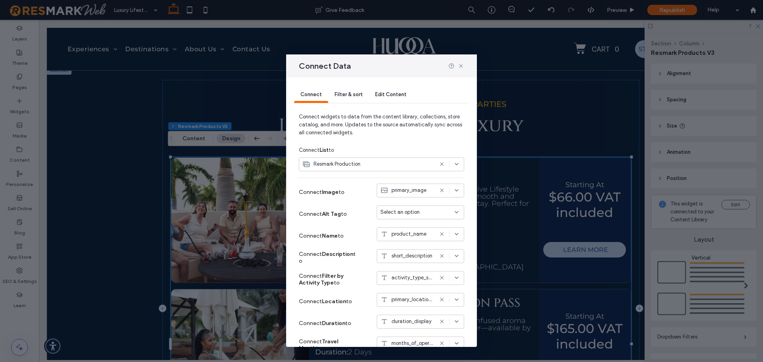
click at [355, 95] on span "Filter & sort" at bounding box center [348, 94] width 28 height 6
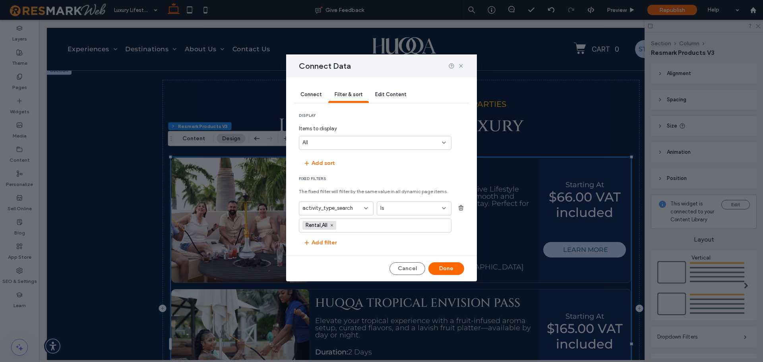
click at [400, 207] on div "Is" at bounding box center [409, 208] width 58 height 8
click at [404, 248] on div "Contains" at bounding box center [414, 250] width 74 height 14
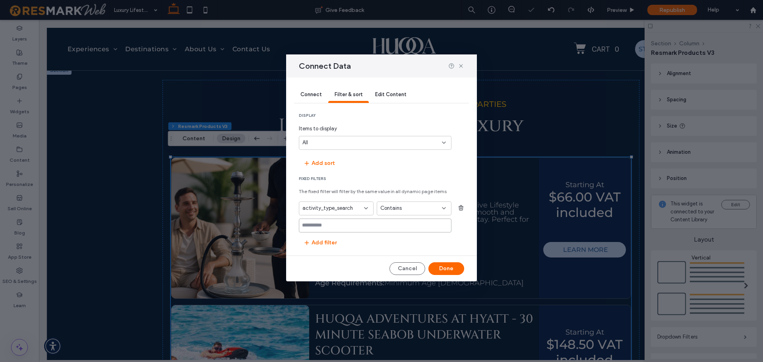
click at [394, 225] on input at bounding box center [375, 225] width 153 height 14
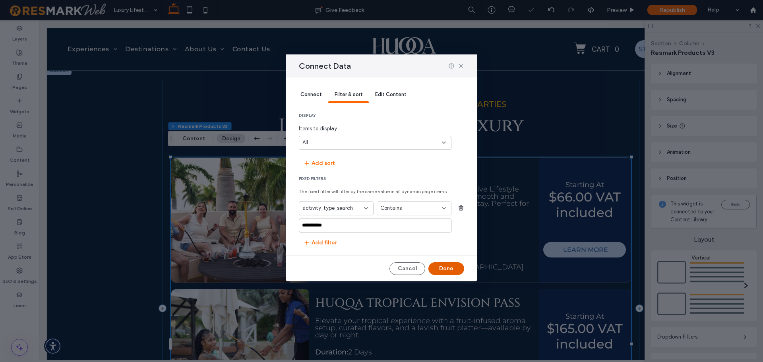
type input "**********"
click at [446, 268] on button "Done" at bounding box center [446, 268] width 36 height 13
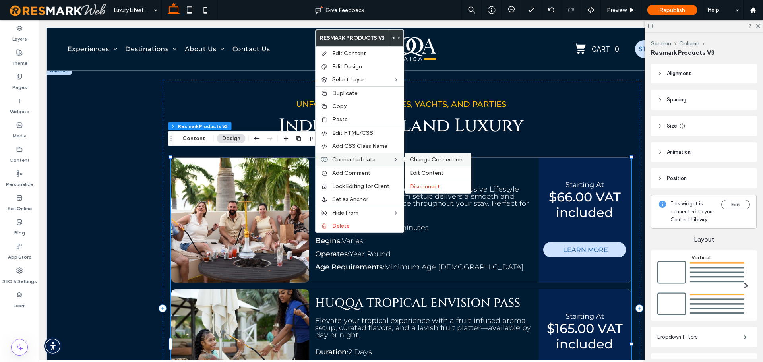
click at [428, 158] on span "Change Connection" at bounding box center [436, 159] width 53 height 7
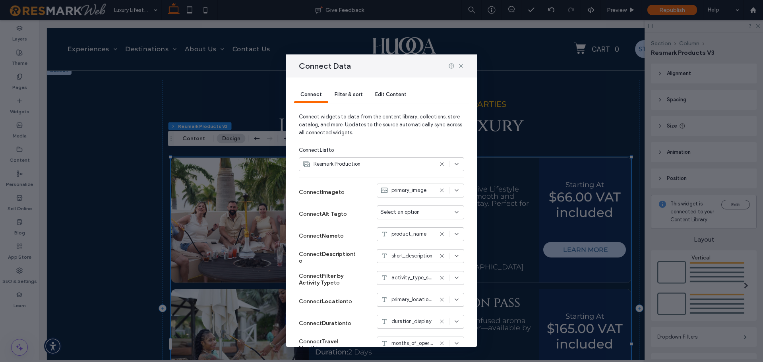
click at [354, 98] on div "Filter & sort" at bounding box center [348, 95] width 41 height 16
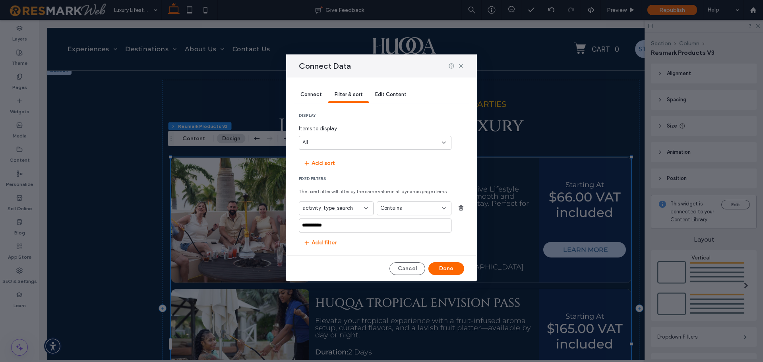
drag, startPoint x: 350, startPoint y: 225, endPoint x: 304, endPoint y: 225, distance: 45.7
click at [304, 225] on input "**********" at bounding box center [375, 225] width 153 height 14
click at [389, 201] on div "Contains" at bounding box center [414, 208] width 75 height 14
click at [399, 221] on div "Is" at bounding box center [414, 222] width 74 height 14
click at [345, 226] on input "values-textbox" at bounding box center [371, 225] width 139 height 6
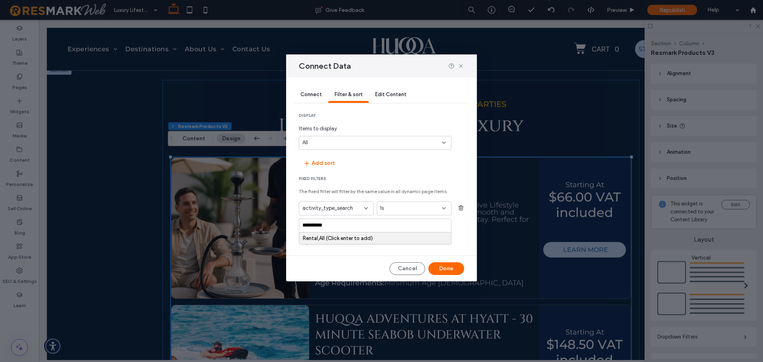
type input "**********"
click at [351, 240] on div "Rental,All (Click enter to add)" at bounding box center [375, 238] width 145 height 6
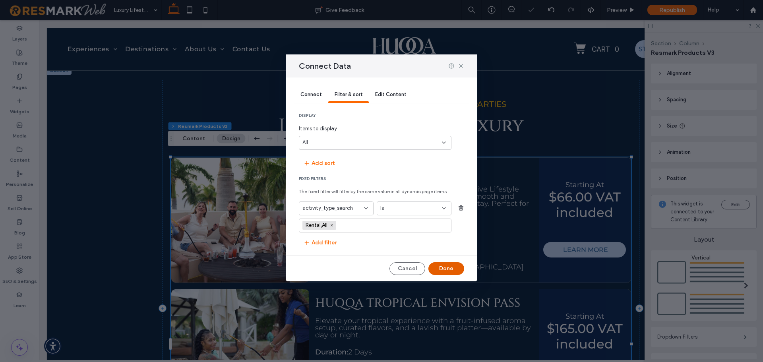
click at [445, 265] on button "Done" at bounding box center [446, 268] width 36 height 13
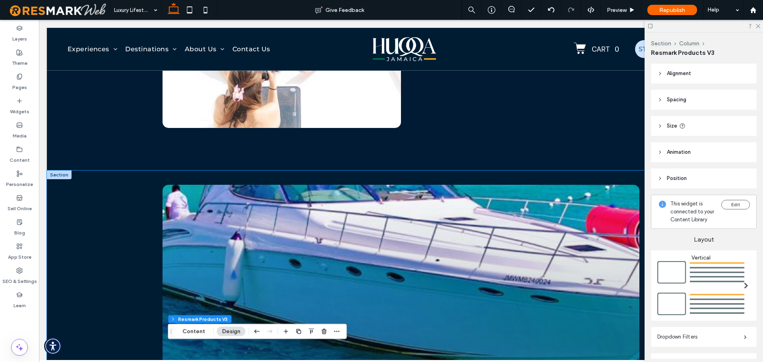
scroll to position [868, 0]
click at [125, 182] on div at bounding box center [401, 303] width 708 height 265
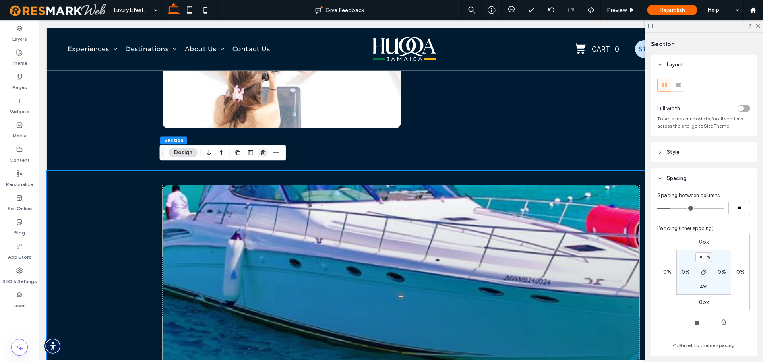
click at [263, 155] on icon "button" at bounding box center [263, 152] width 6 height 6
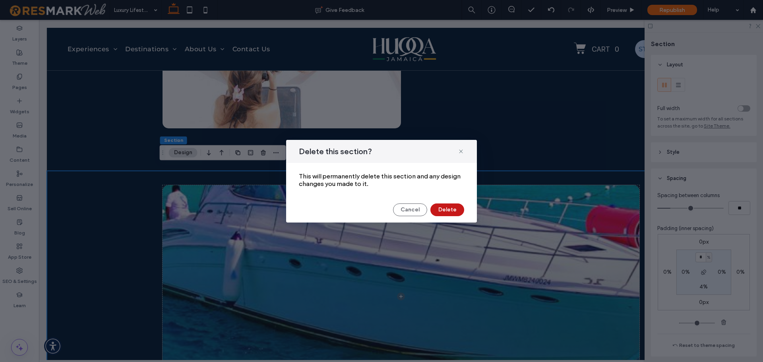
click at [455, 205] on button "Delete" at bounding box center [447, 209] width 34 height 13
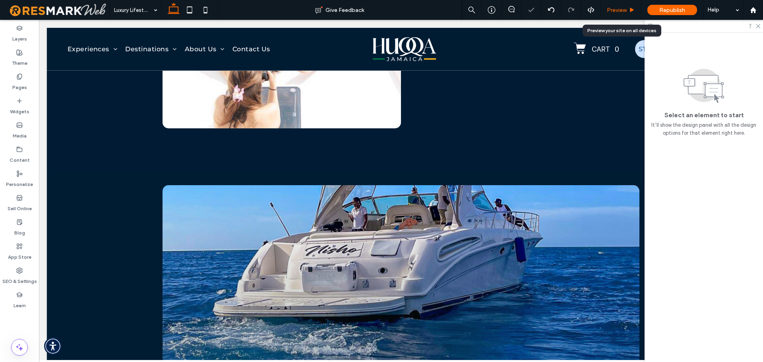
click at [622, 11] on span "Preview" at bounding box center [617, 10] width 20 height 7
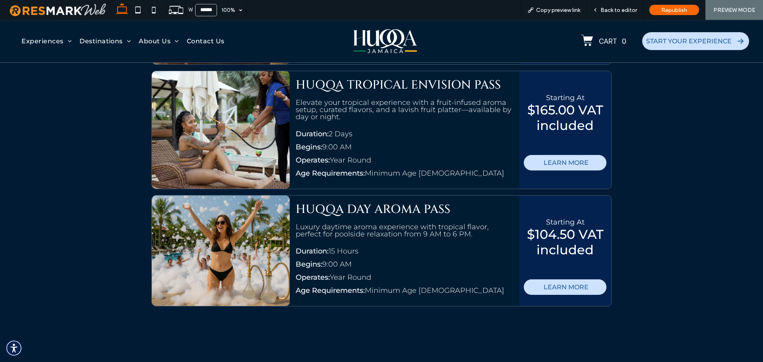
scroll to position [1470, 0]
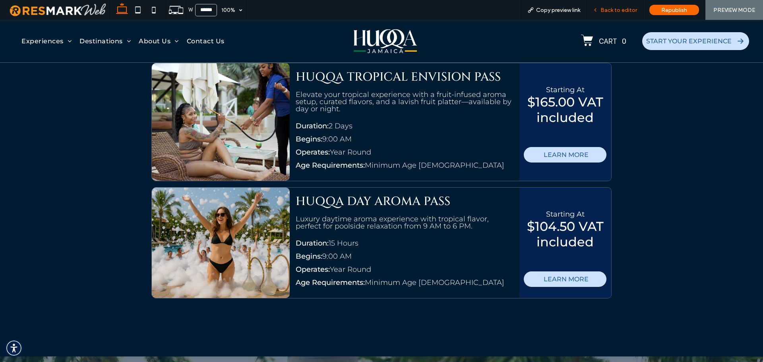
click at [627, 11] on span "Back to editor" at bounding box center [618, 10] width 37 height 7
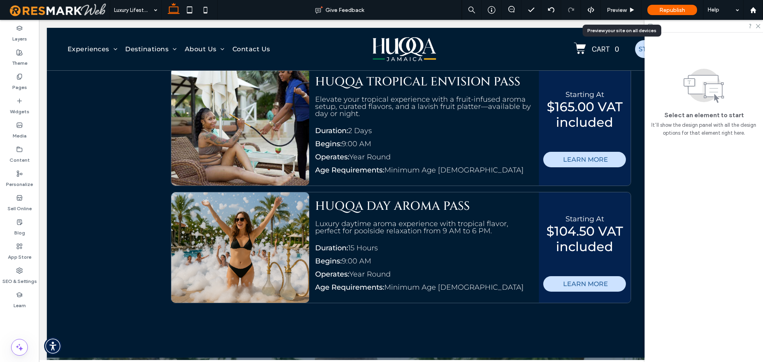
scroll to position [1460, 0]
click at [21, 152] on icon at bounding box center [19, 149] width 6 height 6
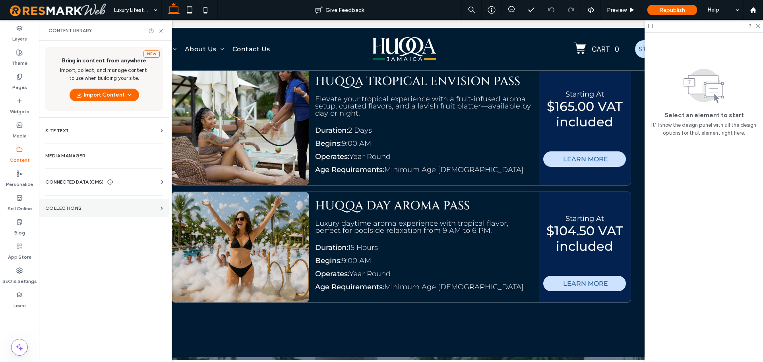
click at [85, 211] on label "Collections" at bounding box center [101, 208] width 112 height 6
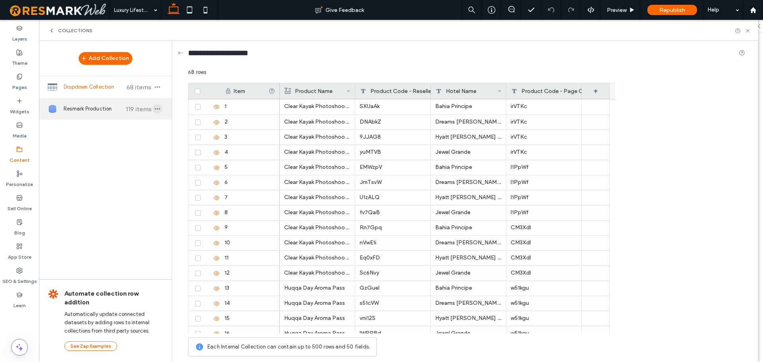
click at [158, 110] on icon "button" at bounding box center [157, 109] width 6 height 6
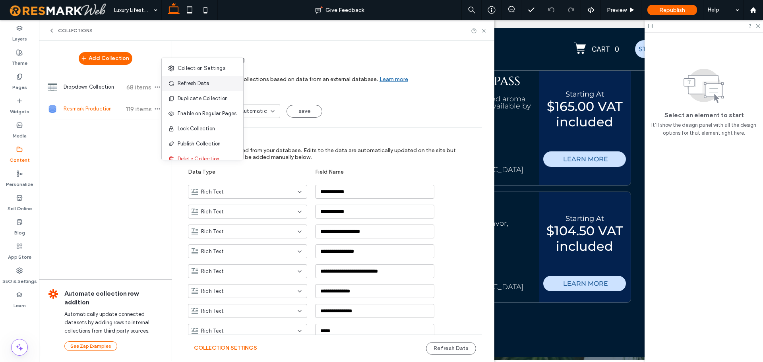
scroll to position [0, 0]
click at [217, 87] on div "Refresh Data" at bounding box center [202, 83] width 81 height 15
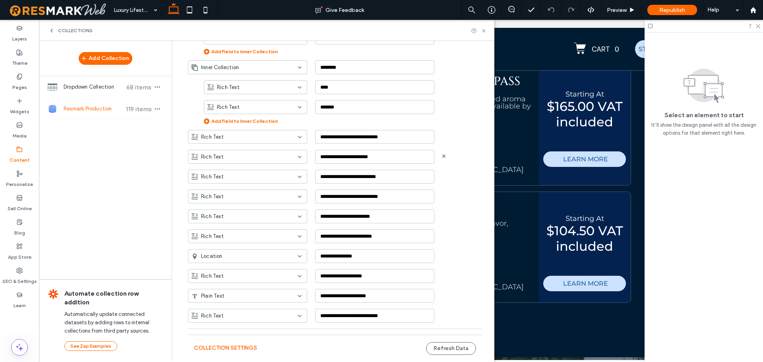
scroll to position [572, 0]
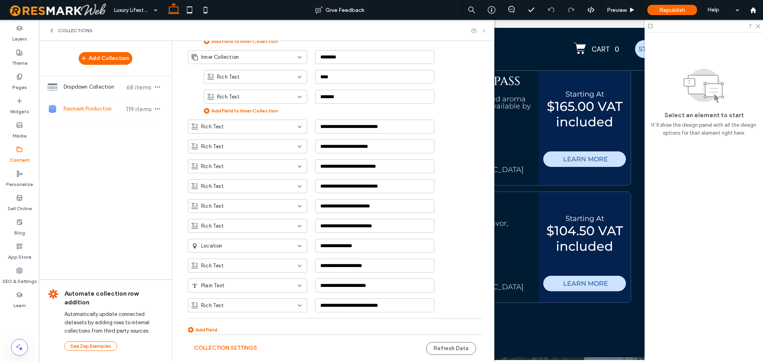
click at [481, 31] on icon at bounding box center [484, 31] width 6 height 6
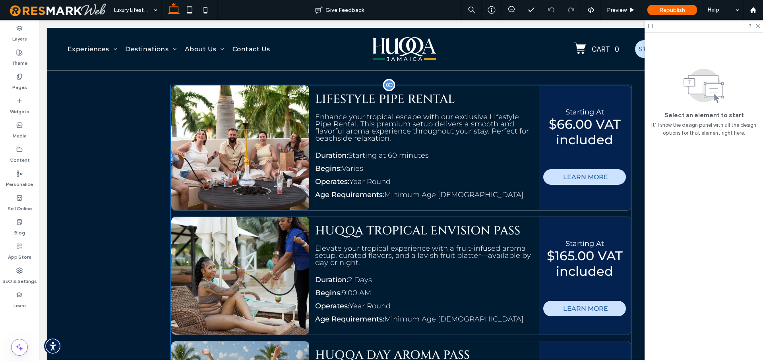
scroll to position [1301, 0]
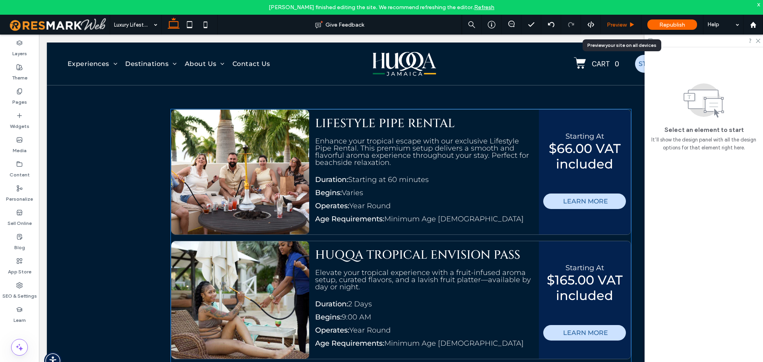
click at [619, 26] on span "Preview" at bounding box center [617, 24] width 20 height 7
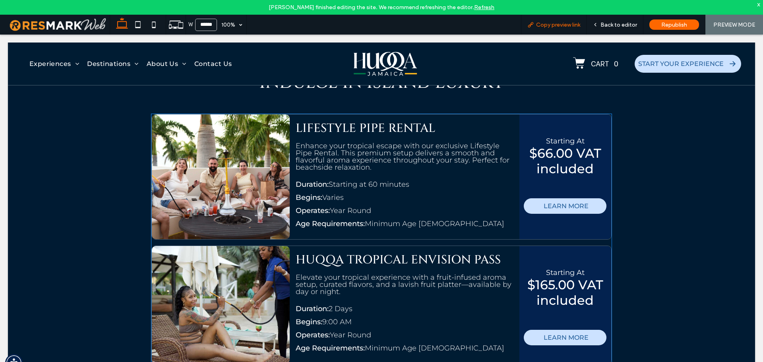
click at [559, 24] on span "Copy preview link" at bounding box center [558, 24] width 44 height 7
click at [625, 20] on div "Back to editor" at bounding box center [614, 25] width 57 height 20
click at [625, 26] on span "Back to editor" at bounding box center [618, 24] width 37 height 7
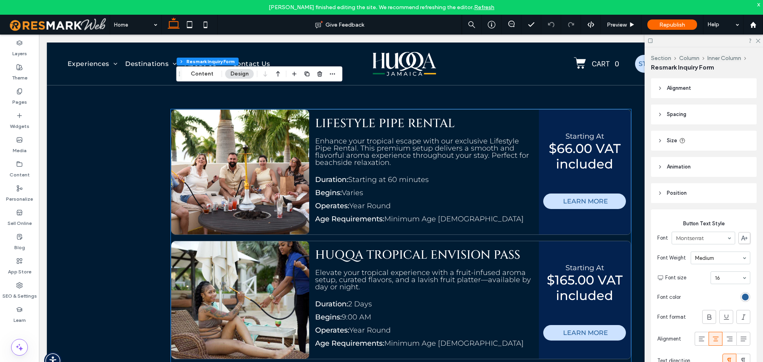
type input "**"
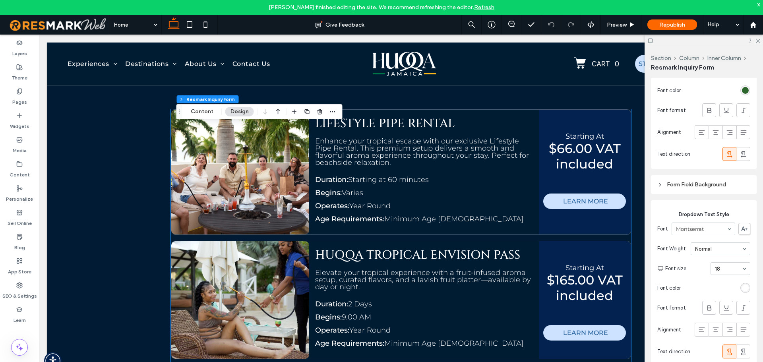
scroll to position [914, 0]
click at [709, 184] on div "Form Field Background" at bounding box center [703, 183] width 93 height 7
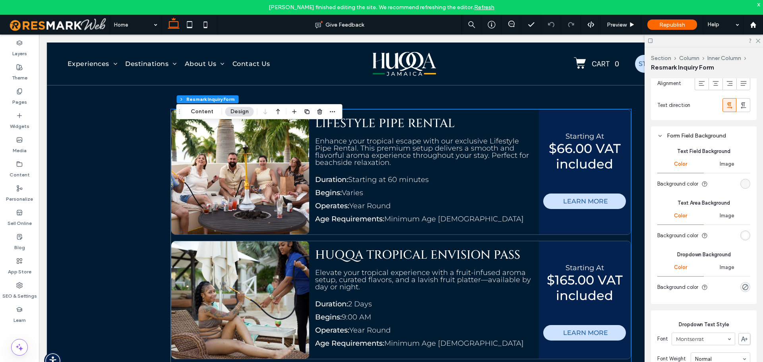
scroll to position [953, 0]
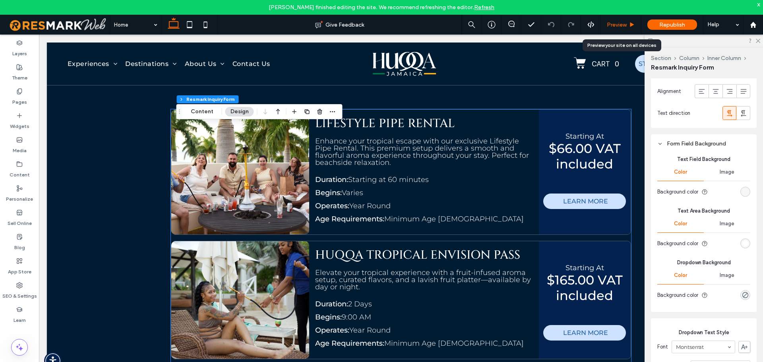
click at [622, 25] on span "Preview" at bounding box center [617, 24] width 20 height 7
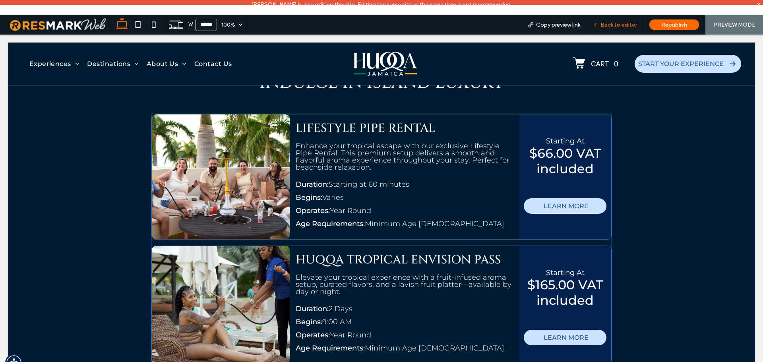
click at [607, 25] on span "Back to editor" at bounding box center [618, 24] width 37 height 7
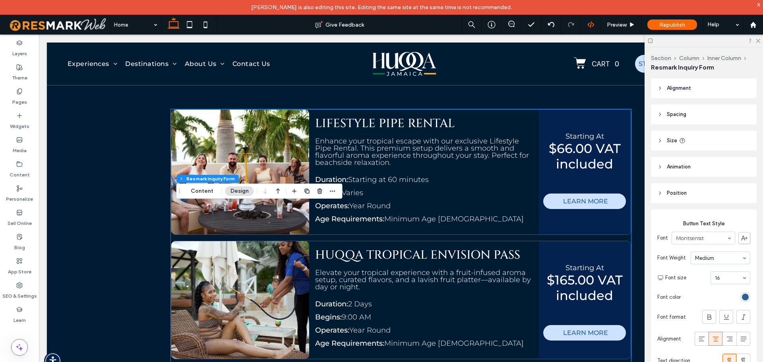
type input "**"
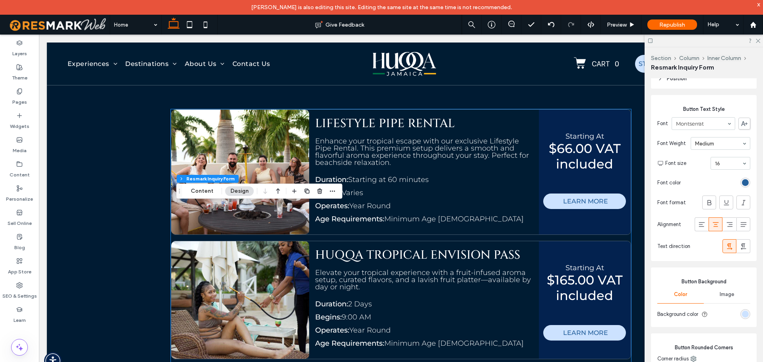
scroll to position [119, 0]
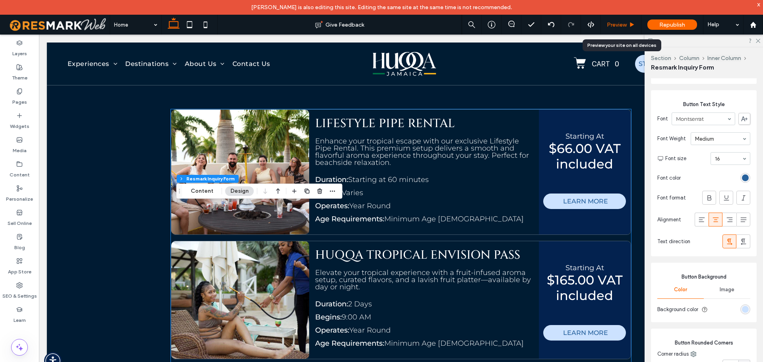
click at [619, 25] on span "Preview" at bounding box center [617, 24] width 20 height 7
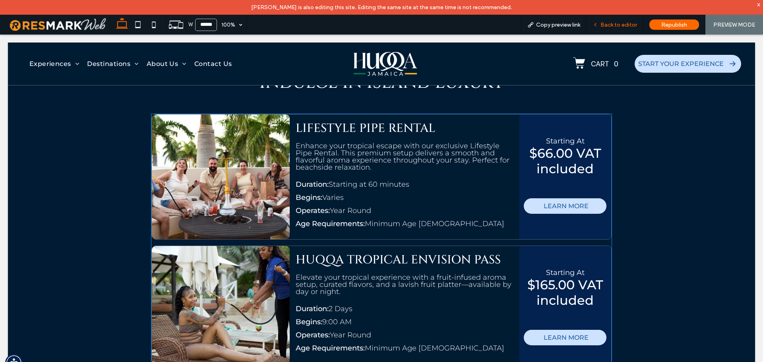
click at [614, 26] on span "Back to editor" at bounding box center [618, 24] width 37 height 7
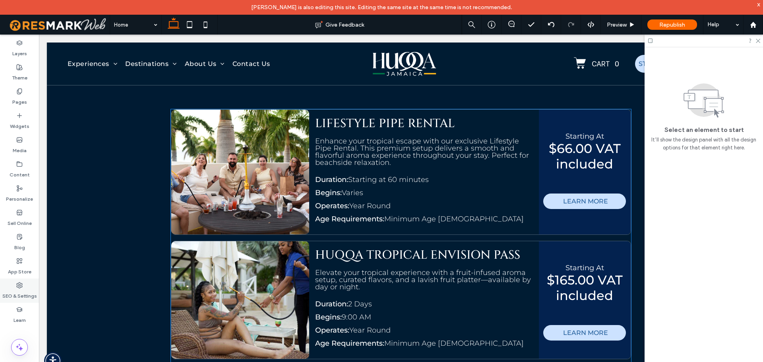
click at [20, 292] on label "SEO & Settings" at bounding box center [19, 293] width 35 height 11
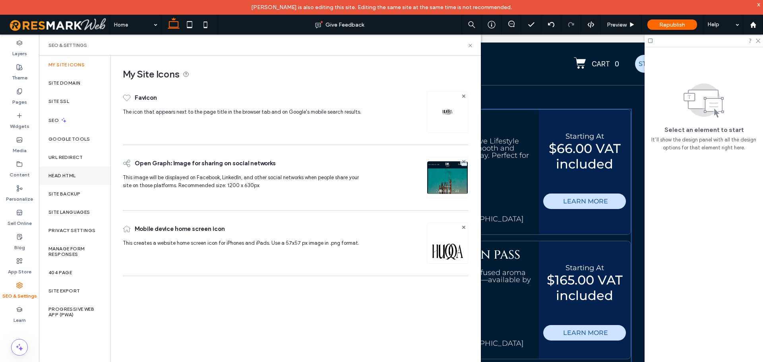
click at [56, 172] on div "Head HTML" at bounding box center [75, 175] width 72 height 18
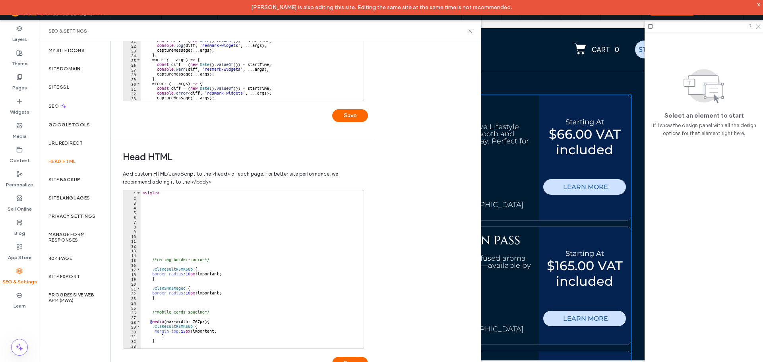
scroll to position [159, 0]
click at [161, 218] on div "< style > /*rm img border-radius*/ .clsResultRSMKSub { border-radius : 10 px !i…" at bounding box center [249, 274] width 216 height 168
paste textarea "*"
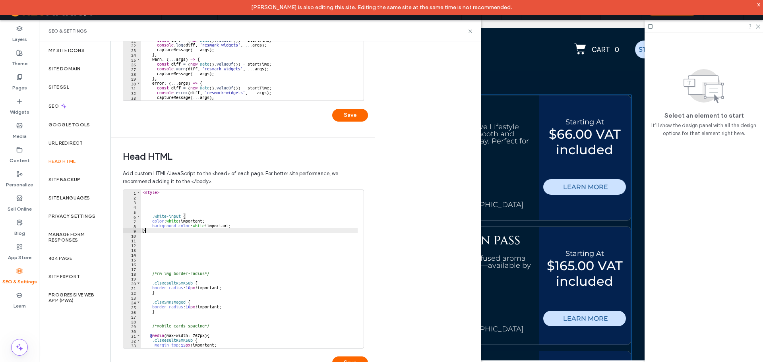
click at [141, 231] on div "< style > .white-input { color : white !important; background-color : white !im…" at bounding box center [249, 274] width 216 height 168
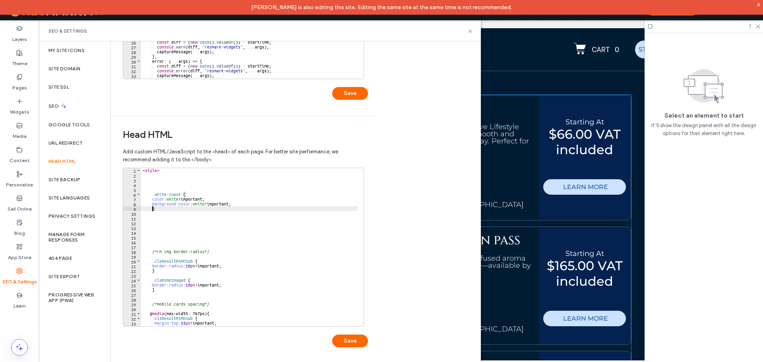
scroll to position [182, 0]
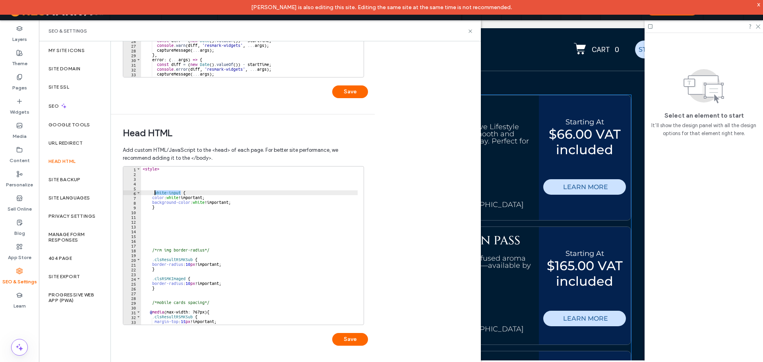
drag, startPoint x: 180, startPoint y: 192, endPoint x: 155, endPoint y: 193, distance: 25.5
click at [155, 193] on div "< style > .white-input { color : white !important; background-color : white !im…" at bounding box center [249, 250] width 216 height 168
type textarea "**********"
click at [346, 338] on button "Save" at bounding box center [350, 339] width 36 height 13
click at [470, 32] on use at bounding box center [469, 30] width 3 height 3
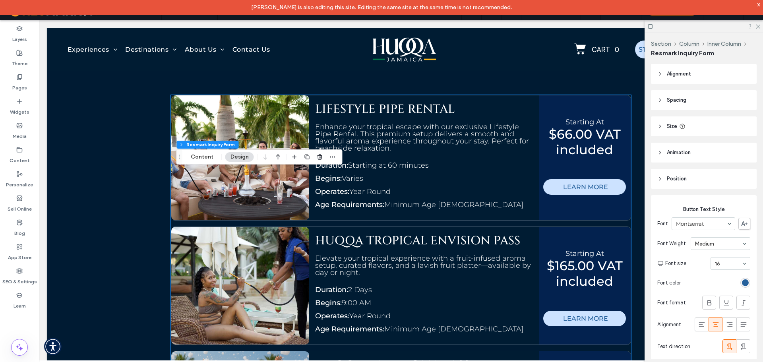
type input "**"
click at [757, 26] on icon at bounding box center [757, 25] width 5 height 5
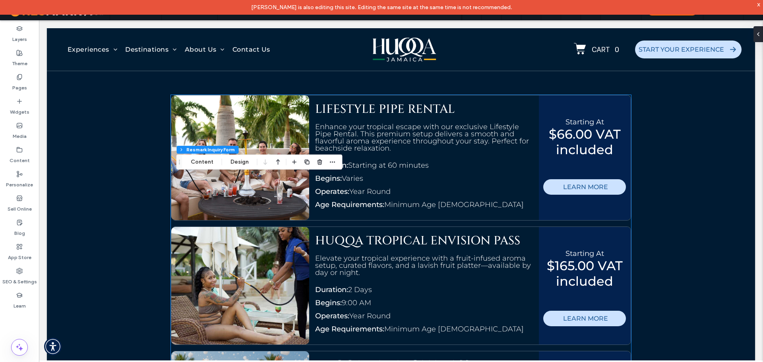
click at [758, 4] on div "x" at bounding box center [759, 4] width 4 height 7
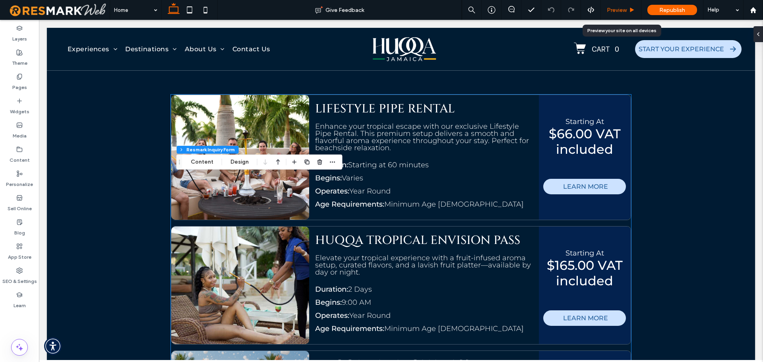
click at [614, 11] on span "Preview" at bounding box center [617, 10] width 20 height 7
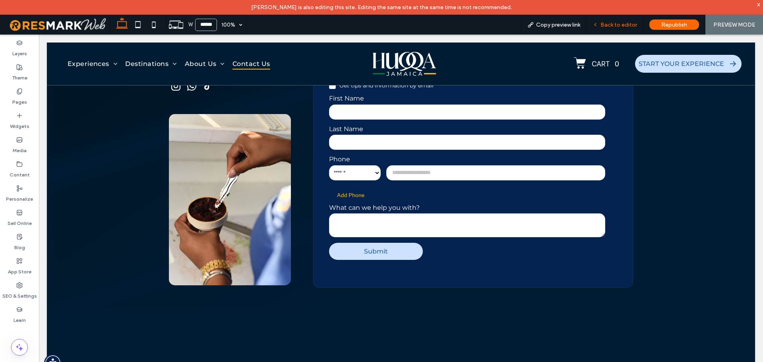
click at [613, 25] on span "Back to editor" at bounding box center [618, 24] width 37 height 7
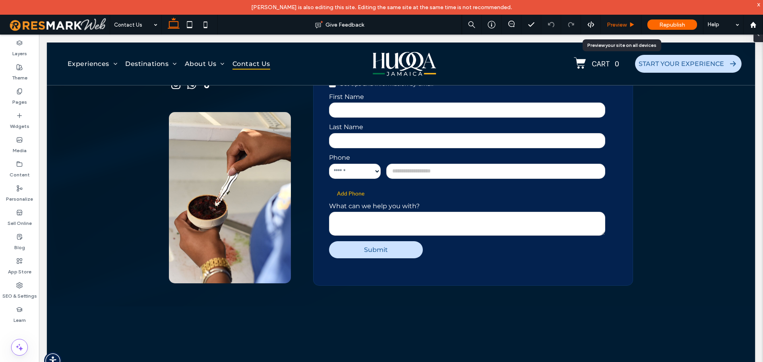
click at [615, 26] on span "Preview" at bounding box center [617, 24] width 20 height 7
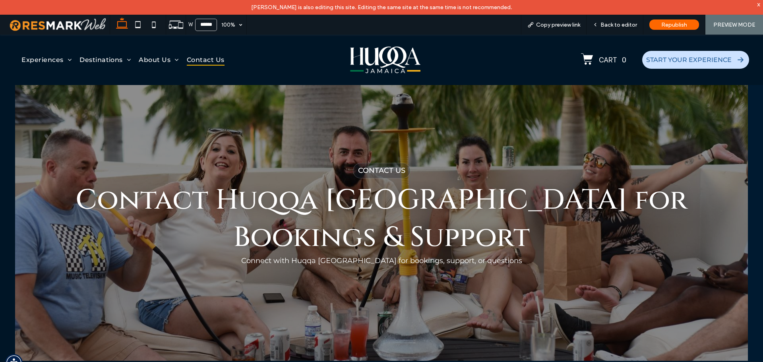
click at [382, 66] on img at bounding box center [385, 60] width 70 height 30
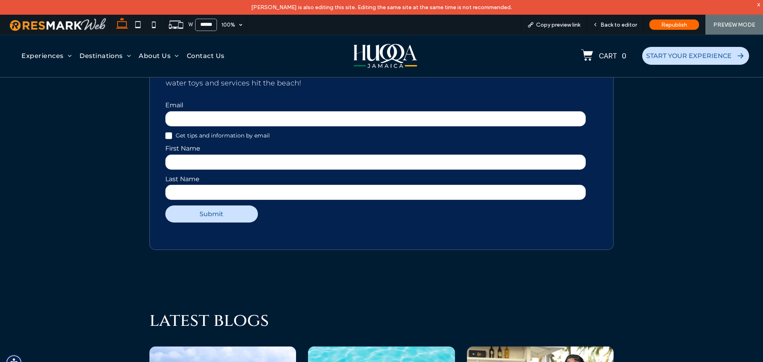
scroll to position [3678, 0]
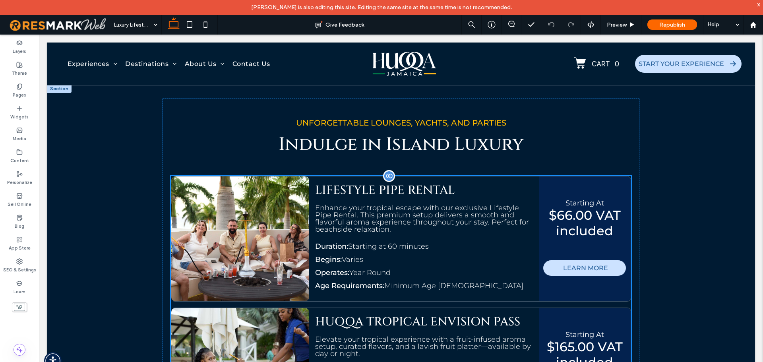
scroll to position [1229, 0]
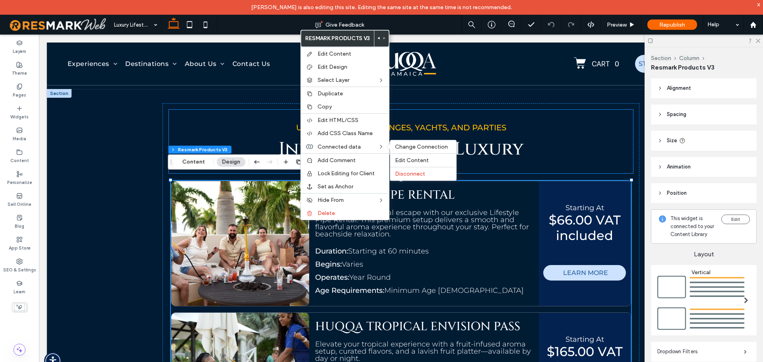
click at [396, 144] on span "Indulge in Island Luxury" at bounding box center [400, 149] width 245 height 24
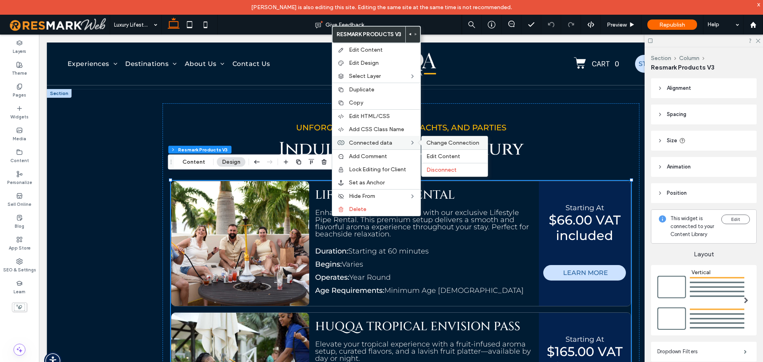
click at [426, 140] on div "Change Connection" at bounding box center [454, 142] width 66 height 13
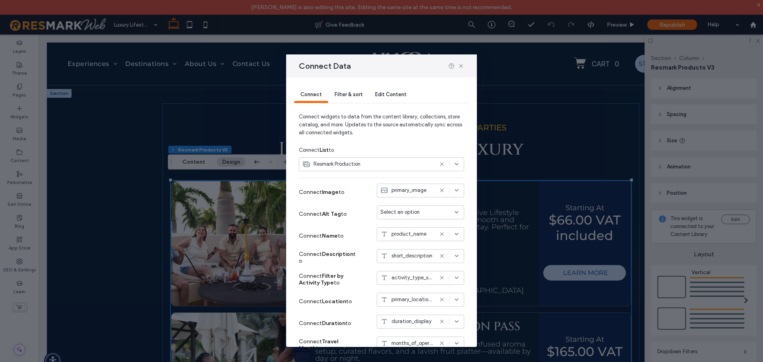
click at [361, 95] on span "Filter & sort" at bounding box center [348, 94] width 28 height 6
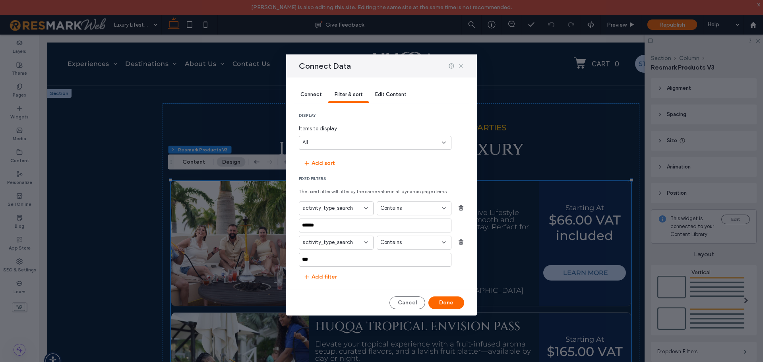
click at [462, 63] on icon at bounding box center [461, 66] width 6 height 6
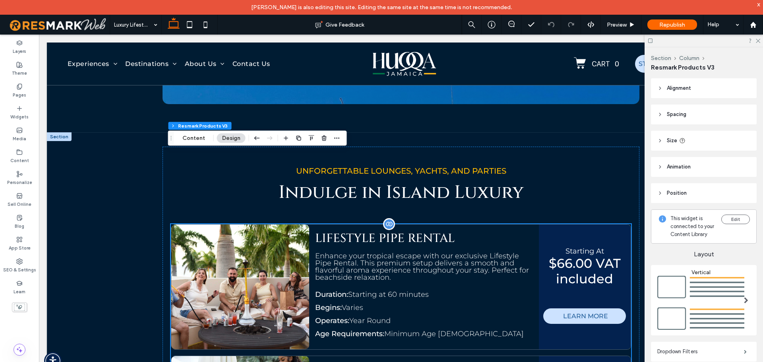
scroll to position [1269, 0]
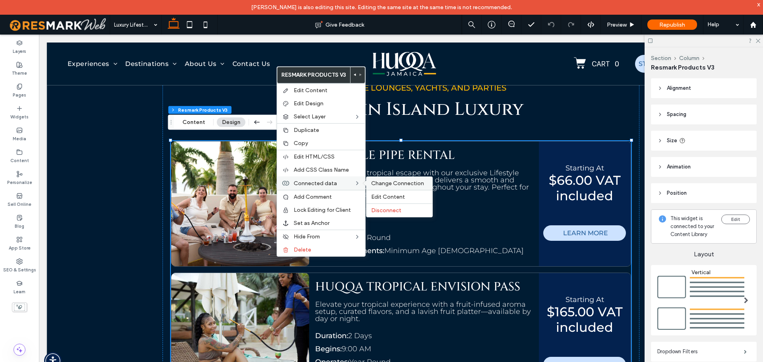
click at [387, 180] on span "Change Connection" at bounding box center [397, 183] width 53 height 7
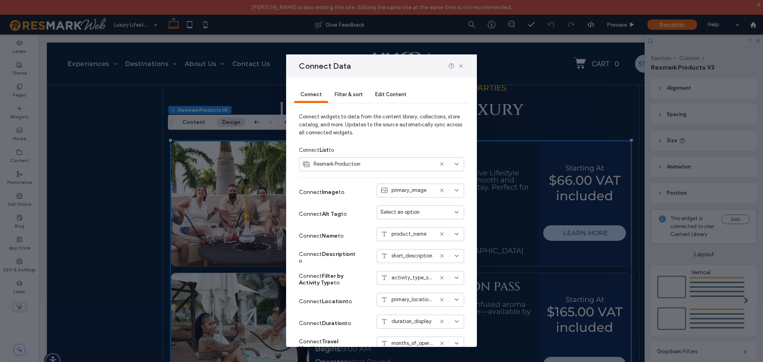
click at [352, 98] on div "Filter & sort" at bounding box center [348, 95] width 41 height 16
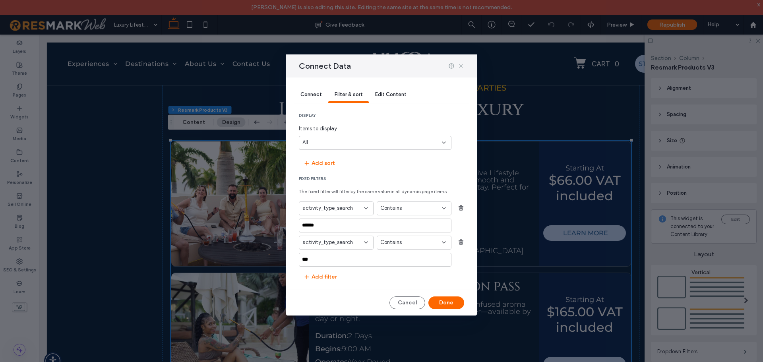
click at [462, 64] on icon at bounding box center [461, 66] width 6 height 6
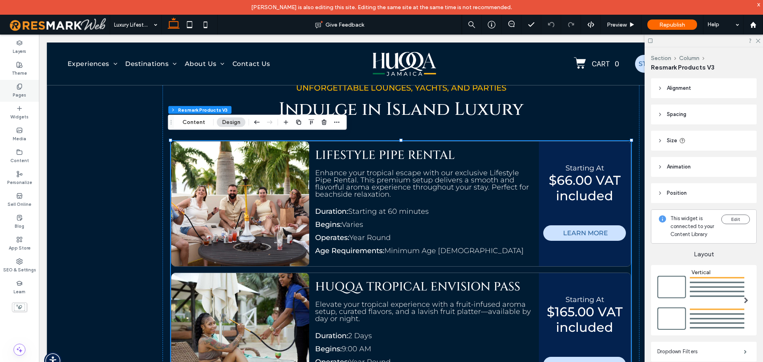
click at [27, 91] on div "Pages" at bounding box center [19, 91] width 39 height 22
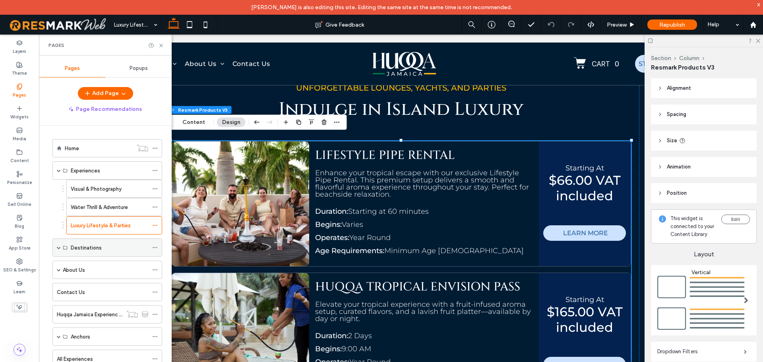
click at [58, 251] on span at bounding box center [59, 247] width 4 height 17
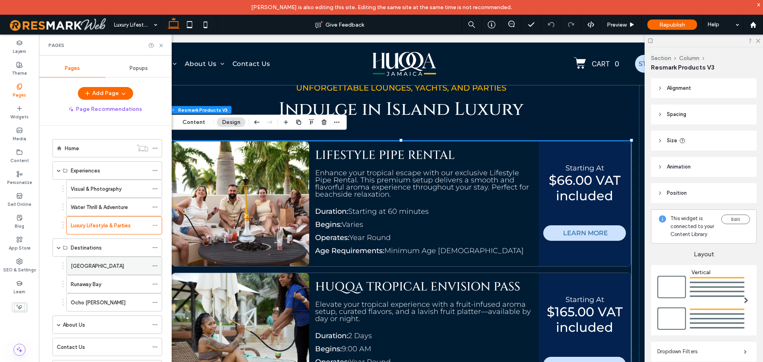
click at [90, 267] on label "[GEOGRAPHIC_DATA]" at bounding box center [97, 266] width 53 height 14
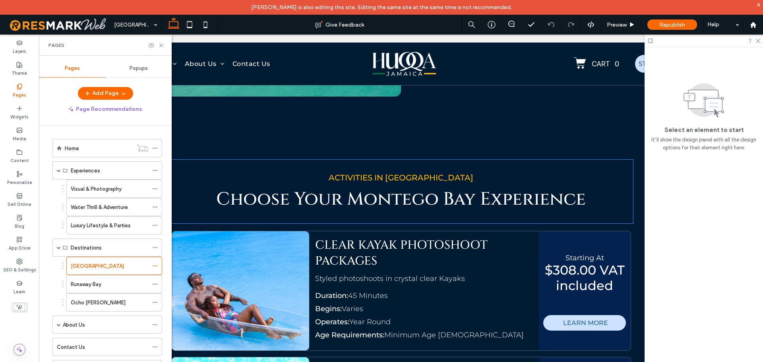
scroll to position [1112, 0]
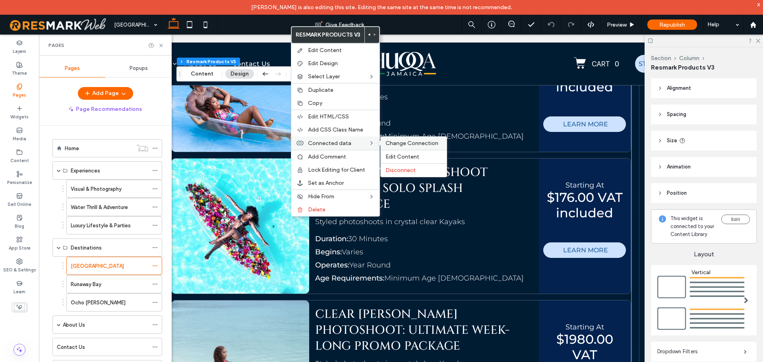
click at [392, 144] on span "Change Connection" at bounding box center [411, 143] width 53 height 7
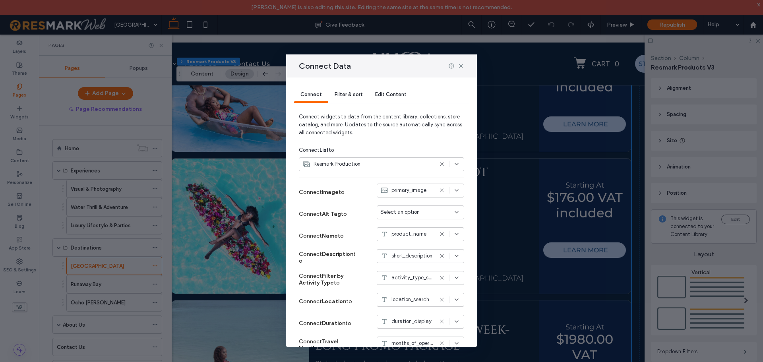
click at [353, 95] on span "Filter & sort" at bounding box center [348, 94] width 28 height 6
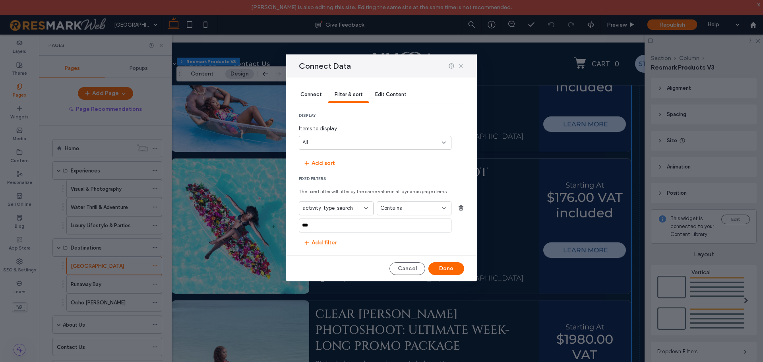
click at [463, 65] on icon at bounding box center [461, 66] width 6 height 6
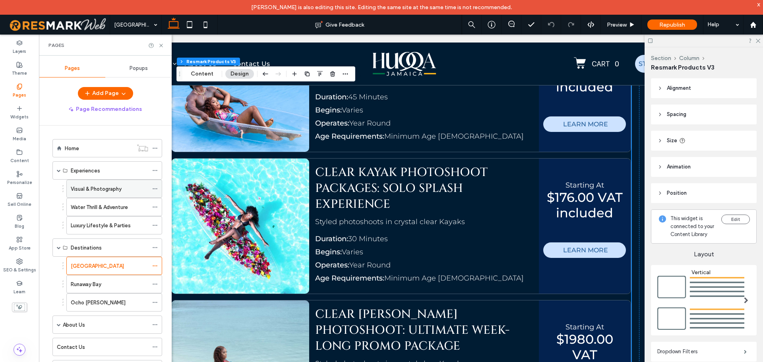
click at [95, 188] on label "Visual & Photography" at bounding box center [96, 189] width 51 height 14
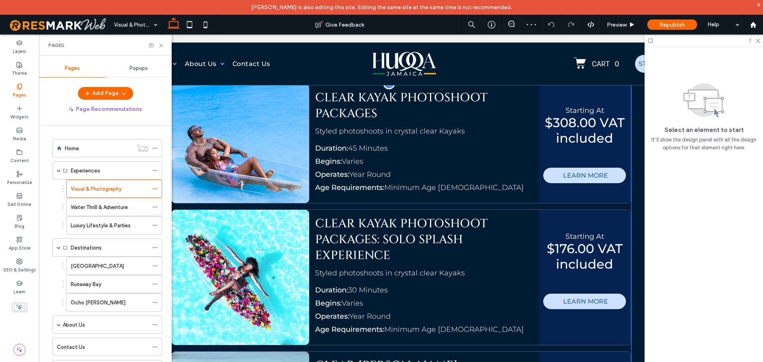
scroll to position [1048, 0]
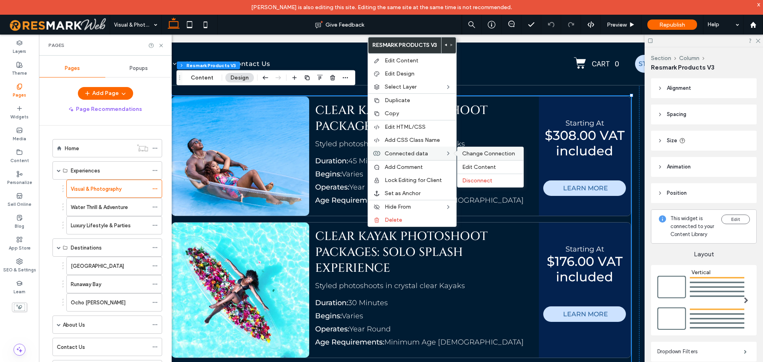
click at [473, 152] on span "Change Connection" at bounding box center [488, 153] width 53 height 7
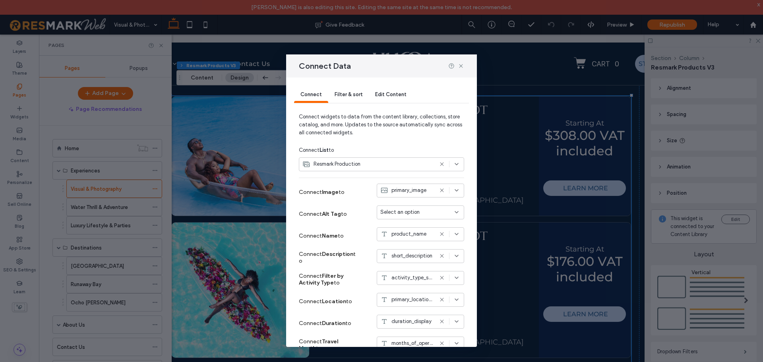
click at [362, 93] on div "Filter & sort" at bounding box center [348, 95] width 41 height 16
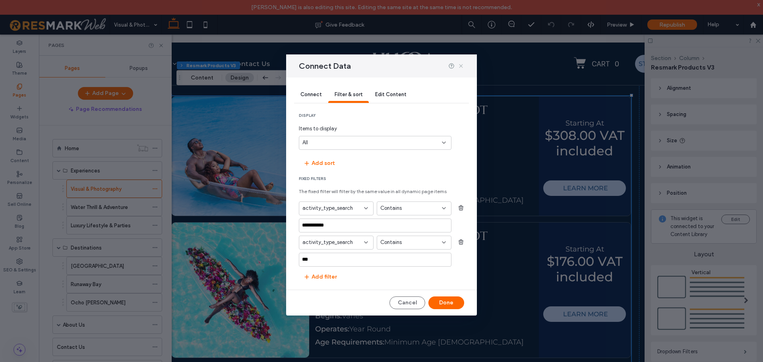
click at [460, 67] on icon at bounding box center [461, 66] width 6 height 6
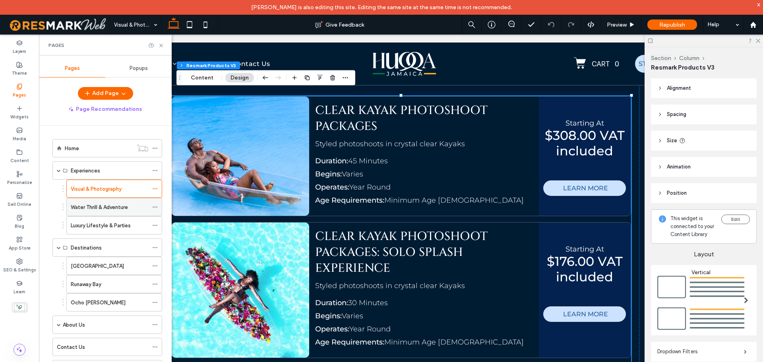
click at [117, 209] on label "Water Thrill & Adventure" at bounding box center [99, 207] width 57 height 14
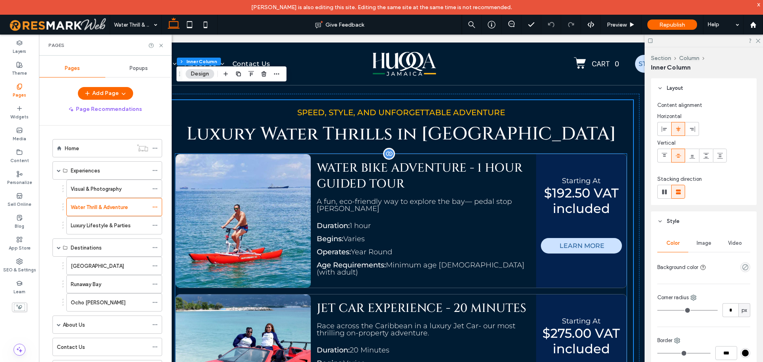
scroll to position [955, 0]
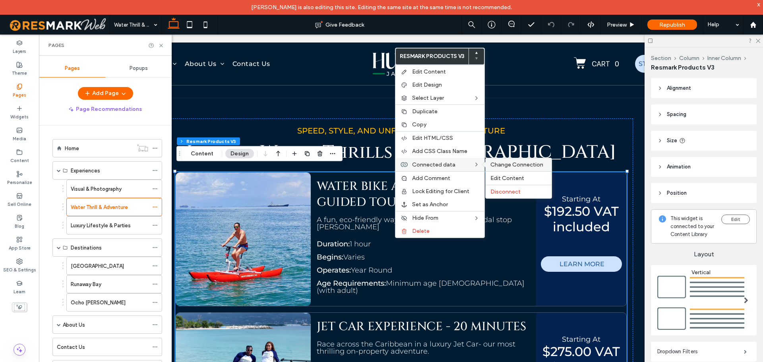
click at [505, 165] on span "Change Connection" at bounding box center [516, 164] width 53 height 7
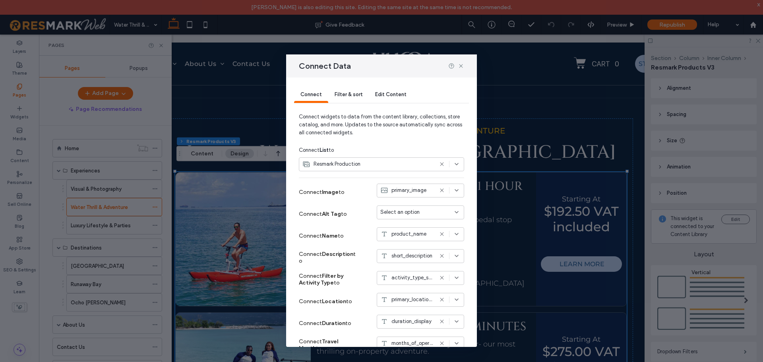
click at [348, 91] on span "Filter & sort" at bounding box center [348, 94] width 28 height 6
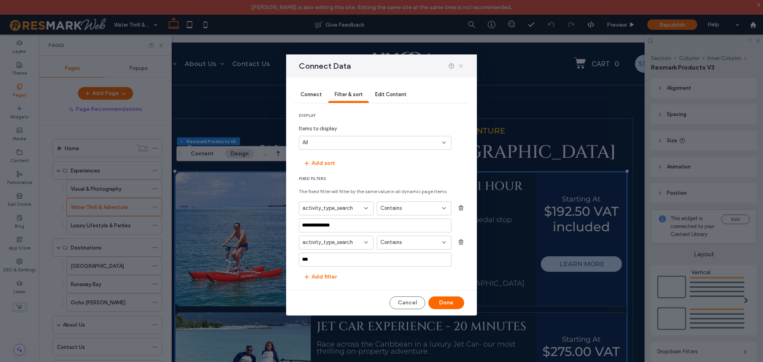
click at [460, 66] on use at bounding box center [461, 66] width 4 height 4
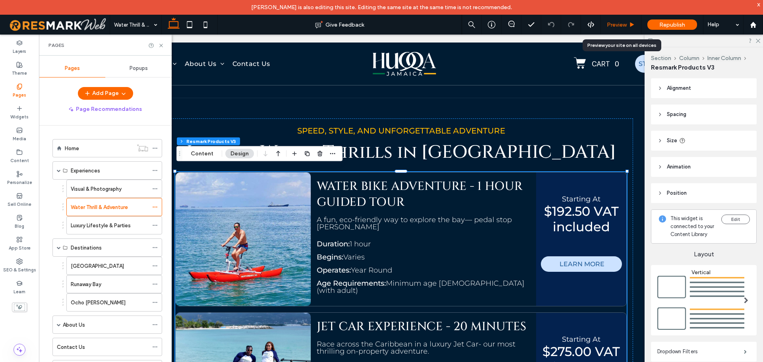
click at [613, 24] on span "Preview" at bounding box center [617, 24] width 20 height 7
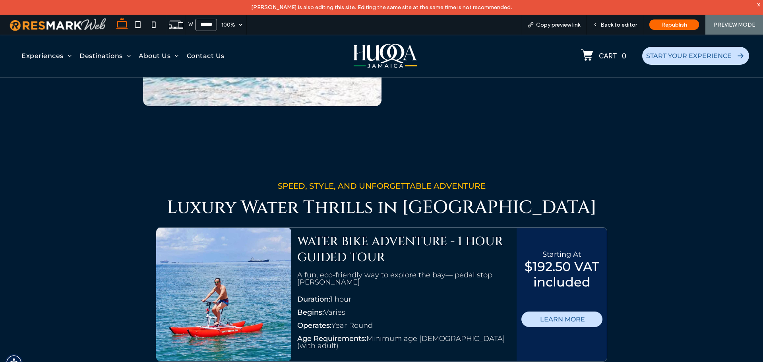
scroll to position [875, 0]
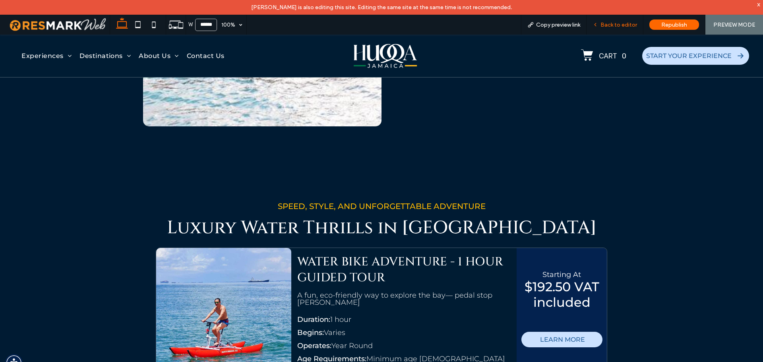
click at [618, 25] on span "Back to editor" at bounding box center [618, 24] width 37 height 7
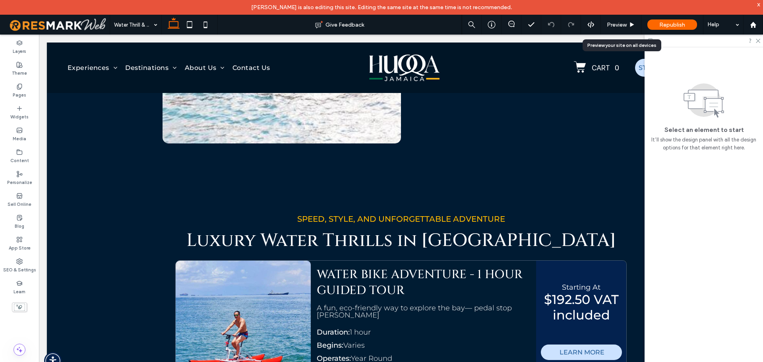
scroll to position [876, 0]
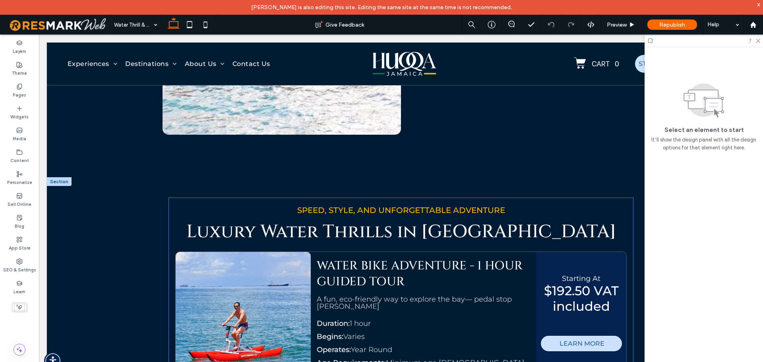
click at [400, 320] on div "Duration: 1 hour" at bounding box center [423, 326] width 213 height 13
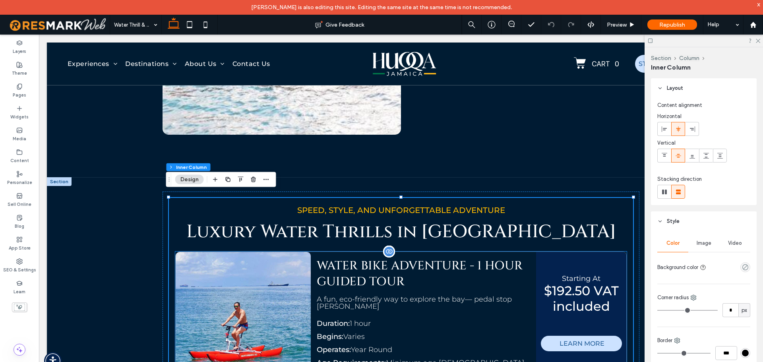
click at [402, 298] on div "A fun, eco-friendly way to explore the bay— pedal stop crystal waters" at bounding box center [423, 306] width 213 height 20
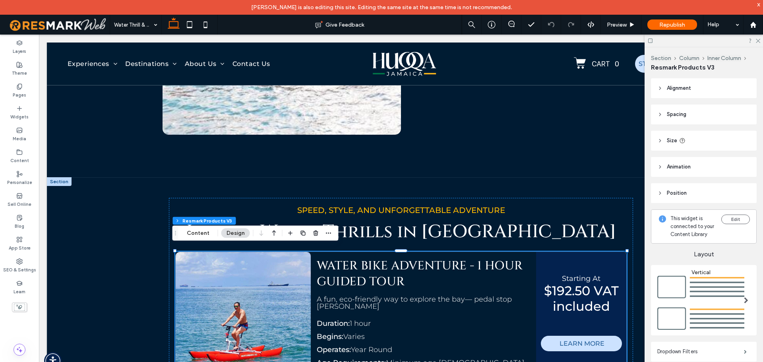
click at [712, 116] on header "Spacing" at bounding box center [704, 114] width 106 height 20
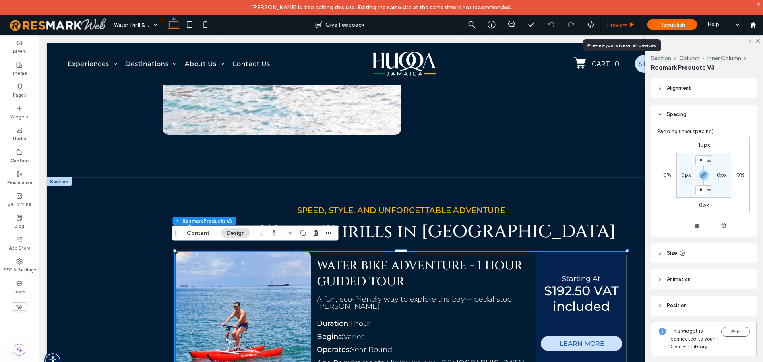
click at [624, 23] on span "Preview" at bounding box center [617, 24] width 20 height 7
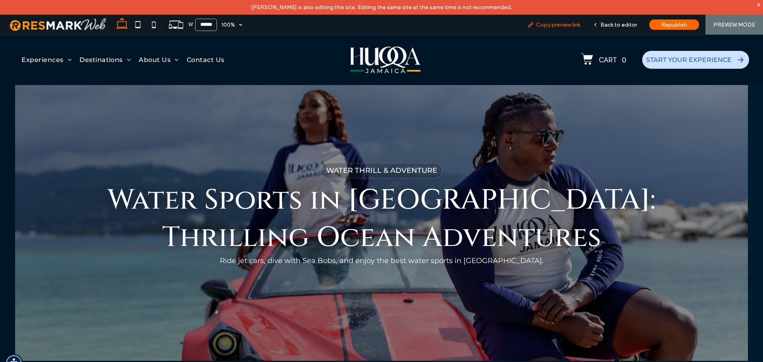
click at [562, 24] on span "Copy preview link" at bounding box center [558, 24] width 44 height 7
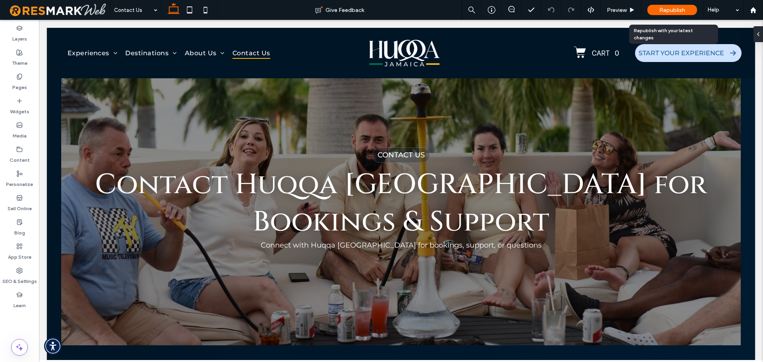
click at [672, 10] on span "Republish" at bounding box center [672, 10] width 26 height 7
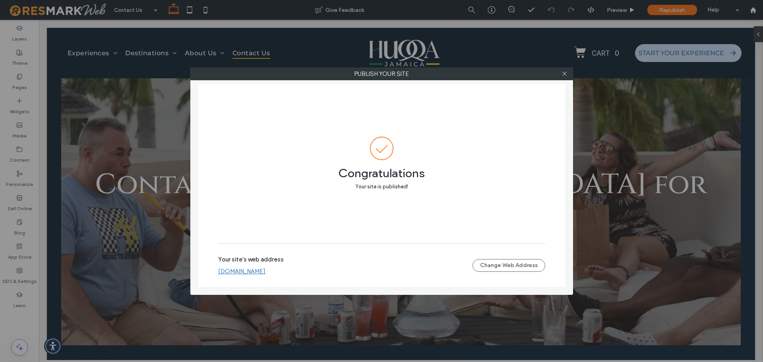
click at [265, 271] on link "[DOMAIN_NAME]" at bounding box center [241, 271] width 47 height 7
click at [564, 79] on span at bounding box center [564, 74] width 6 height 12
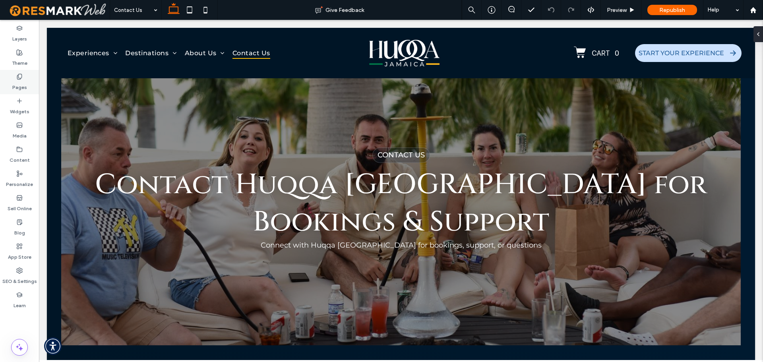
click at [19, 85] on label "Pages" at bounding box center [19, 85] width 15 height 11
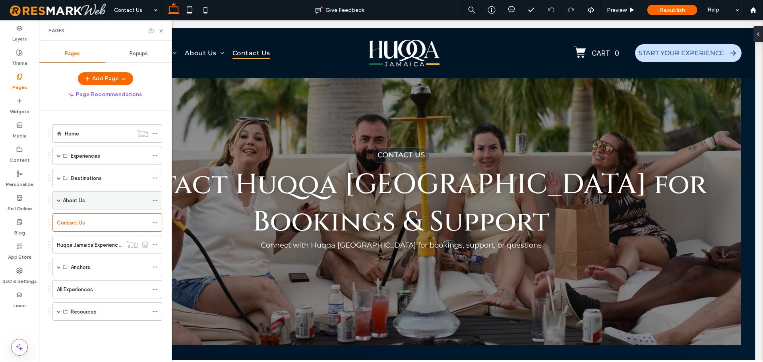
click at [58, 205] on span at bounding box center [59, 199] width 4 height 17
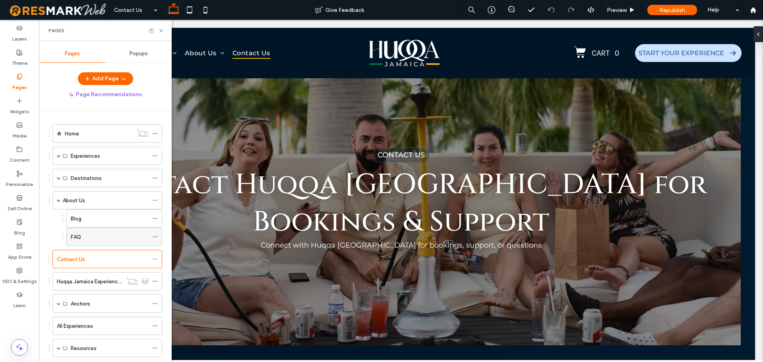
click at [92, 236] on div "FAQ" at bounding box center [109, 237] width 77 height 8
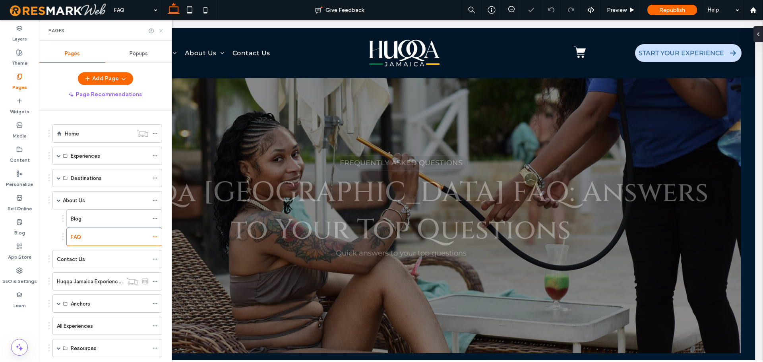
drag, startPoint x: 162, startPoint y: 30, endPoint x: 220, endPoint y: 67, distance: 68.4
click at [162, 30] on use at bounding box center [160, 30] width 3 height 3
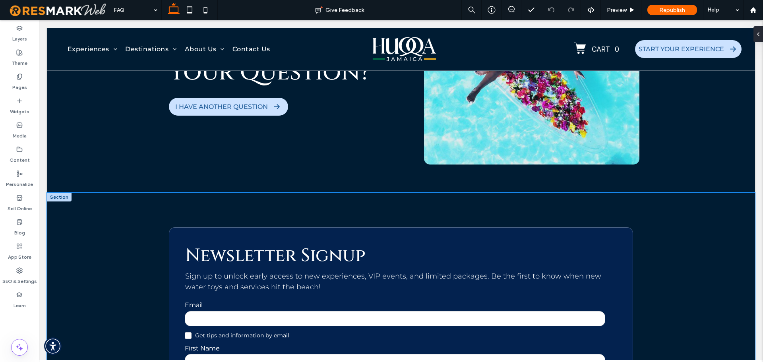
click at [578, 201] on div "Newsletter Signup Sign up to unlock early access to new experiences, VIP events…" at bounding box center [400, 332] width 477 height 278
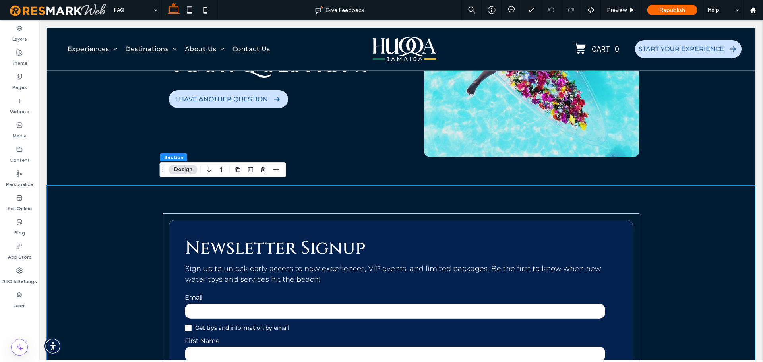
scroll to position [3278, 0]
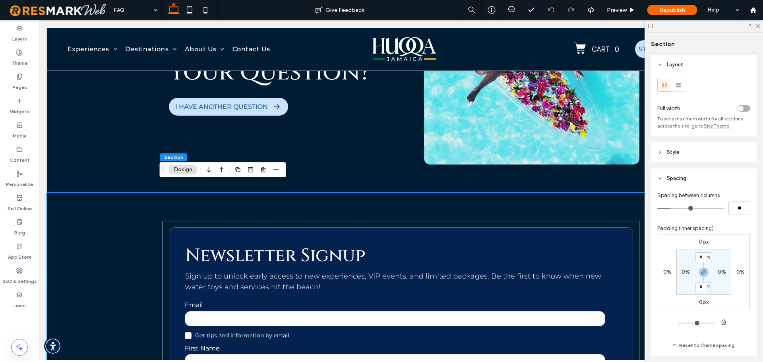
click at [676, 264] on section "* % 0% * % 0%" at bounding box center [703, 271] width 55 height 45
click at [699, 288] on input "*" at bounding box center [700, 287] width 10 height 10
type input "*"
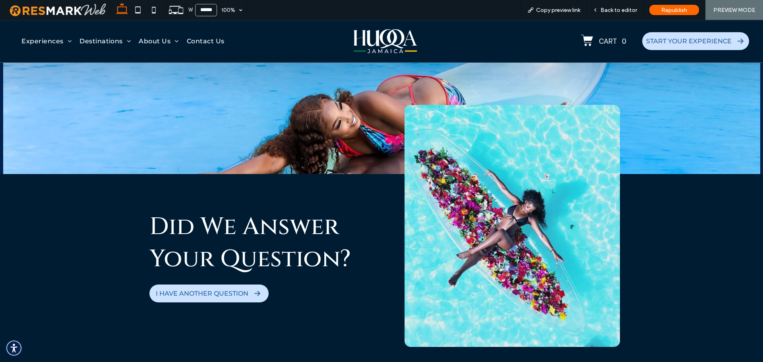
scroll to position [3129, 0]
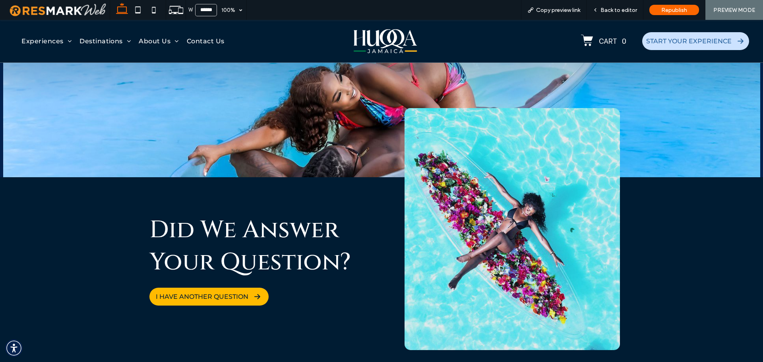
click at [225, 294] on span "I HAVE ANOTHER QUESTION" at bounding box center [202, 297] width 93 height 8
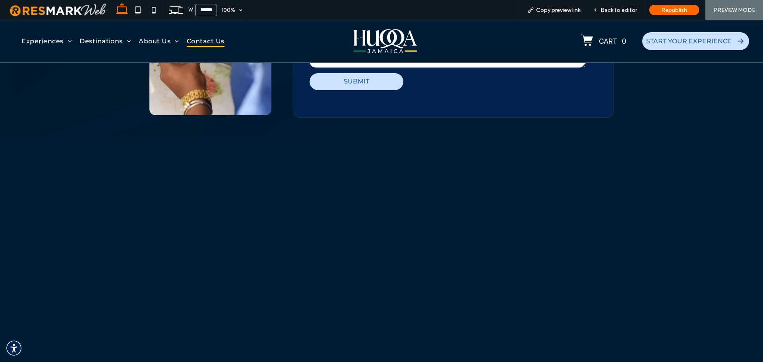
scroll to position [596, 0]
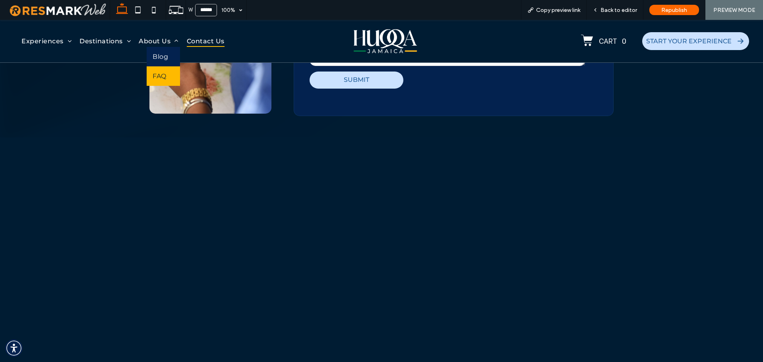
drag, startPoint x: 163, startPoint y: 95, endPoint x: 161, endPoint y: 73, distance: 21.5
click at [161, 73] on span "FAQ" at bounding box center [160, 76] width 14 height 8
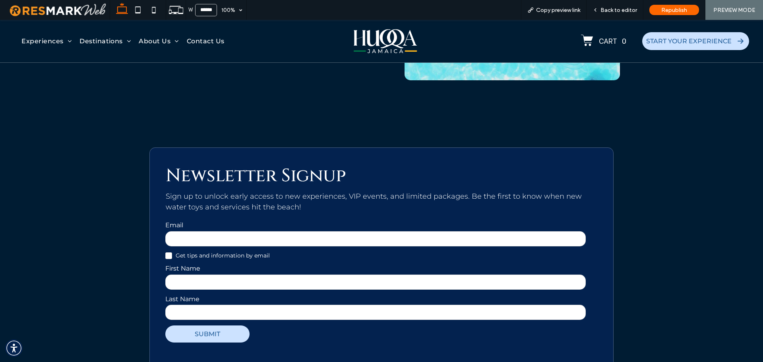
scroll to position [3415, 0]
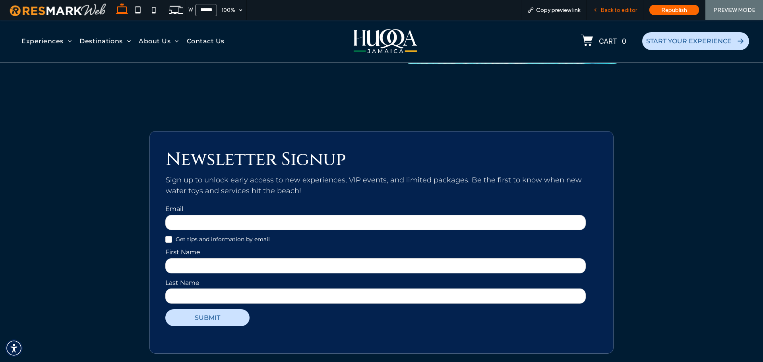
click at [609, 16] on div "Back to editor" at bounding box center [614, 10] width 57 height 20
click at [613, 13] on span "Back to editor" at bounding box center [618, 10] width 37 height 7
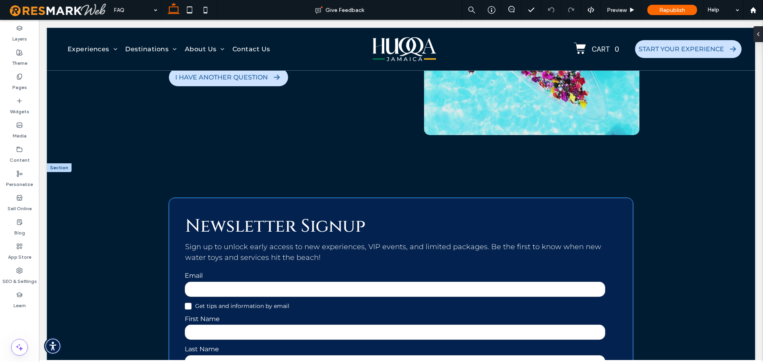
scroll to position [3294, 0]
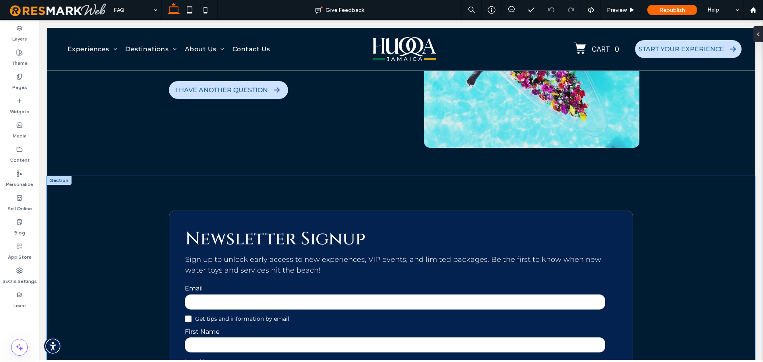
click at [576, 197] on div "Newsletter Signup Sign up to unlock early access to new experiences, VIP events…" at bounding box center [400, 322] width 477 height 292
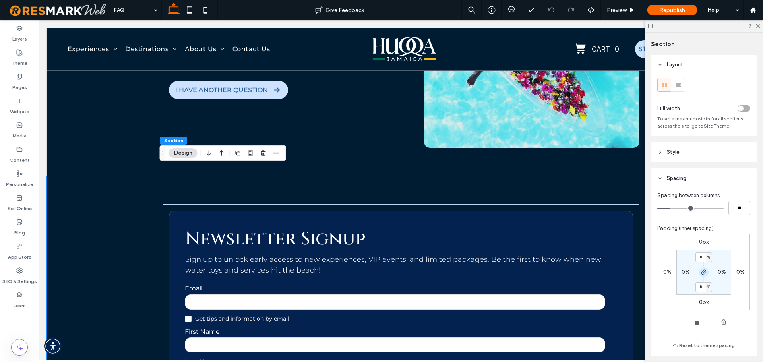
click at [702, 270] on icon "button" at bounding box center [703, 272] width 6 height 6
click at [698, 258] on input "*" at bounding box center [700, 257] width 10 height 10
type input "*"
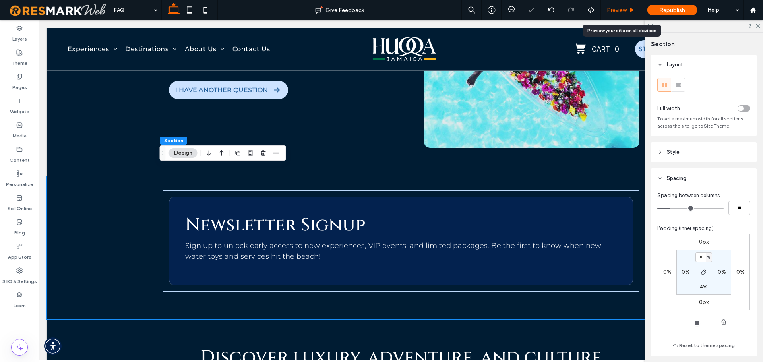
click at [616, 9] on span "Preview" at bounding box center [617, 10] width 20 height 7
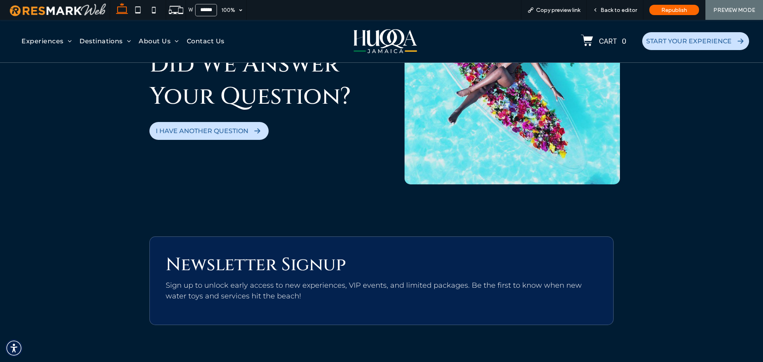
scroll to position [3340, 0]
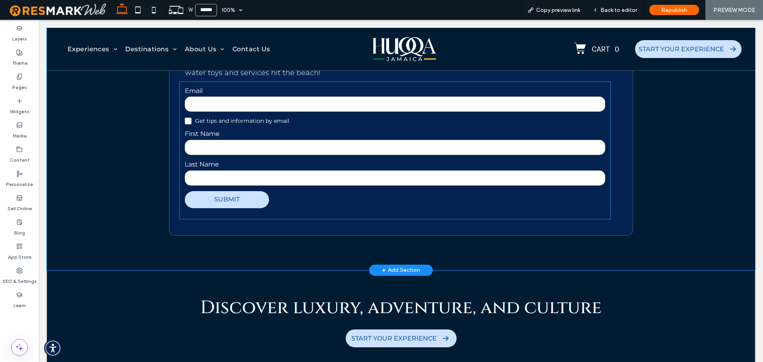
scroll to position [3465, 0]
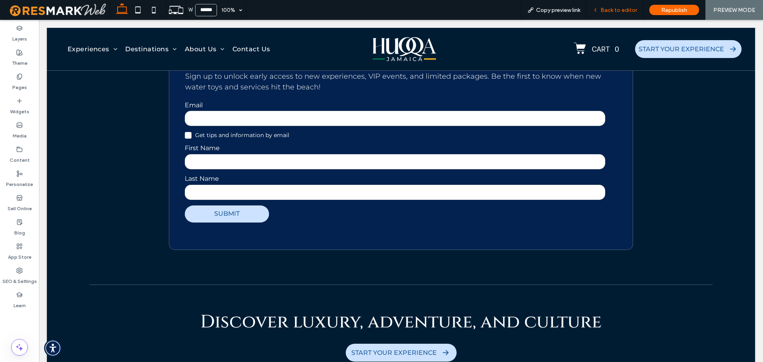
click at [606, 10] on span "Back to editor" at bounding box center [618, 10] width 37 height 7
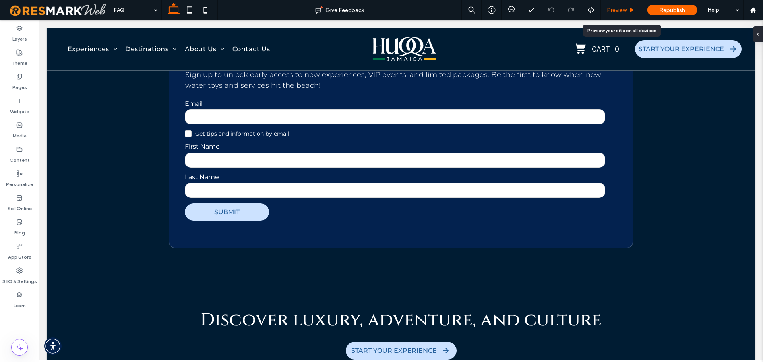
click at [617, 10] on span "Preview" at bounding box center [617, 10] width 20 height 7
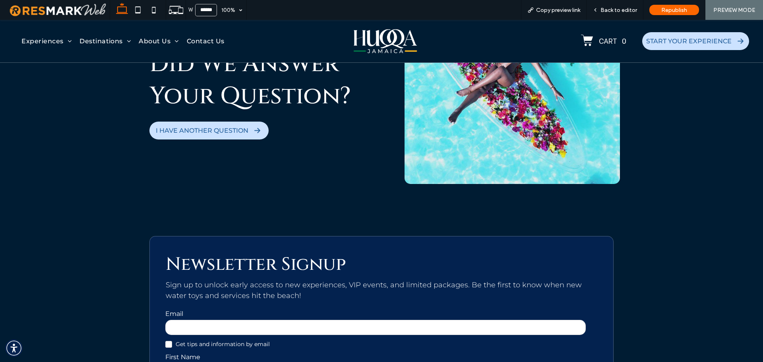
scroll to position [3266, 0]
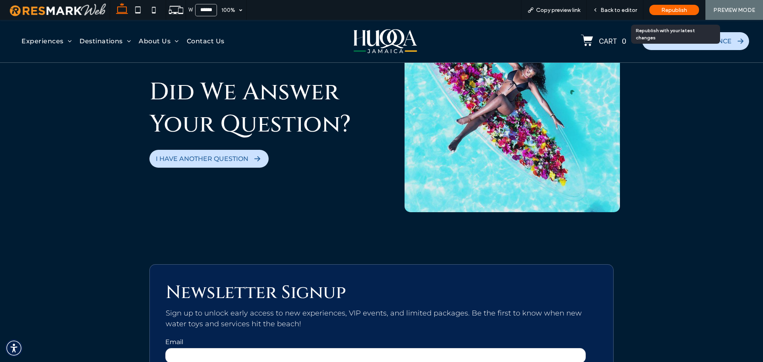
click at [671, 10] on span "Republish" at bounding box center [674, 10] width 26 height 7
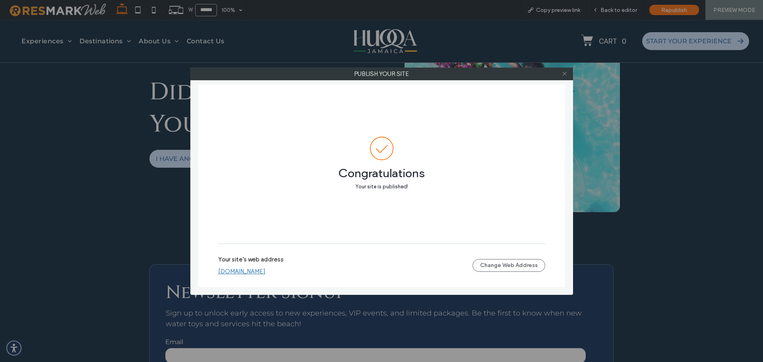
click at [565, 74] on use at bounding box center [564, 74] width 4 height 4
